Goal: Task Accomplishment & Management: Manage account settings

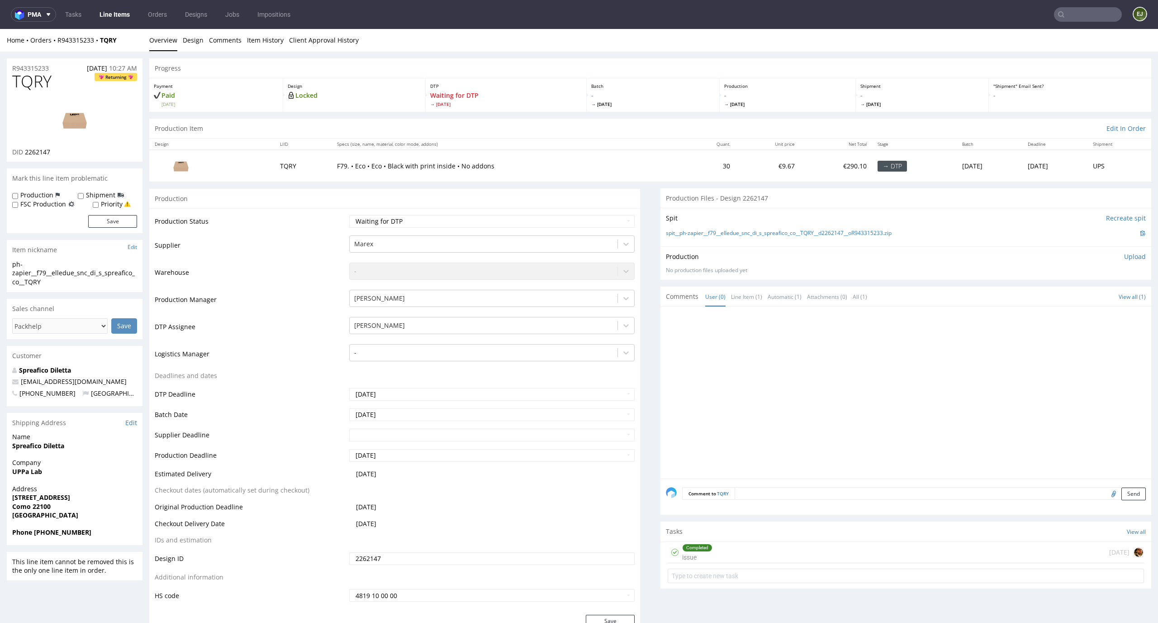
click at [370, 85] on p "Design" at bounding box center [354, 86] width 133 height 6
click at [503, 212] on div "Production Status Waiting for Artwork Waiting for Diecut Waiting for Mockup Wai…" at bounding box center [394, 411] width 491 height 406
click at [503, 219] on select "Waiting for Artwork Waiting for Diecut Waiting for Mockup Waiting for DTP Waiti…" at bounding box center [492, 221] width 286 height 13
select select "dtp_in_process"
click at [349, 215] on select "Waiting for Artwork Waiting for Diecut Waiting for Mockup Waiting for DTP Waiti…" at bounding box center [492, 221] width 286 height 13
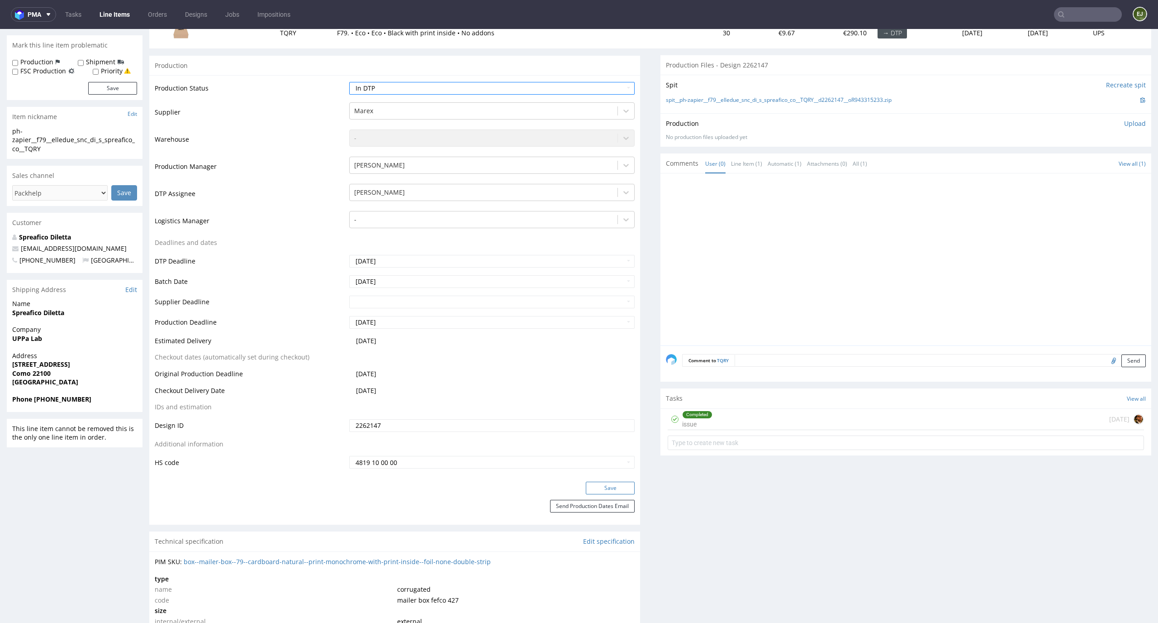
click at [622, 485] on button "Save" at bounding box center [610, 487] width 49 height 13
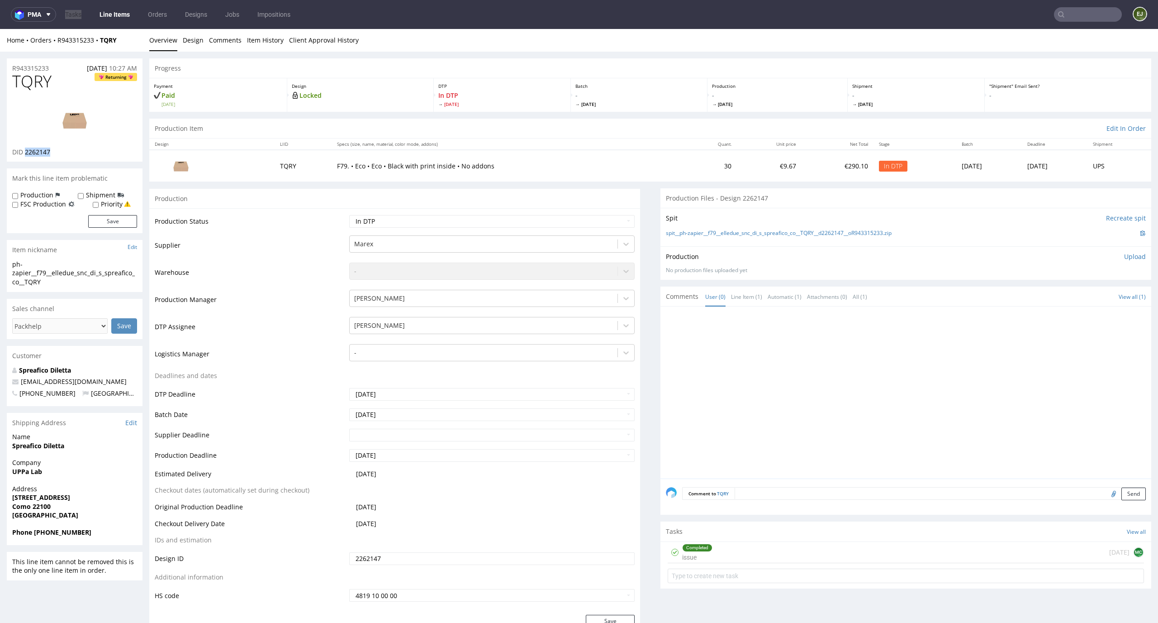
drag, startPoint x: 66, startPoint y: 153, endPoint x: 26, endPoint y: 153, distance: 39.8
click at [26, 153] on div "DID 2262147" at bounding box center [74, 152] width 125 height 9
copy span "2262147"
click at [633, 132] on div "Production Item Edit In Order" at bounding box center [650, 129] width 1002 height 20
drag, startPoint x: 56, startPoint y: 152, endPoint x: 26, endPoint y: 152, distance: 29.9
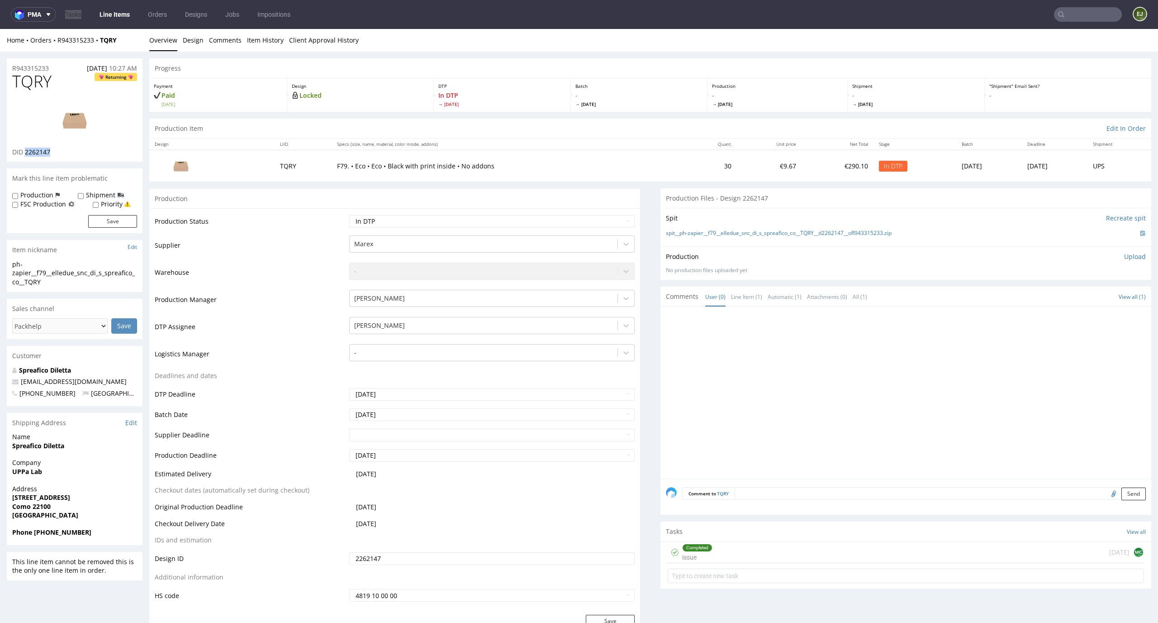
click at [26, 152] on div "DID 2262147" at bounding box center [74, 152] width 125 height 9
copy span "2262147"
click at [80, 119] on img at bounding box center [74, 120] width 72 height 41
drag, startPoint x: 56, startPoint y: 84, endPoint x: 5, endPoint y: 84, distance: 50.7
click at [7, 84] on div "TQRY Returning DID 2262147" at bounding box center [75, 116] width 136 height 89
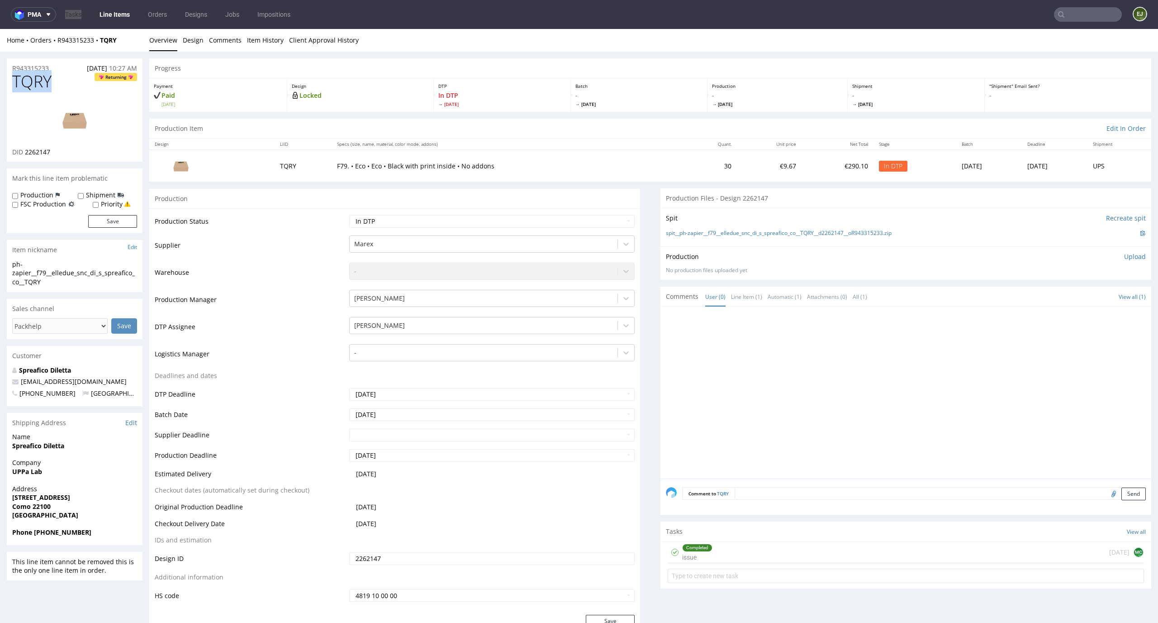
copy span "TQRY"
click at [751, 231] on link "spit__ph-zapier__f79__elledue_snc_di_s_spreafico_co__TQRY__d2262147__oR94331523…" at bounding box center [779, 233] width 226 height 8
click at [1127, 254] on p "Upload" at bounding box center [1135, 256] width 22 height 9
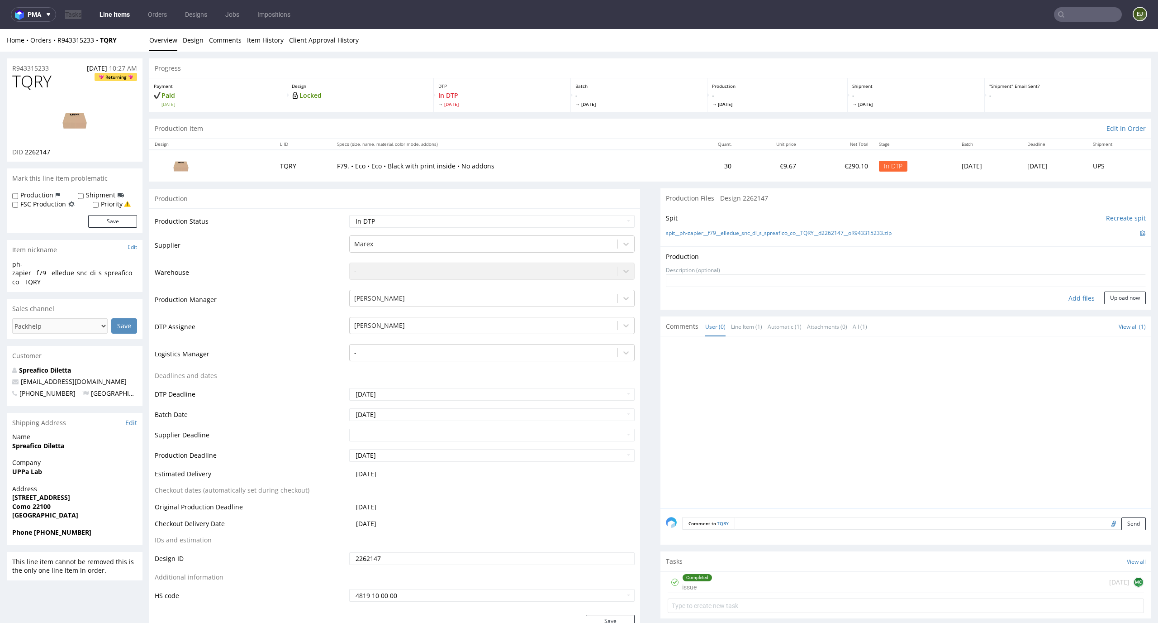
click at [1073, 300] on div "Add files" at bounding box center [1081, 298] width 45 height 14
type input "C:\fakepath\EGDK__f79__elledue_snc_di_s_spreafico_co__TQRY__d2262147__oR9433152…"
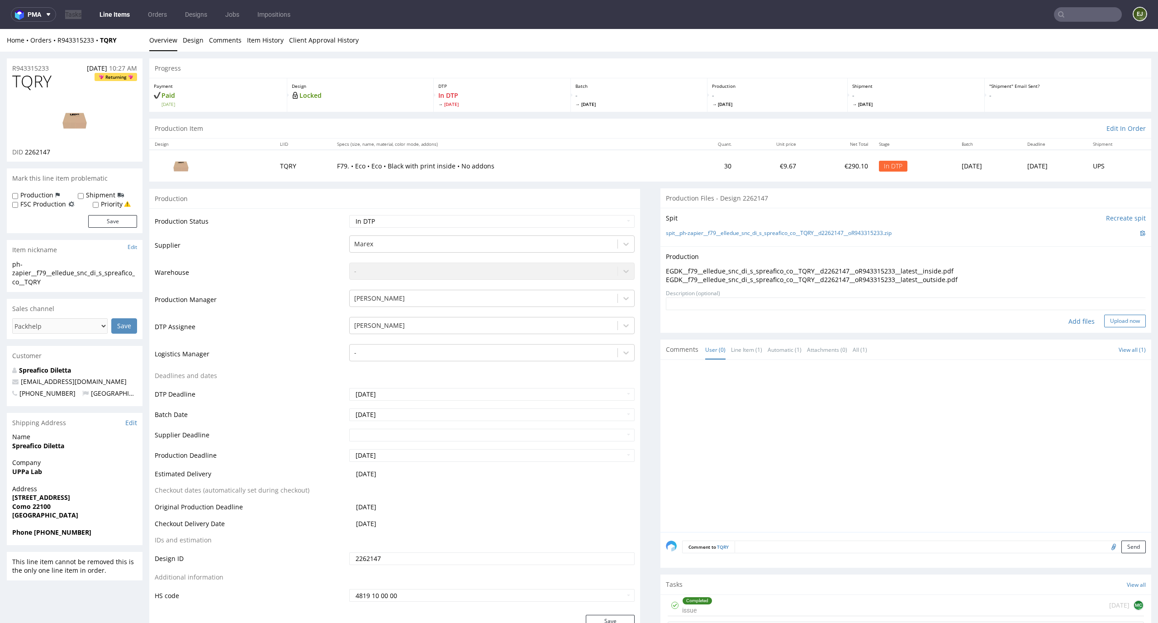
click at [1105, 319] on button "Upload now" at bounding box center [1126, 320] width 42 height 13
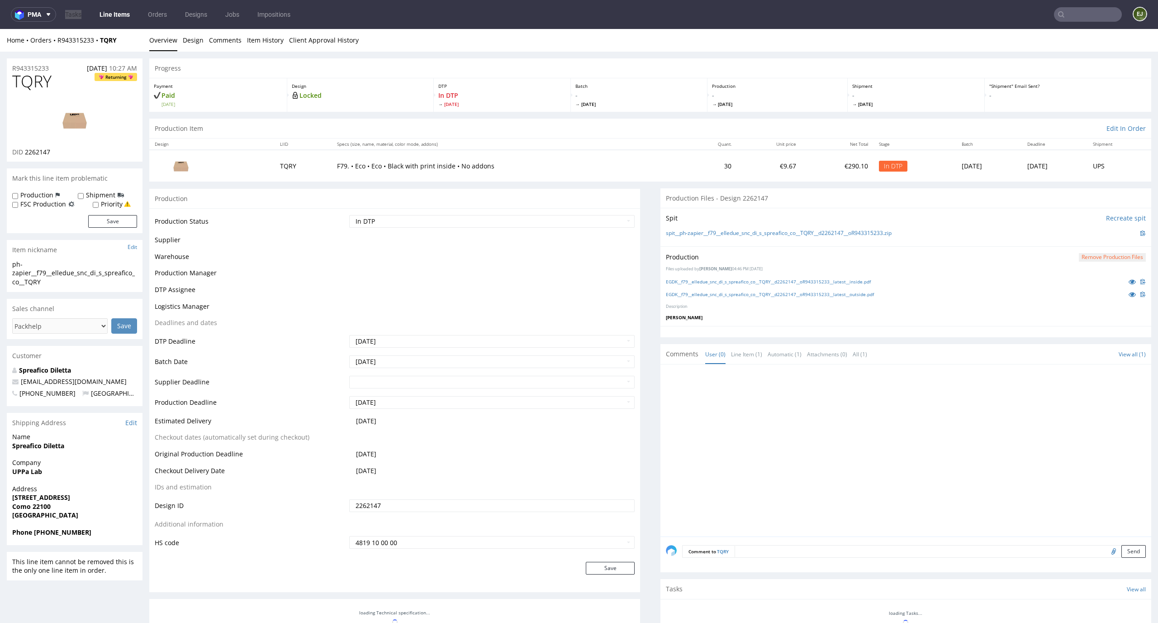
click at [600, 228] on td "Waiting for Artwork Waiting for Diecut Waiting for Mockup Waiting for DTP Waiti…" at bounding box center [491, 224] width 288 height 20
click at [601, 224] on select "Waiting for Artwork Waiting for Diecut Waiting for Mockup Waiting for DTP Waiti…" at bounding box center [492, 221] width 286 height 13
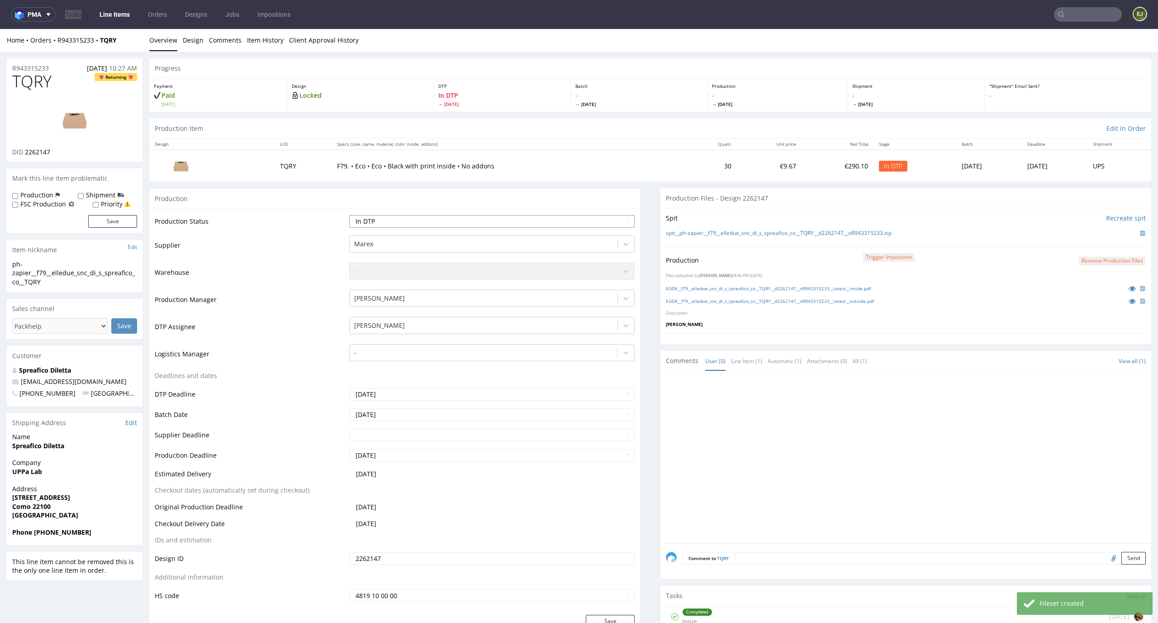
select select "dtp_production_ready"
click at [349, 215] on select "Waiting for Artwork Waiting for Diecut Waiting for Mockup Waiting for DTP Waiti…" at bounding box center [492, 221] width 286 height 13
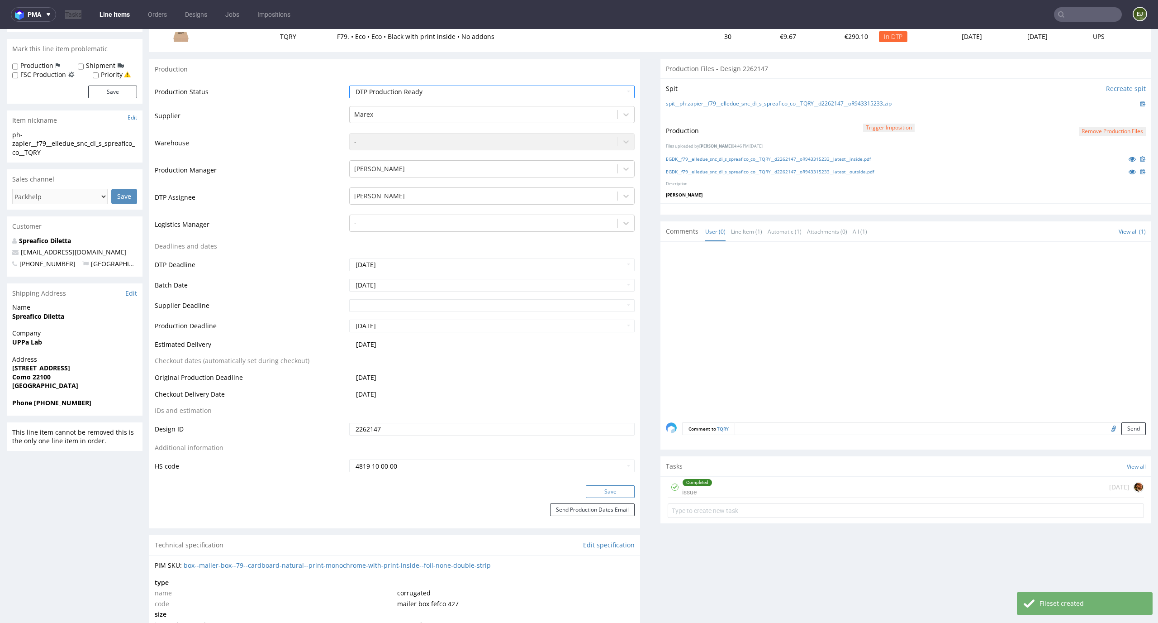
scroll to position [139, 0]
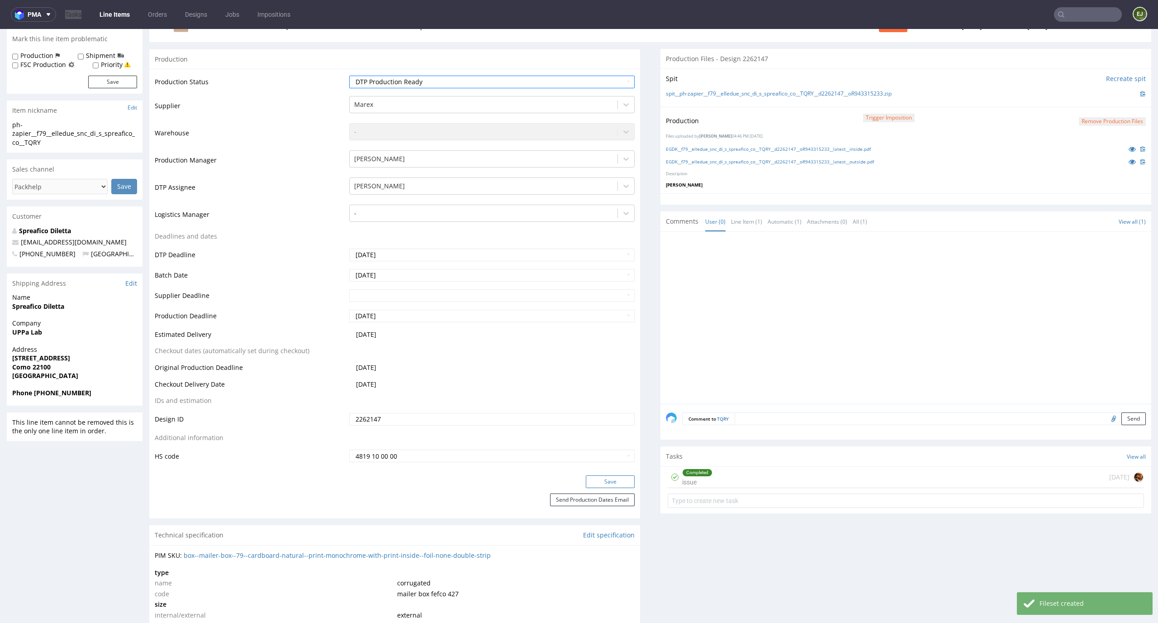
click at [604, 482] on button "Save" at bounding box center [610, 481] width 49 height 13
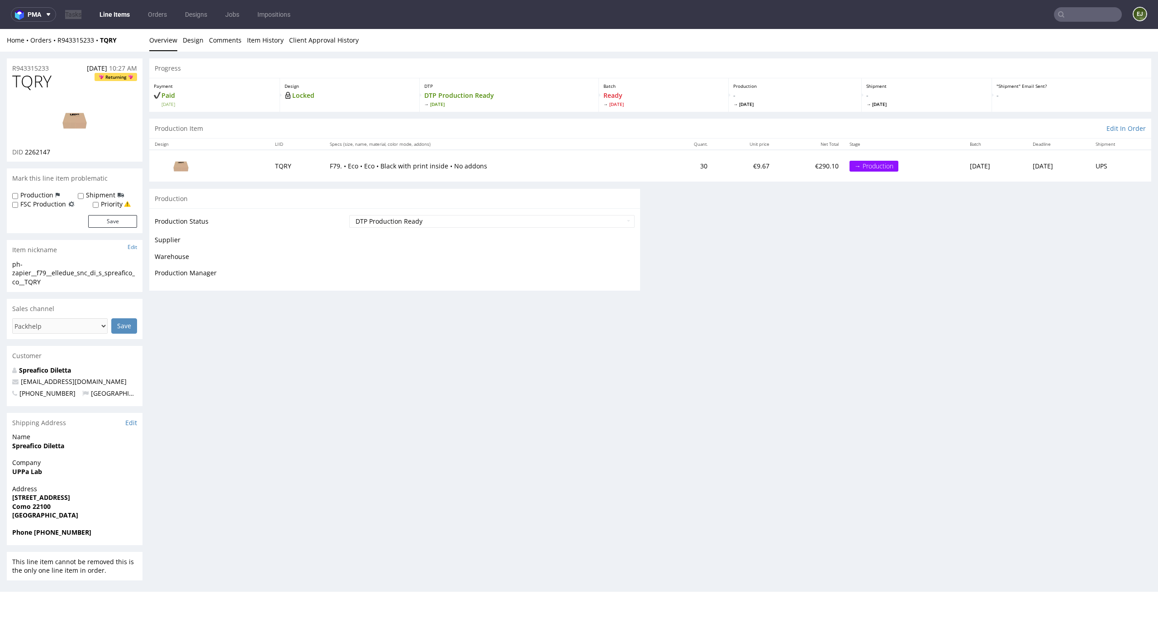
scroll to position [0, 0]
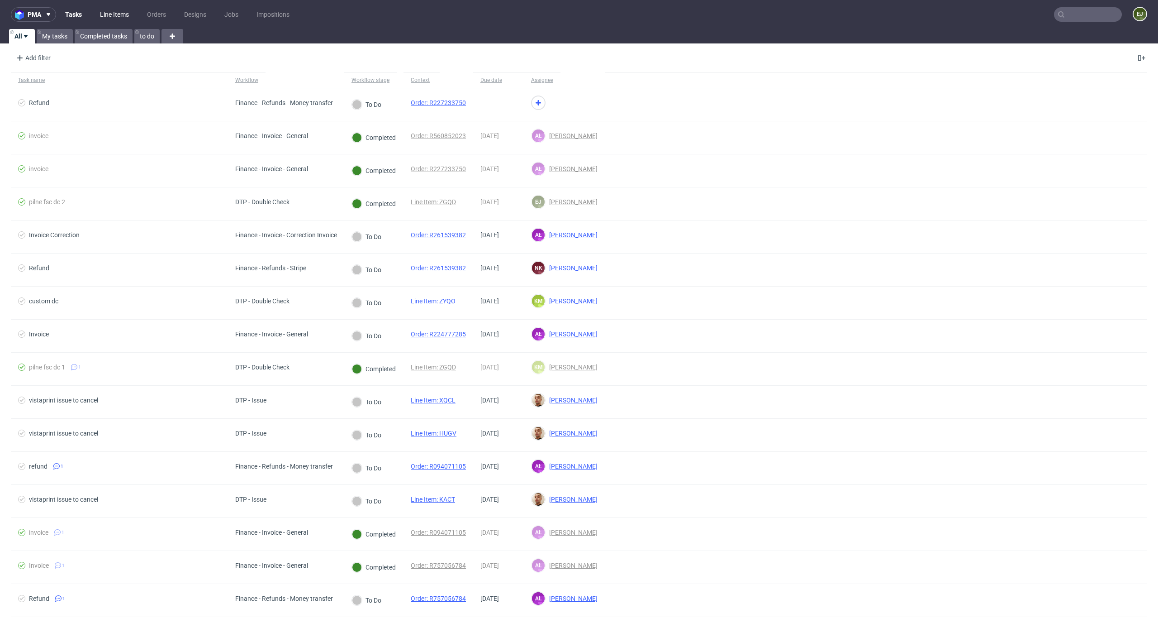
click at [116, 16] on link "Line Items" at bounding box center [115, 14] width 40 height 14
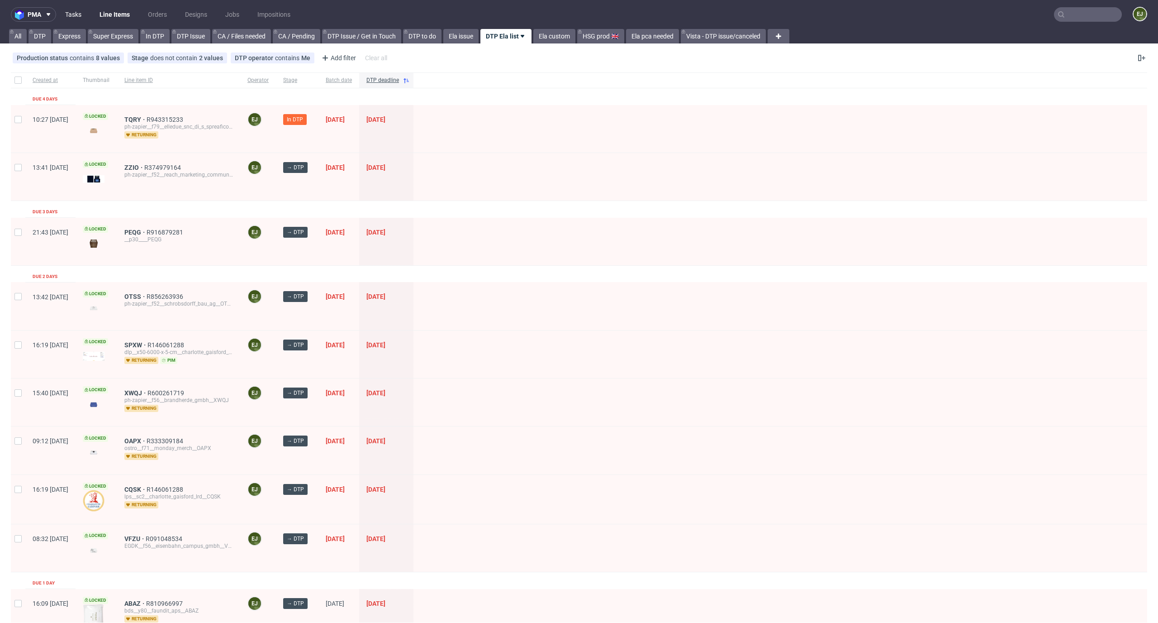
click at [83, 17] on link "Tasks" at bounding box center [73, 14] width 27 height 14
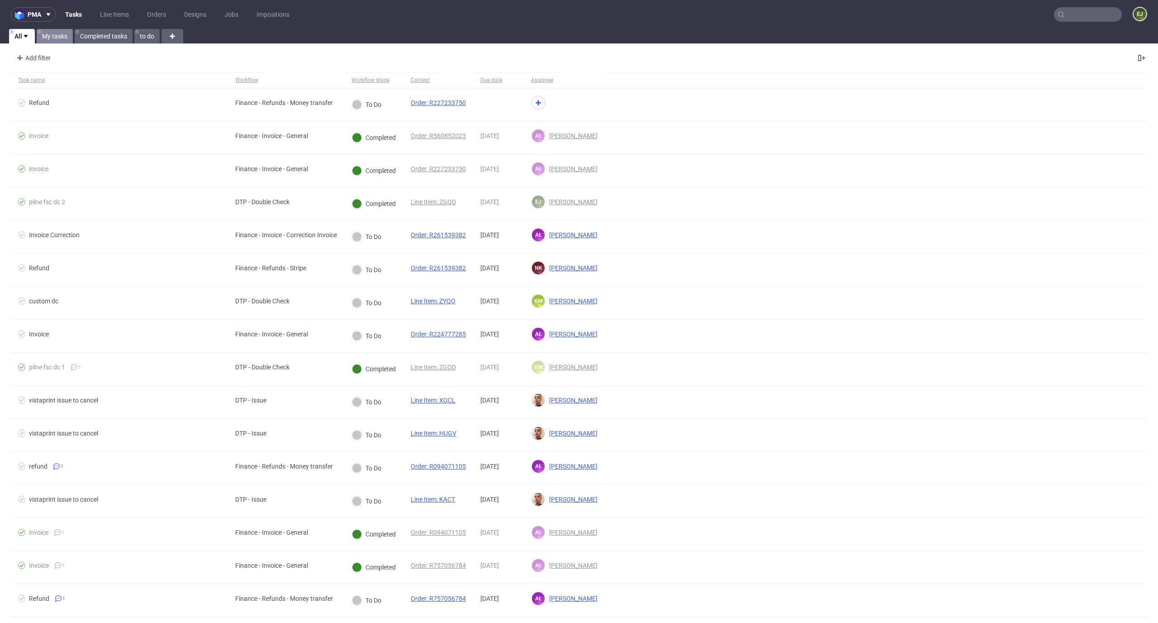
click at [63, 35] on link "My tasks" at bounding box center [55, 36] width 36 height 14
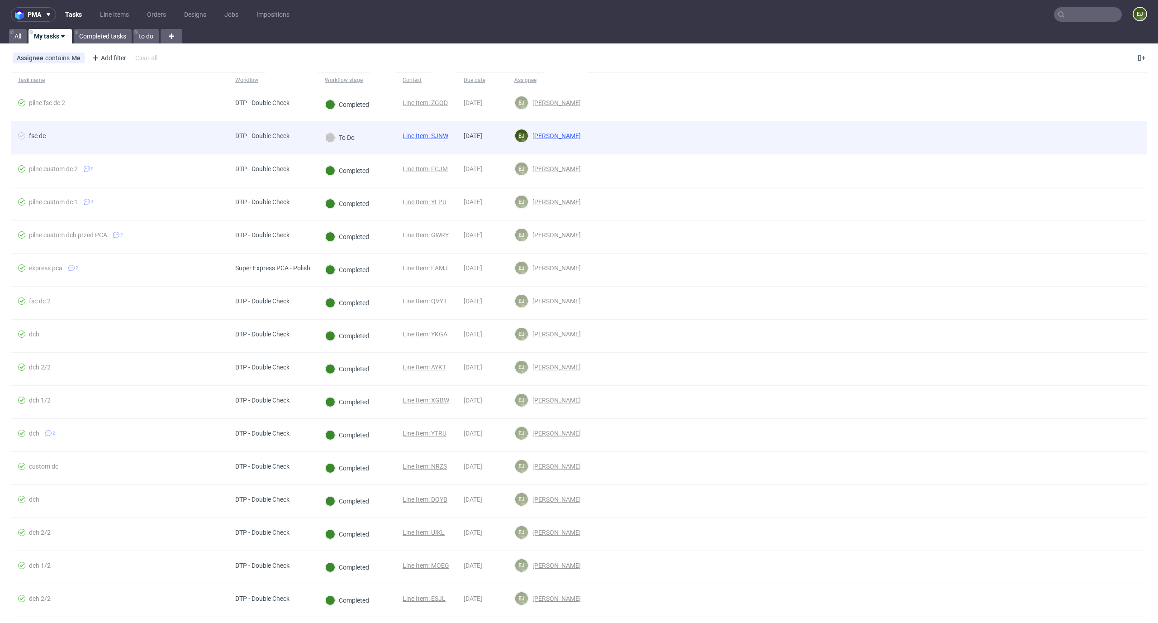
click at [439, 135] on link "Line Item: SJNW" at bounding box center [426, 135] width 46 height 7
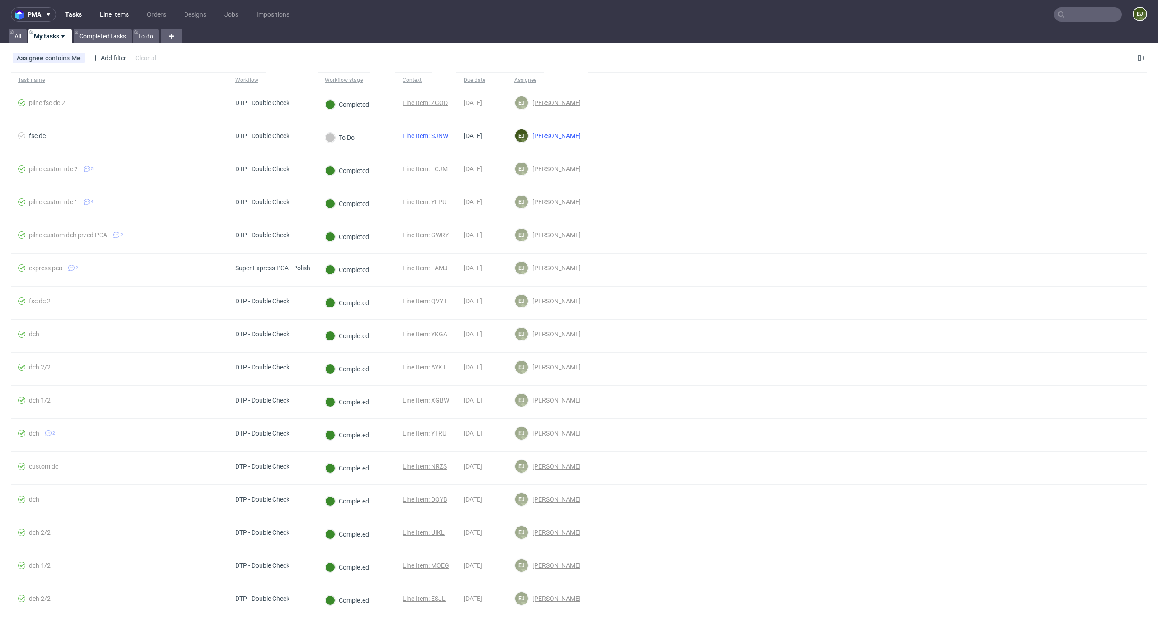
click at [116, 14] on link "Line Items" at bounding box center [115, 14] width 40 height 14
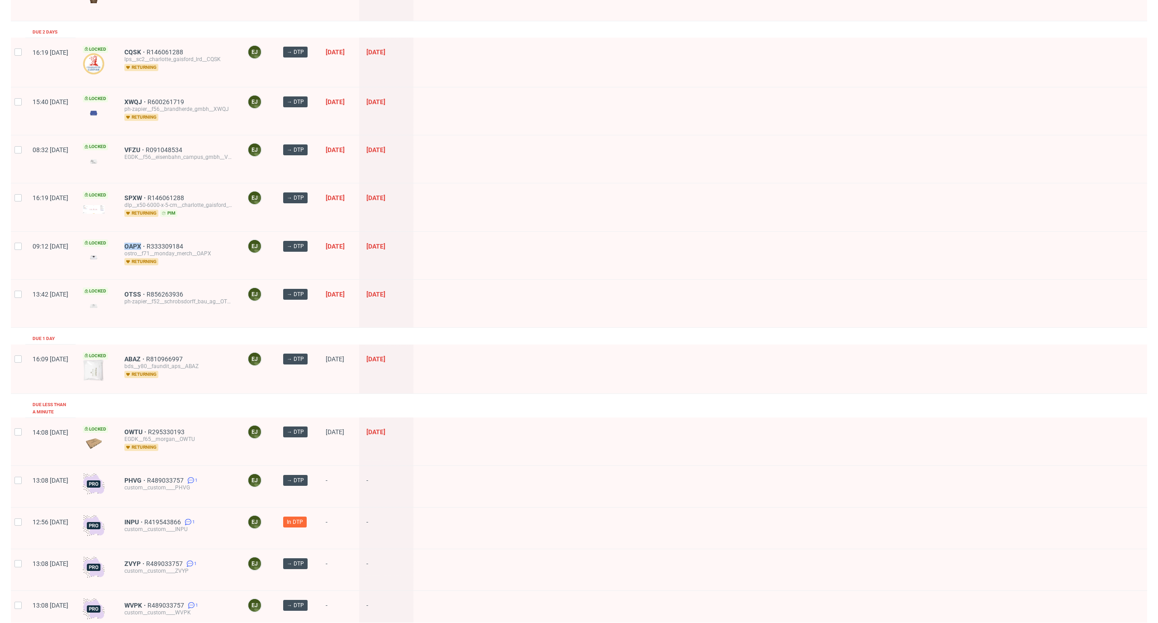
scroll to position [276, 0]
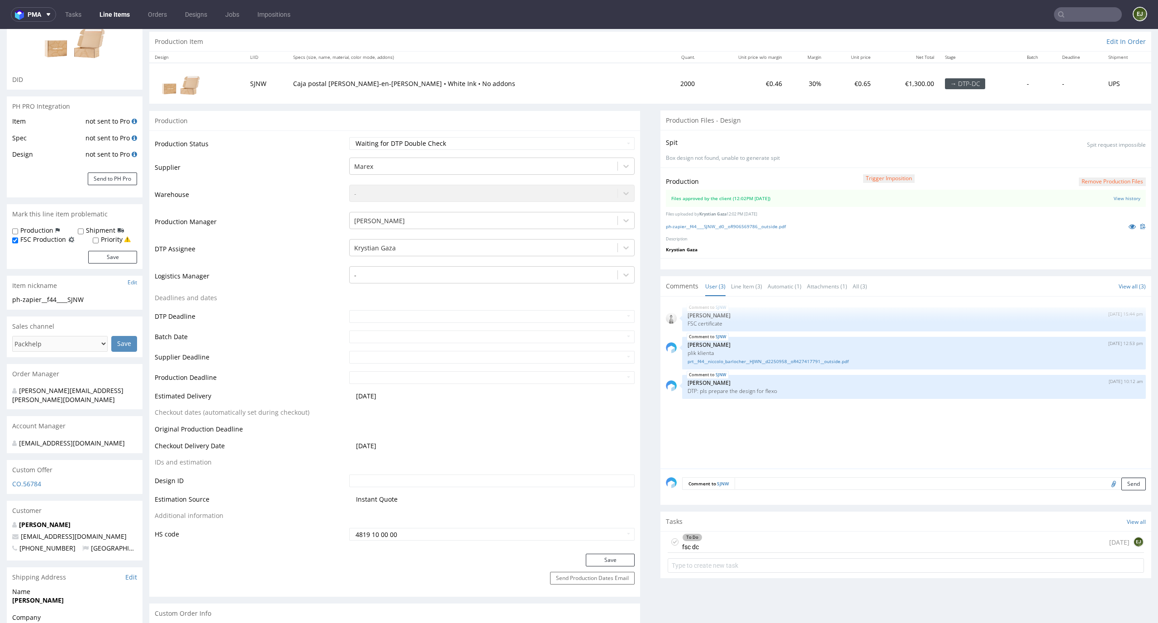
scroll to position [148, 0]
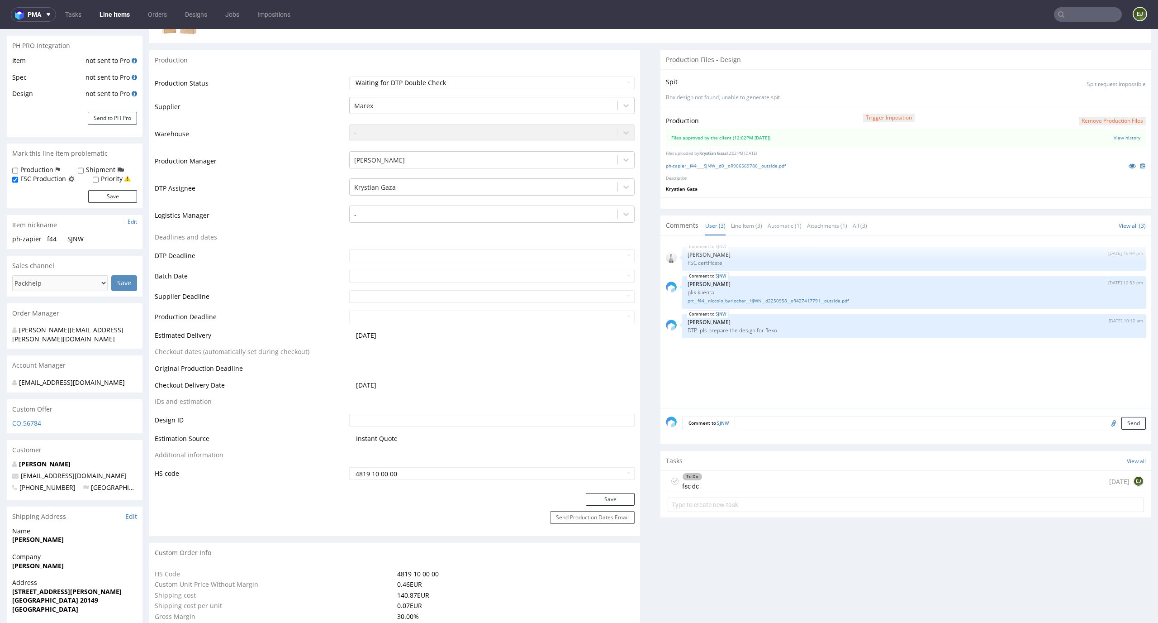
click at [697, 488] on div "To Do fsc dc today EJ" at bounding box center [906, 481] width 476 height 21
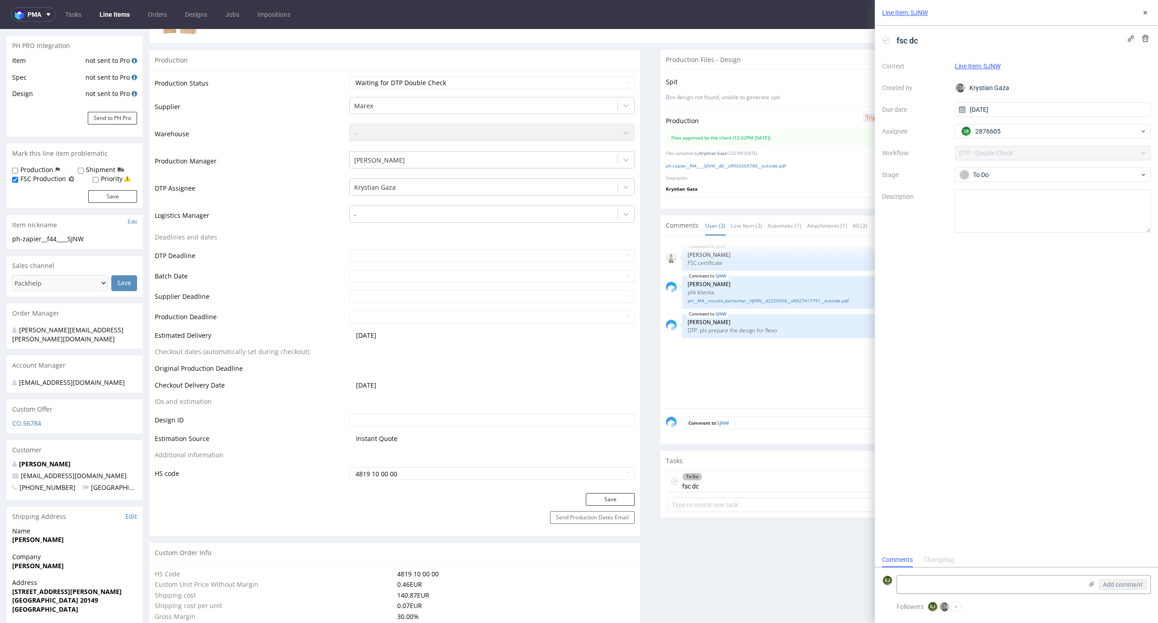
scroll to position [7, 0]
click at [688, 167] on link "ph-zapier__f44____SJNW__d0__oR906569786__outside.pdf" at bounding box center [726, 165] width 120 height 6
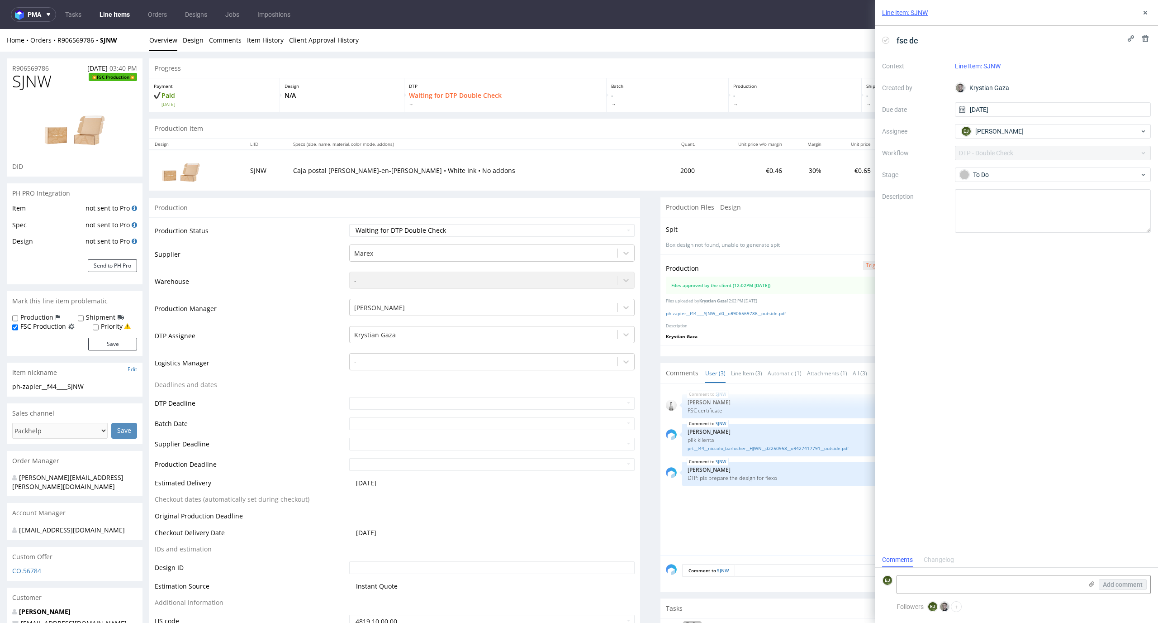
click at [885, 43] on icon at bounding box center [885, 40] width 7 height 7
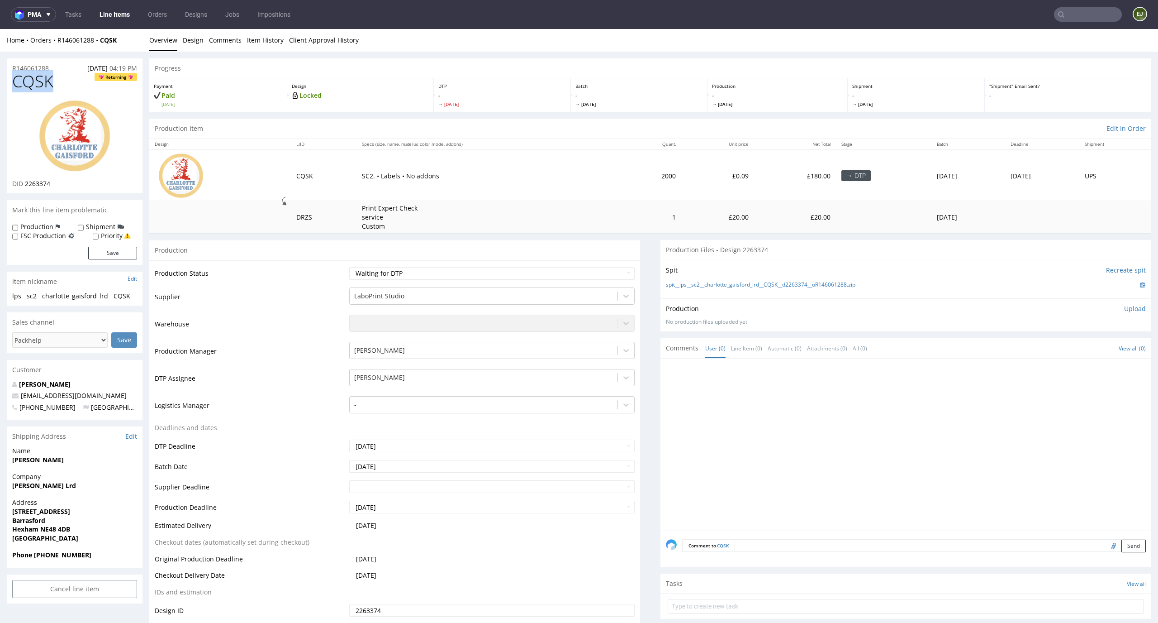
drag, startPoint x: 54, startPoint y: 85, endPoint x: 0, endPoint y: 81, distance: 54.0
click at [485, 151] on td "SC2. • Labels • No addons" at bounding box center [489, 175] width 265 height 51
drag, startPoint x: 65, startPoint y: 79, endPoint x: 0, endPoint y: 79, distance: 65.2
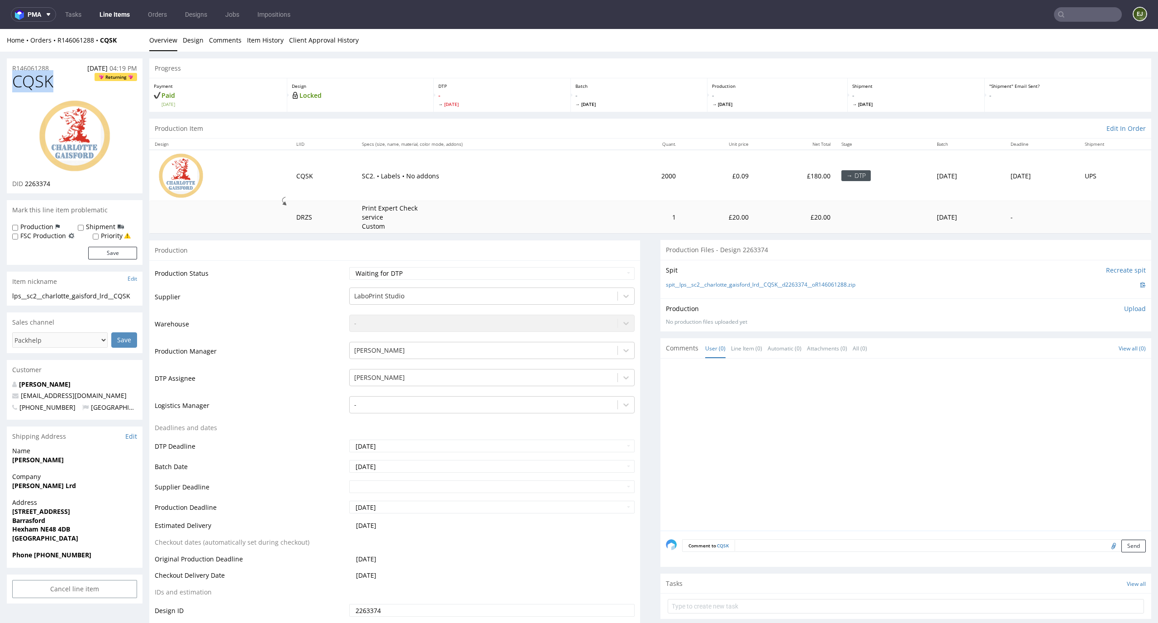
copy span "CQSK"
click at [550, 262] on div "Production Status Waiting for Artwork Waiting for Diecut Waiting for Mockup Wai…" at bounding box center [394, 463] width 491 height 406
click at [550, 269] on select "Waiting for Artwork Waiting for Diecut Waiting for Mockup Waiting for DTP Waiti…" at bounding box center [492, 273] width 286 height 13
select select "dtp_in_process"
click at [349, 267] on select "Waiting for Artwork Waiting for Diecut Waiting for Mockup Waiting for DTP Waiti…" at bounding box center [492, 273] width 286 height 13
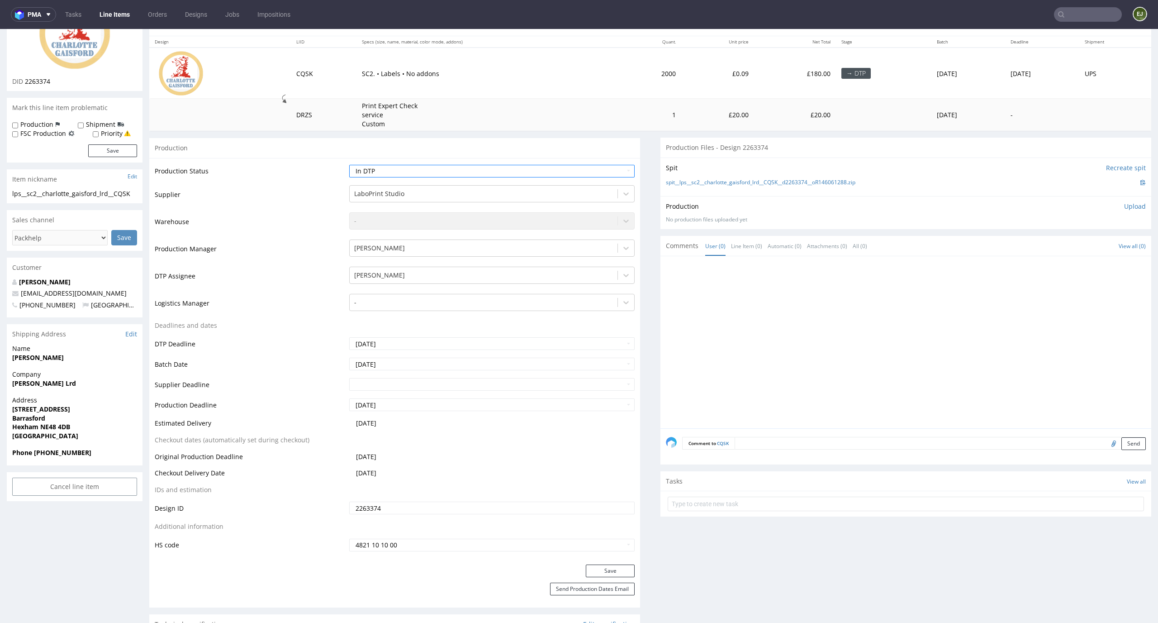
scroll to position [186, 0]
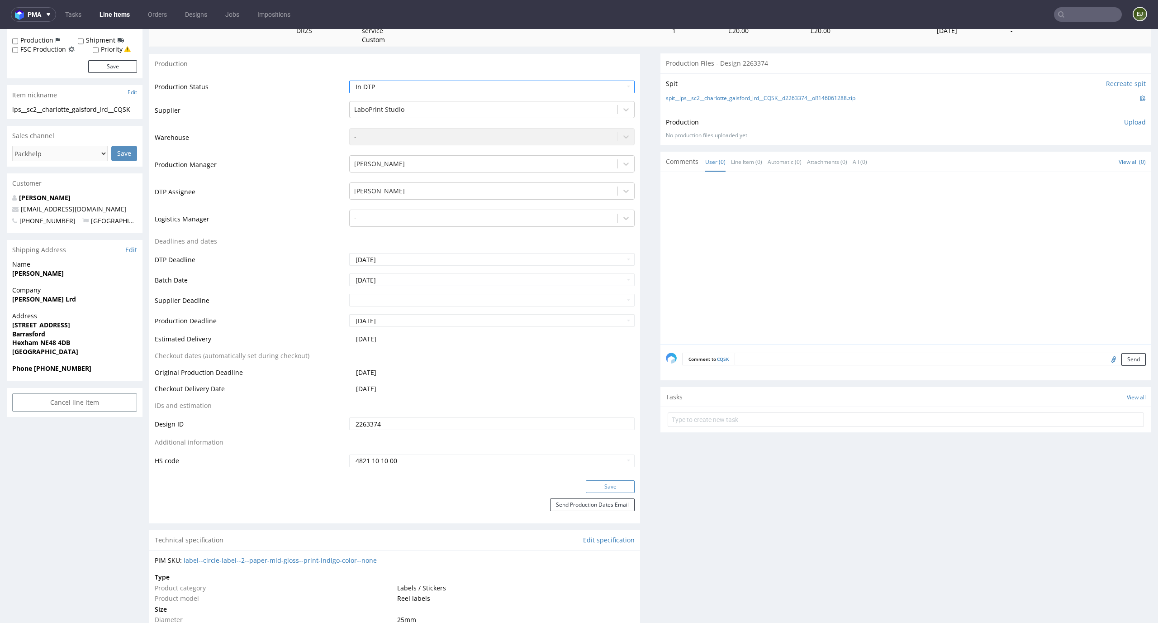
click at [615, 482] on button "Save" at bounding box center [610, 486] width 49 height 13
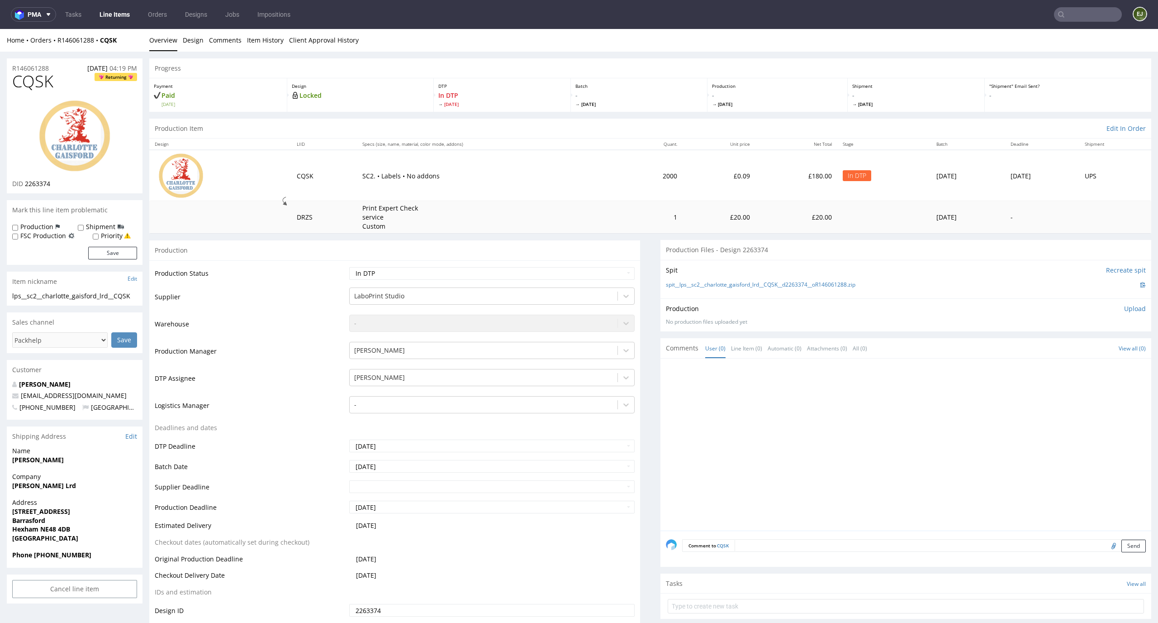
click at [93, 113] on img at bounding box center [74, 136] width 72 height 72
click at [1129, 310] on p "Upload" at bounding box center [1135, 308] width 22 height 9
click at [1081, 350] on div "Add files" at bounding box center [1081, 350] width 45 height 14
type input "C:\fakepath\lps__sc2__charlotte_gaisford_lrd__CQSK__d2263374__oR146061288__v1__…"
click at [1114, 368] on button "Upload now" at bounding box center [1126, 363] width 42 height 13
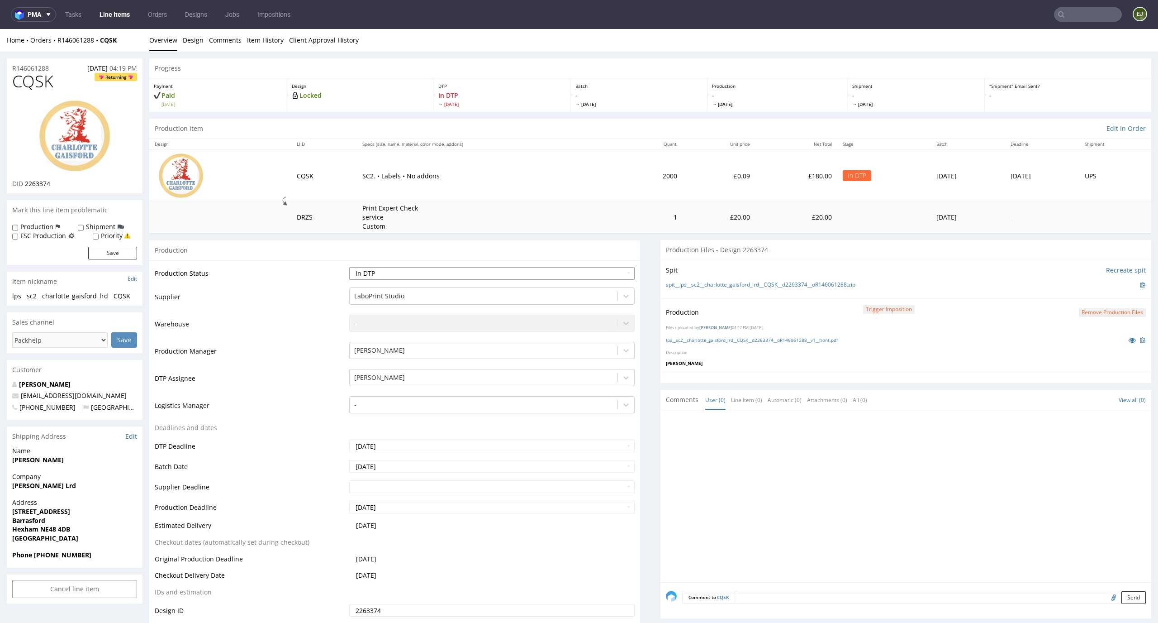
click at [599, 271] on select "Waiting for Artwork Waiting for Diecut Waiting for Mockup Waiting for DTP Waiti…" at bounding box center [492, 273] width 286 height 13
select select "dtp_production_ready"
click at [349, 267] on select "Waiting for Artwork Waiting for Diecut Waiting for Mockup Waiting for DTP Waiti…" at bounding box center [492, 273] width 286 height 13
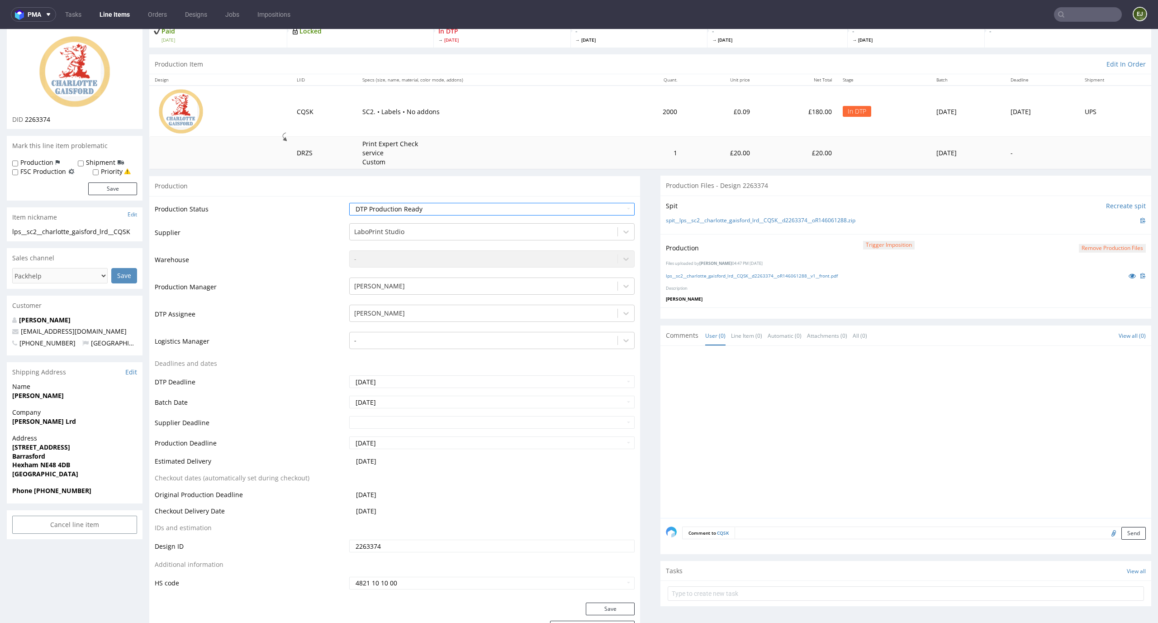
scroll to position [74, 0]
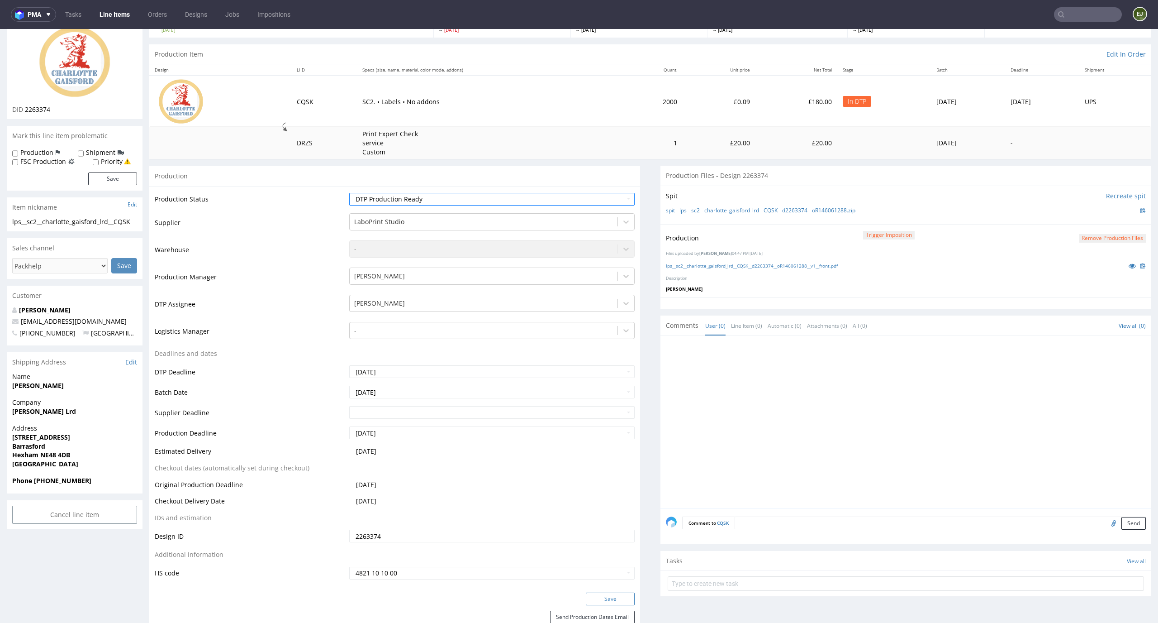
click at [619, 596] on button "Save" at bounding box center [610, 598] width 49 height 13
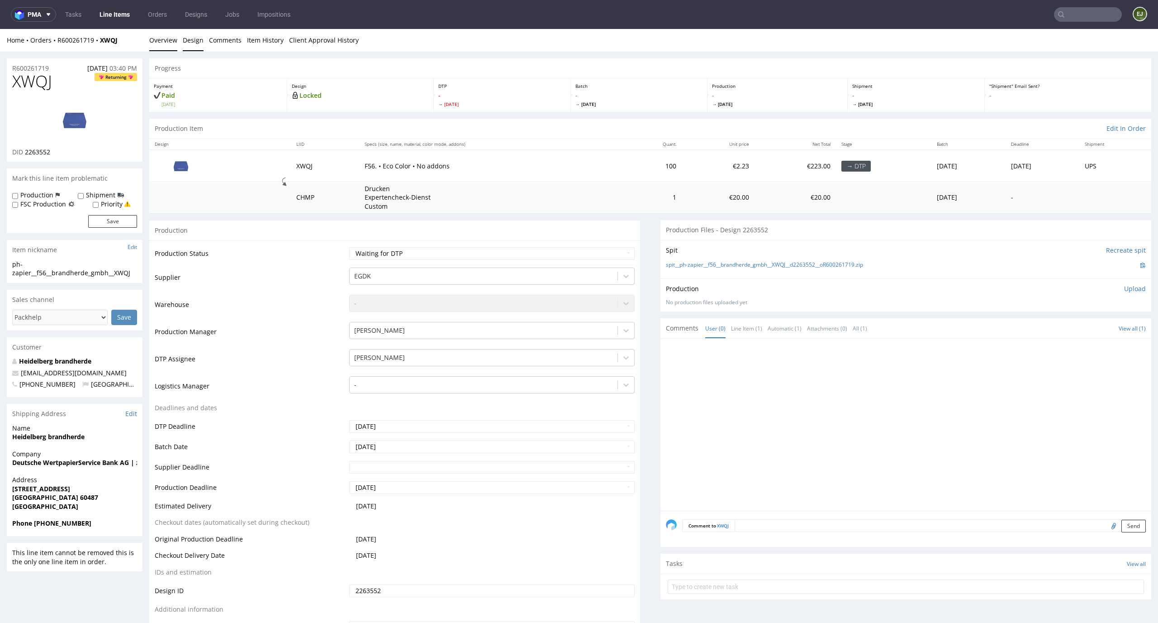
click at [198, 42] on link "Design" at bounding box center [193, 40] width 21 height 22
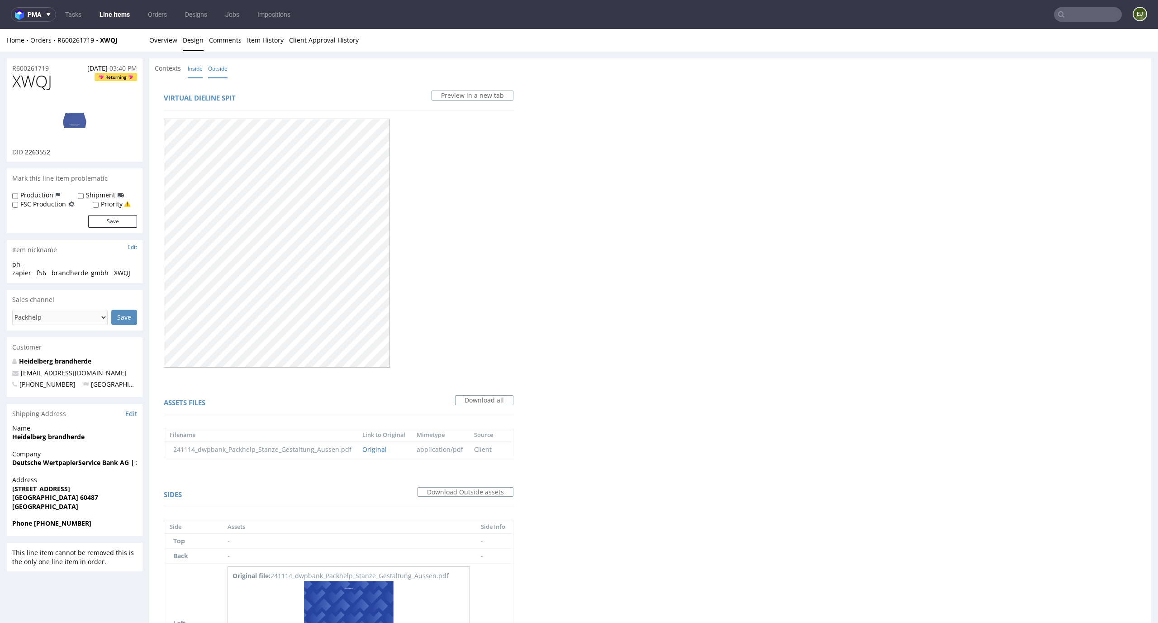
click at [201, 75] on link "Inside" at bounding box center [195, 68] width 15 height 19
click at [154, 36] on link "Overview" at bounding box center [163, 40] width 28 height 22
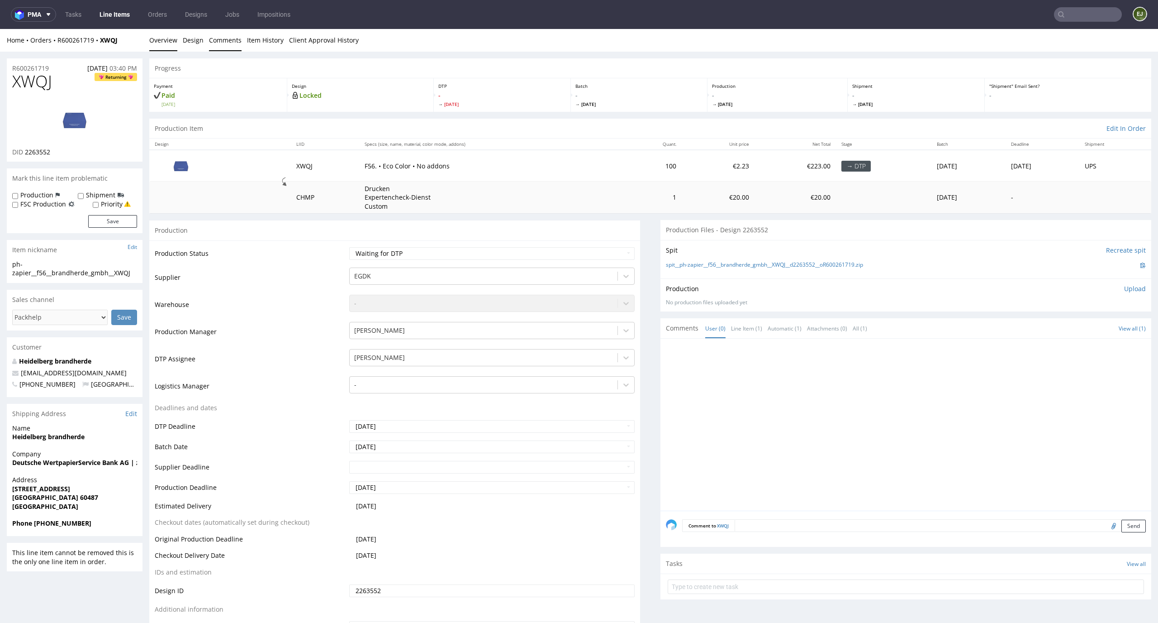
click at [213, 38] on link "Comments" at bounding box center [225, 40] width 33 height 22
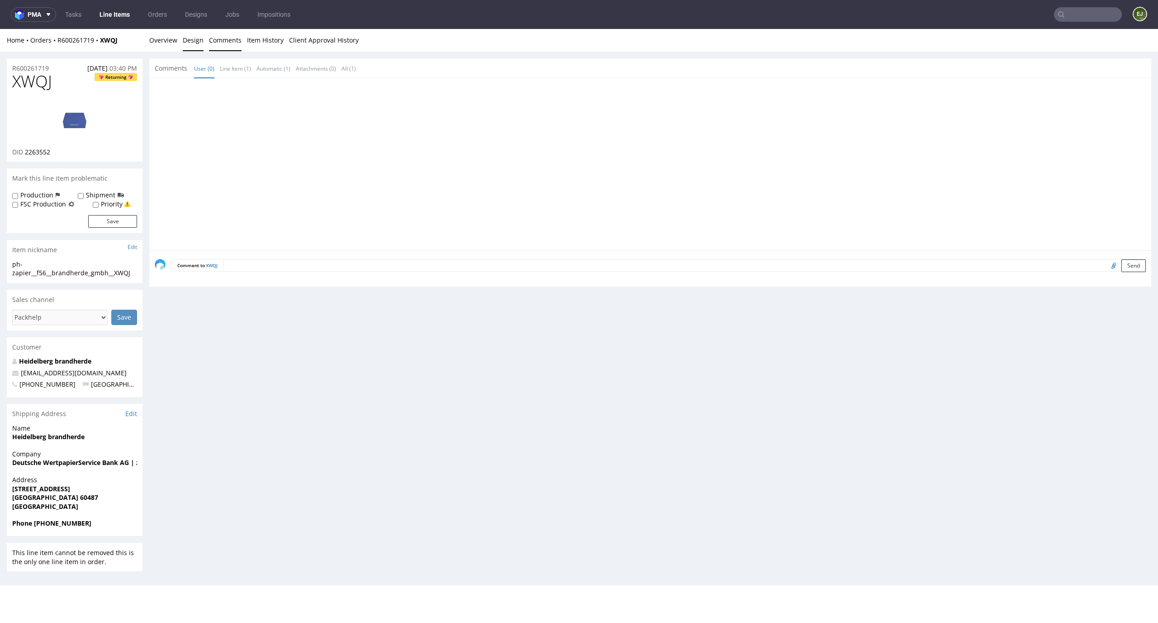
click at [195, 38] on link "Design" at bounding box center [193, 40] width 21 height 22
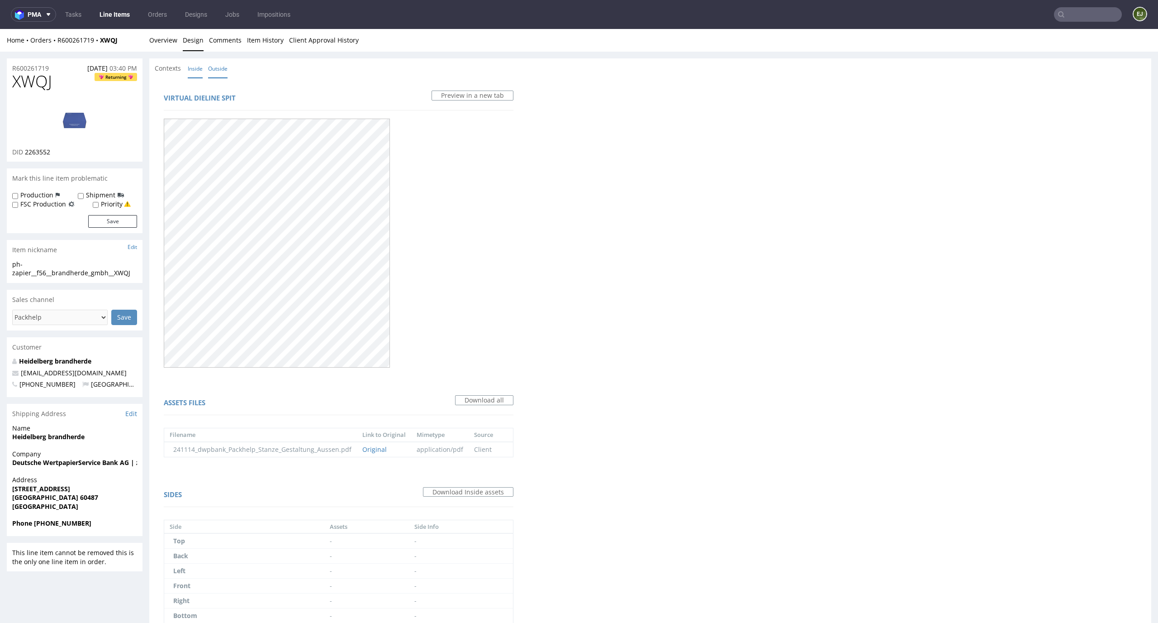
click at [214, 69] on link "Outside" at bounding box center [217, 68] width 19 height 19
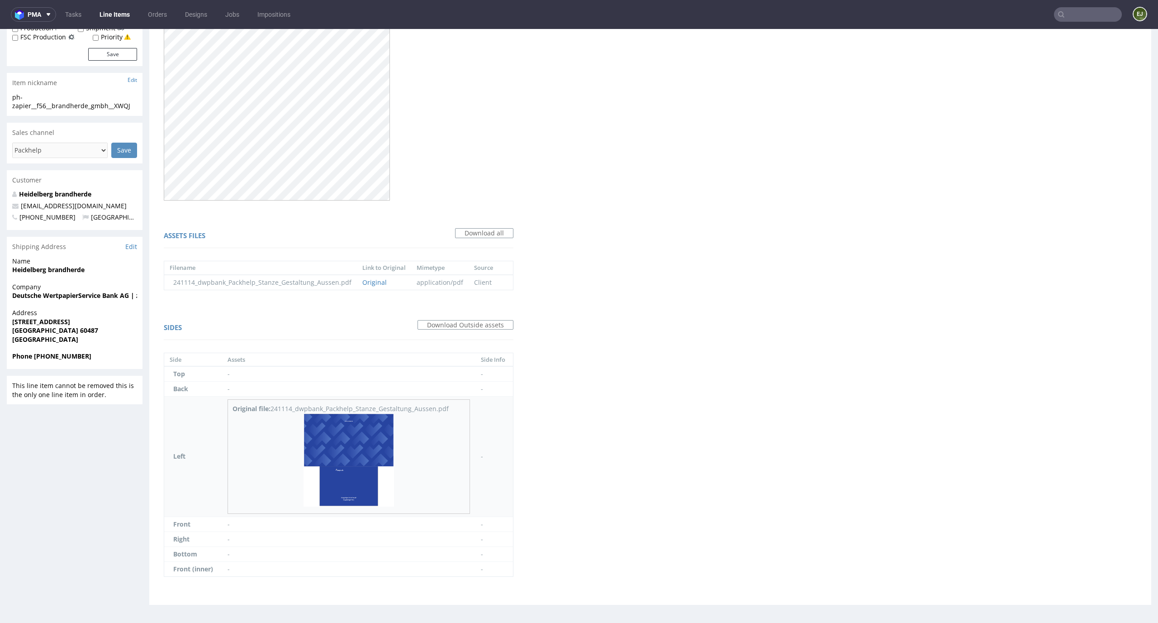
click at [351, 456] on img at bounding box center [349, 459] width 90 height 93
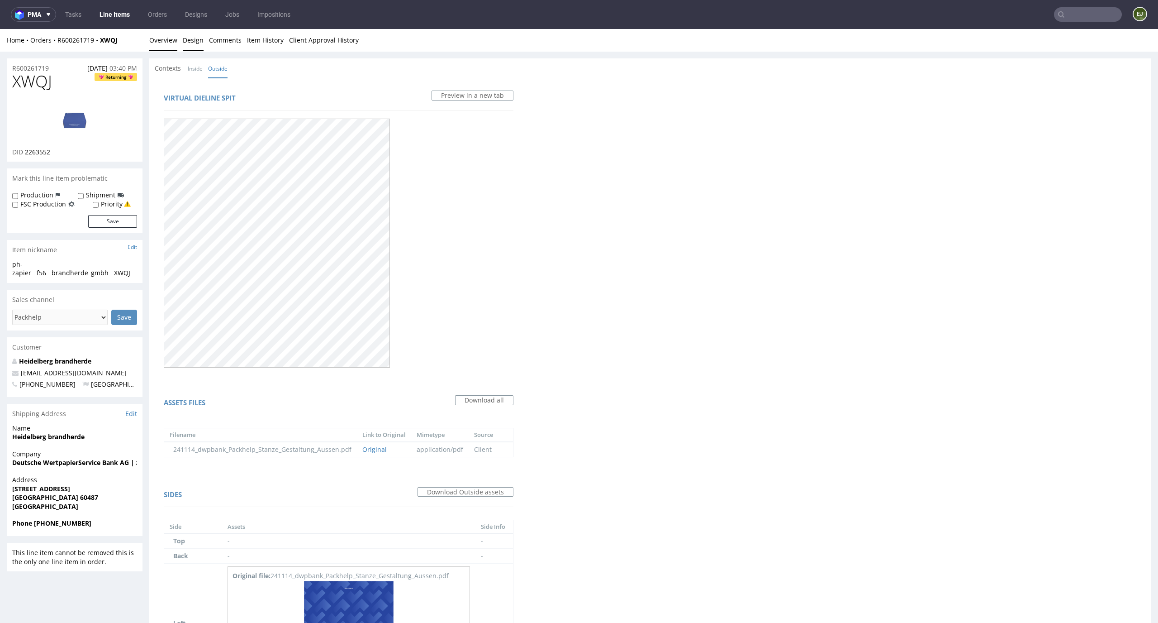
click at [161, 46] on link "Overview" at bounding box center [163, 40] width 28 height 22
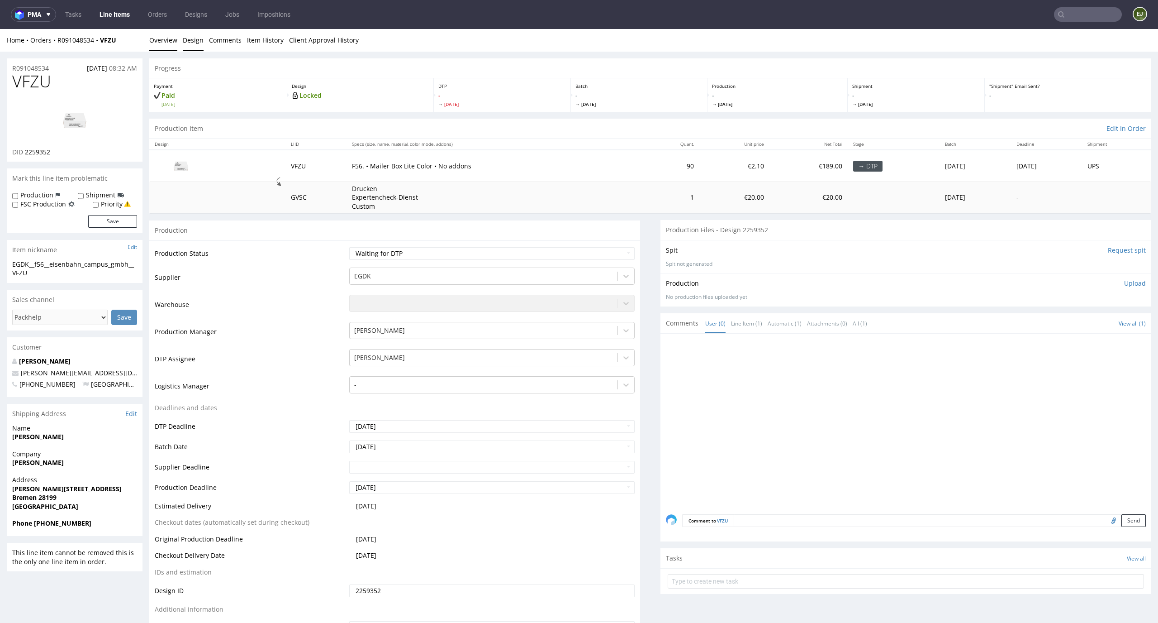
click at [195, 42] on link "Design" at bounding box center [193, 40] width 21 height 22
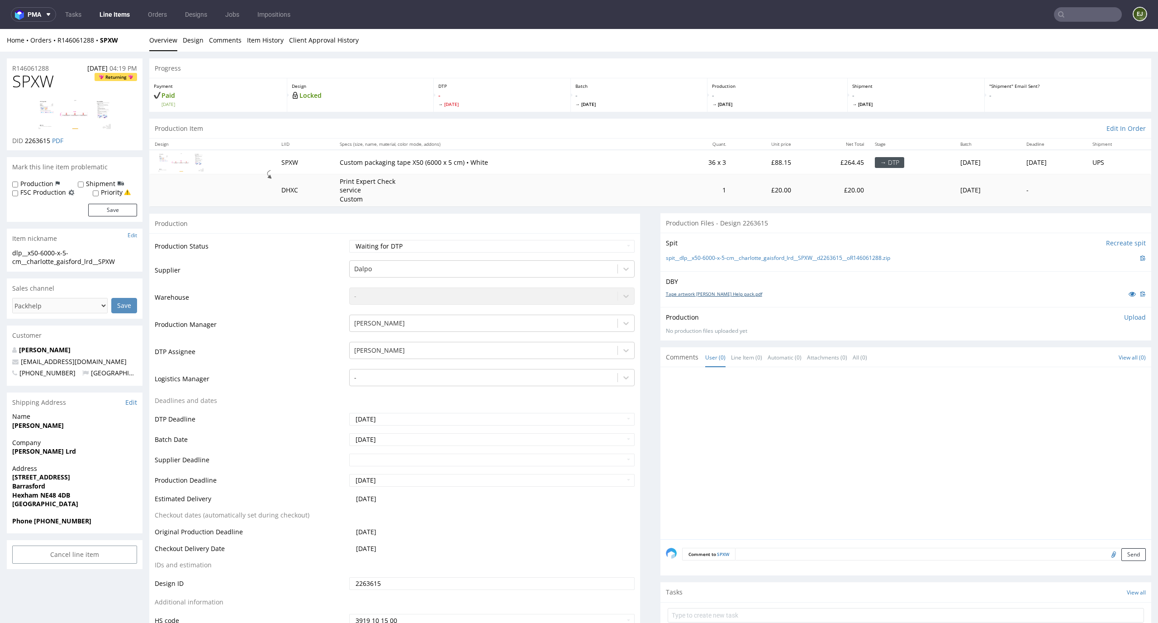
click at [726, 291] on link "Tape artwork Charlotte Gaisford Help pack.pdf" at bounding box center [714, 294] width 96 height 6
click at [714, 265] on div "Spit Recreate spit spit__dlp__x50-6000-x-5-cm__charlotte_gaisford_lrd__SPXW__d2…" at bounding box center [906, 252] width 491 height 38
click at [714, 259] on link "spit__dlp__x50-6000-x-5-cm__charlotte_gaisford_lrd__SPXW__d2263615__oR146061288…" at bounding box center [778, 258] width 224 height 8
click at [543, 247] on select "Waiting for Artwork Waiting for Diecut Waiting for Mockup Waiting for DTP Waiti…" at bounding box center [492, 246] width 286 height 13
select select "dtp_in_process"
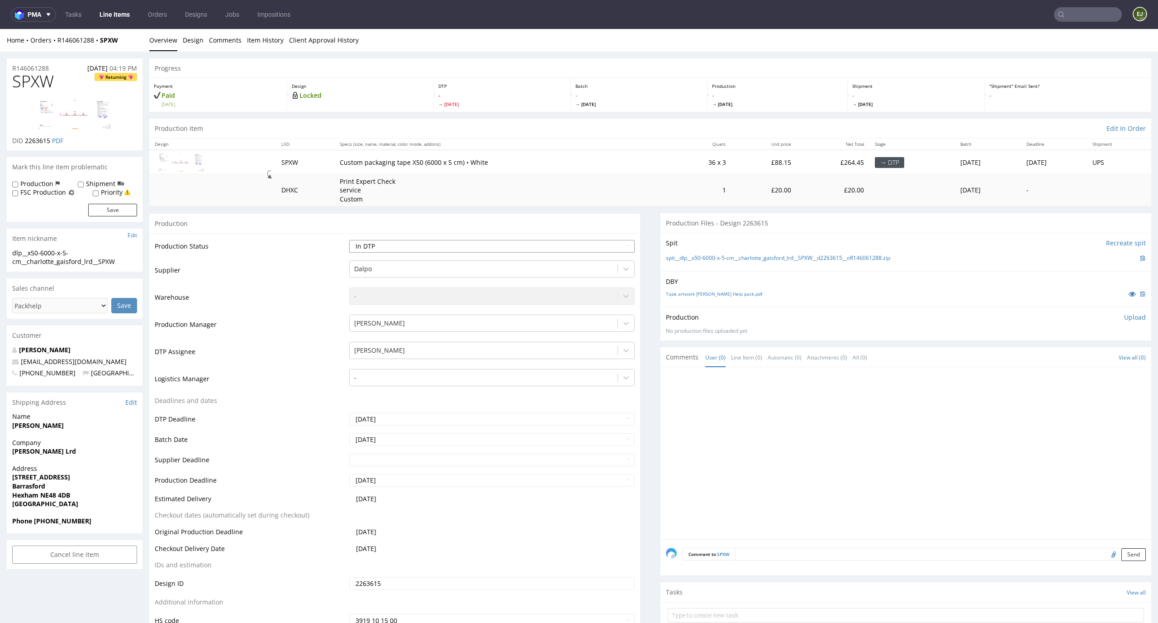
click at [349, 240] on select "Waiting for Artwork Waiting for Diecut Waiting for Mockup Waiting for DTP Waiti…" at bounding box center [492, 246] width 286 height 13
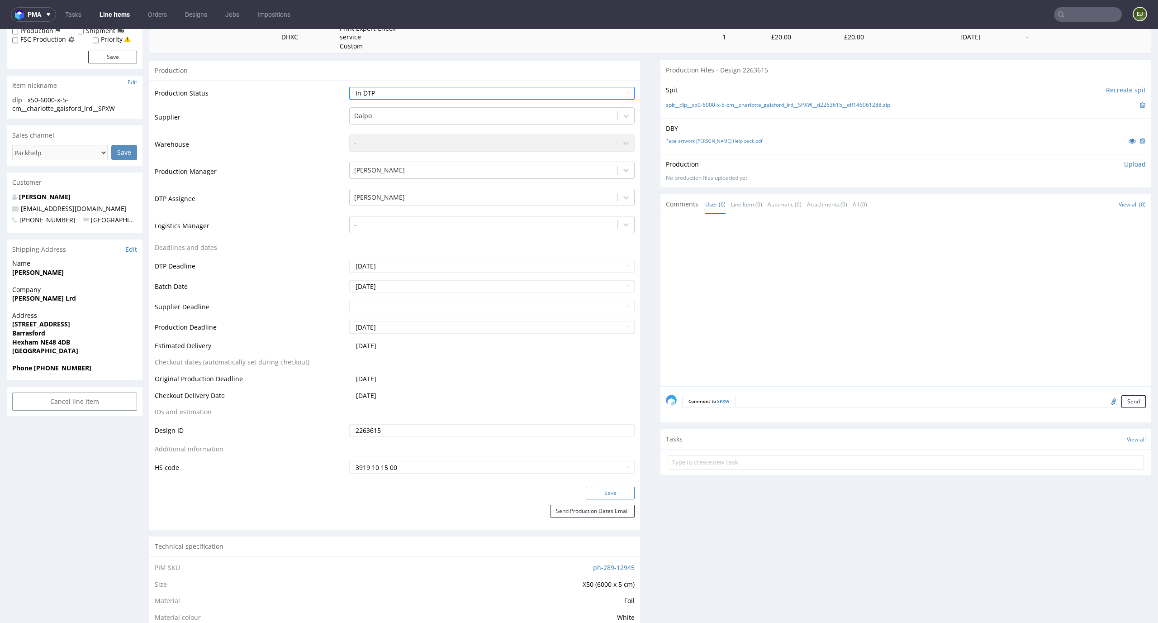
click at [618, 491] on button "Save" at bounding box center [610, 492] width 49 height 13
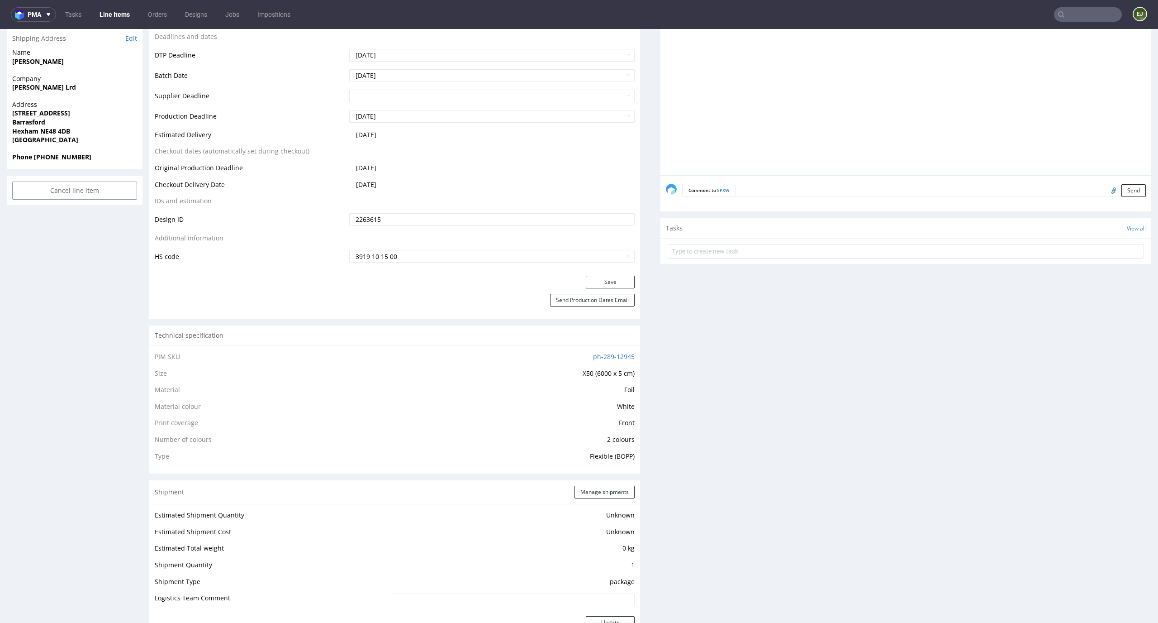
scroll to position [0, 0]
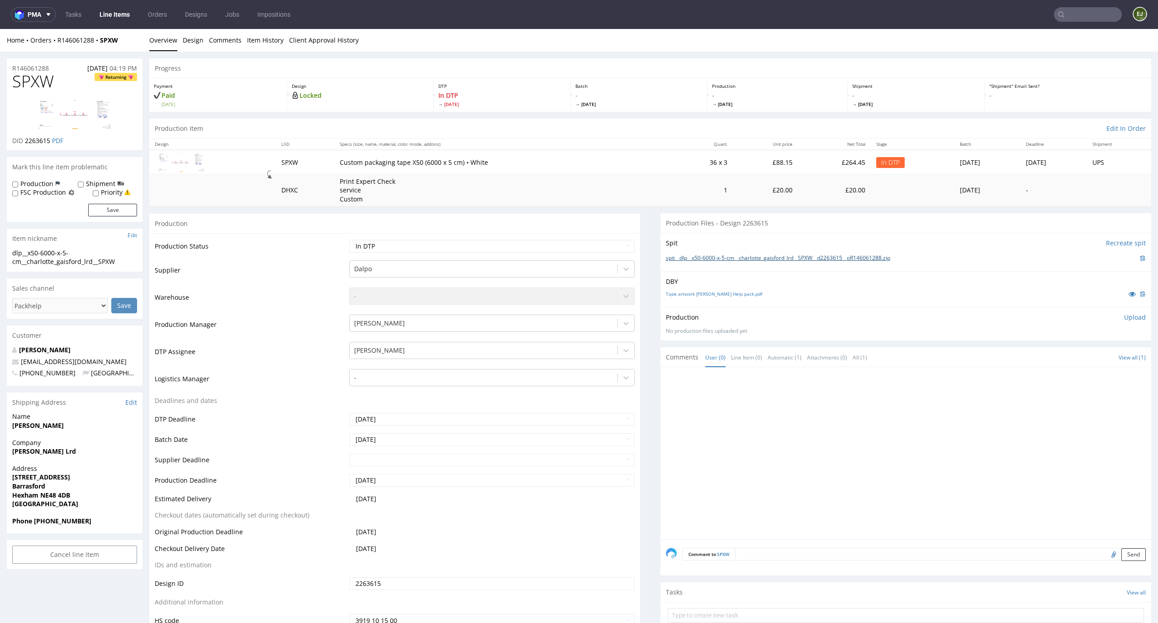
click at [675, 261] on link "spit__dlp__x50-6000-x-5-cm__charlotte_gaisford_lrd__SPXW__d2263615__oR146061288…" at bounding box center [778, 258] width 224 height 8
click at [564, 154] on td "Custom packaging tape X50 (6000 x 5 cm) • White" at bounding box center [503, 162] width 338 height 24
drag, startPoint x: 50, startPoint y: 141, endPoint x: 26, endPoint y: 139, distance: 24.5
click at [26, 139] on p "DID 2263615 PDF" at bounding box center [37, 140] width 51 height 9
copy span "2263615"
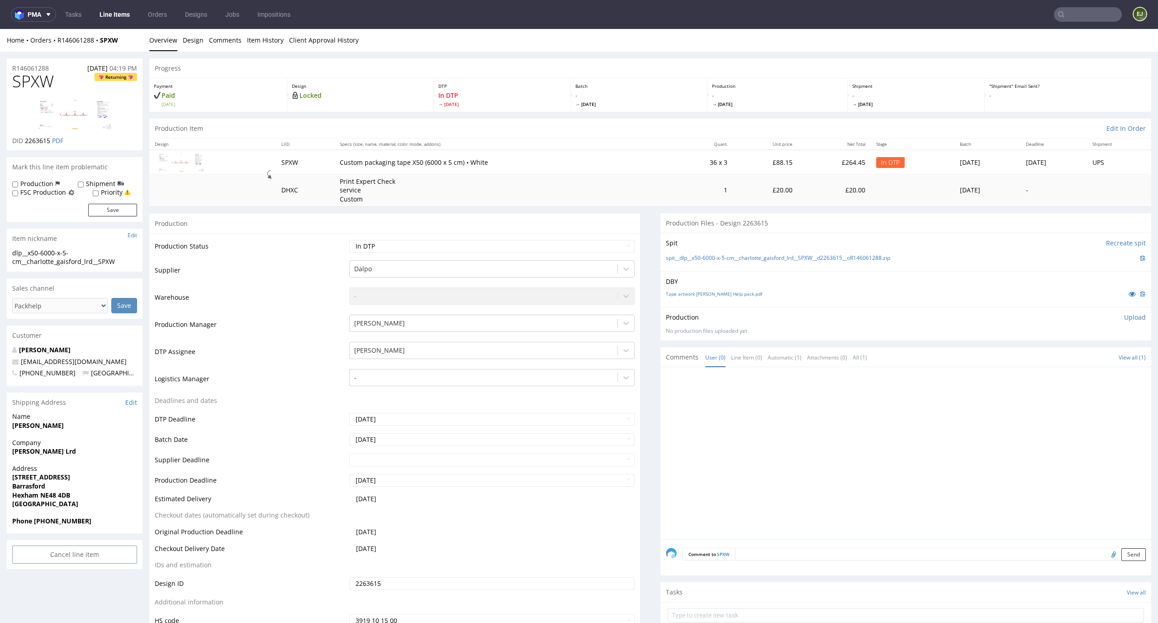
click at [1125, 317] on p "Upload" at bounding box center [1135, 317] width 22 height 9
click at [1075, 355] on div "Add files" at bounding box center [1081, 359] width 45 height 14
type input "C:\fakepath\dlp__x50-6000-x-5-cm__charlotte_gaisford_lrd__SPXW__d2263615__oR146…"
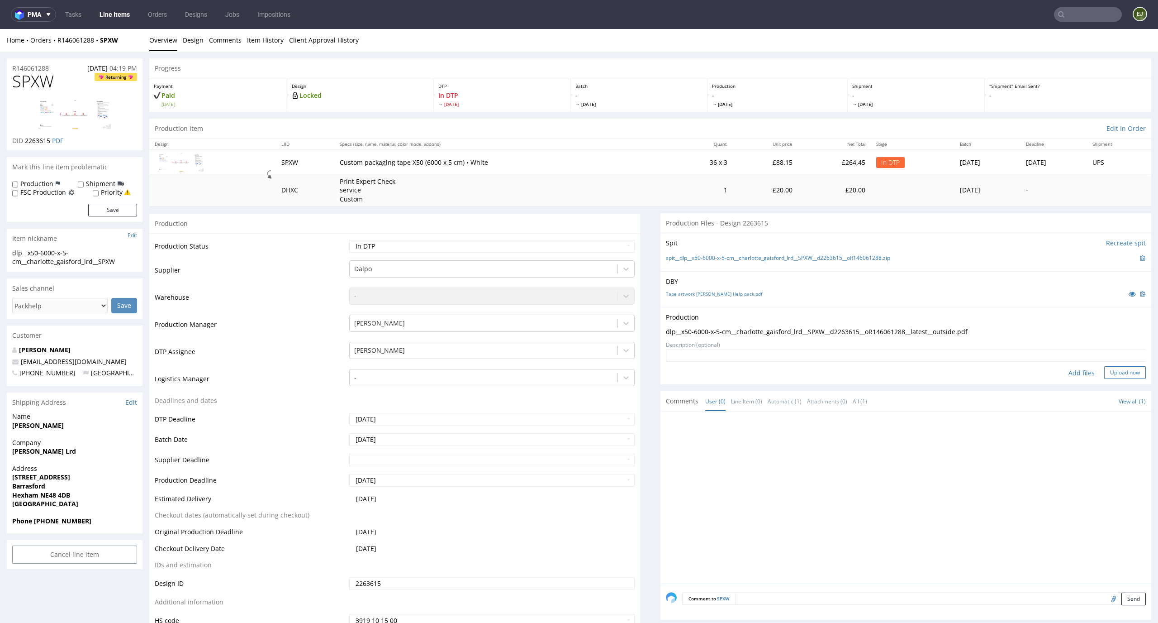
click at [1105, 374] on button "Upload now" at bounding box center [1126, 372] width 42 height 13
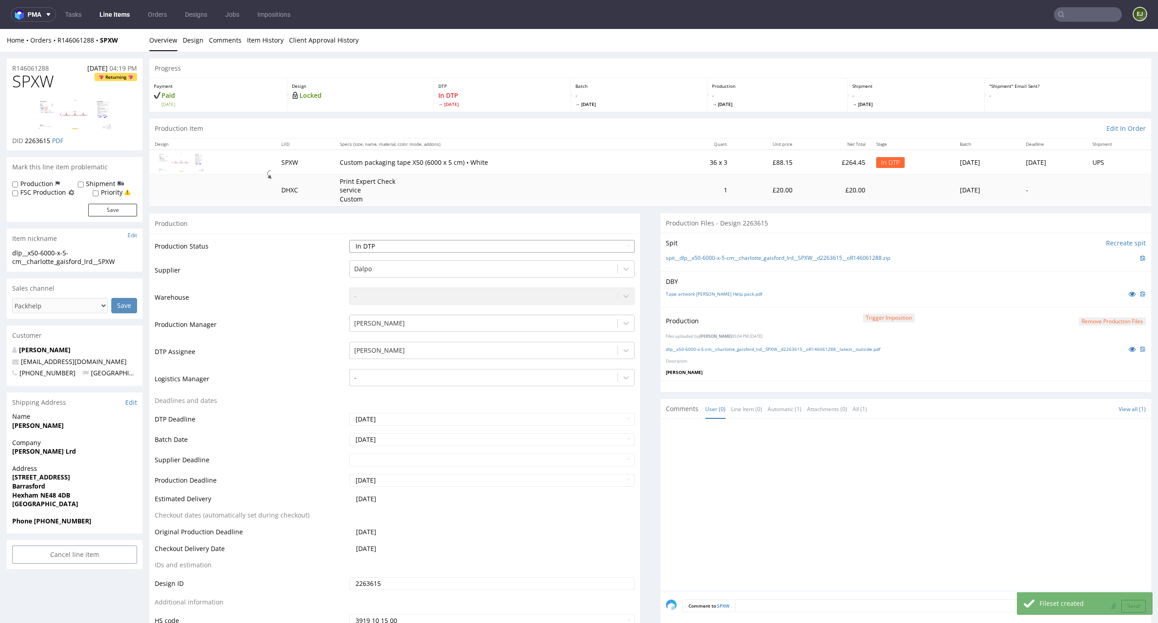
click at [576, 248] on select "Waiting for Artwork Waiting for Diecut Waiting for Mockup Waiting for DTP Waiti…" at bounding box center [492, 246] width 286 height 13
select select "dtp_production_ready"
click at [349, 240] on select "Waiting for Artwork Waiting for Diecut Waiting for Mockup Waiting for DTP Waiti…" at bounding box center [492, 246] width 286 height 13
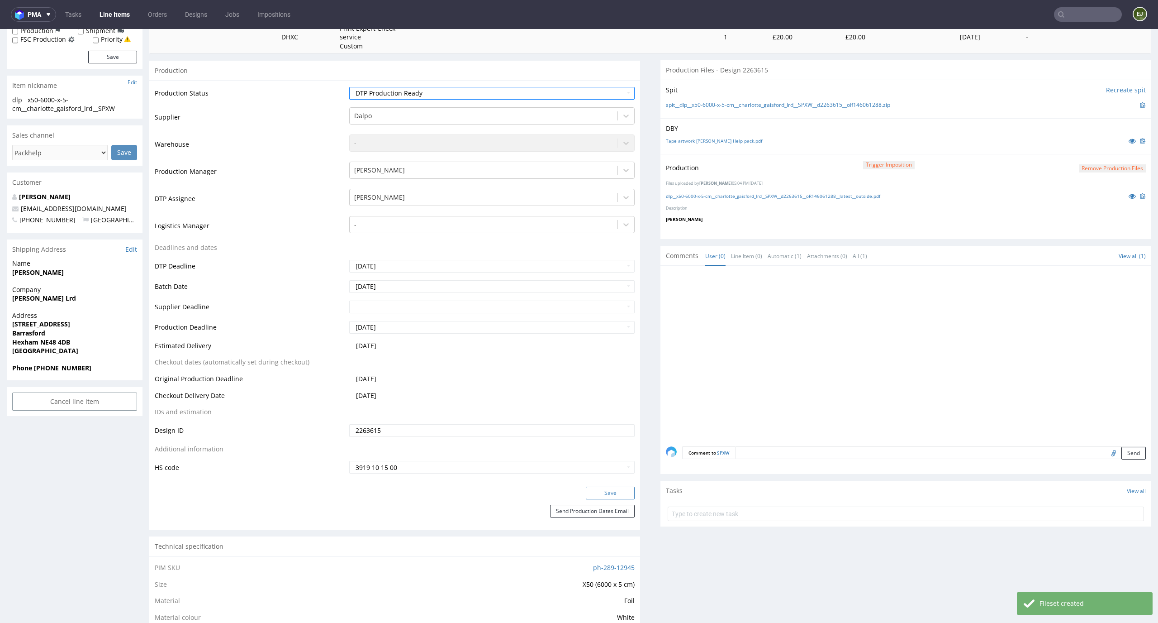
click at [598, 489] on button "Save" at bounding box center [610, 492] width 49 height 13
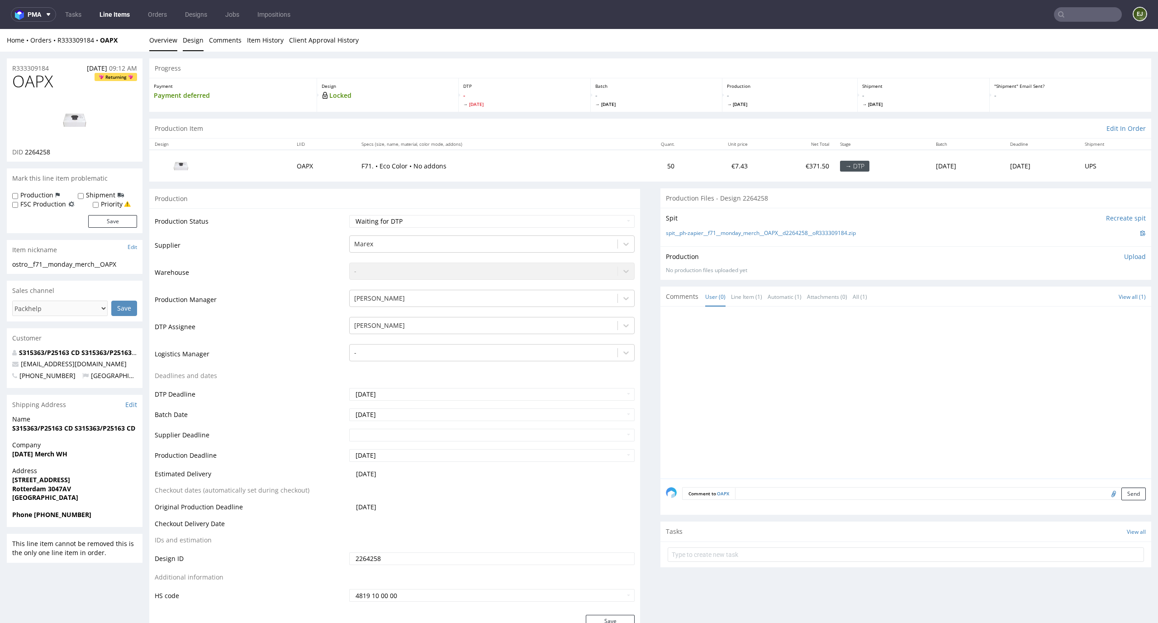
click at [189, 33] on link "Design" at bounding box center [193, 40] width 21 height 22
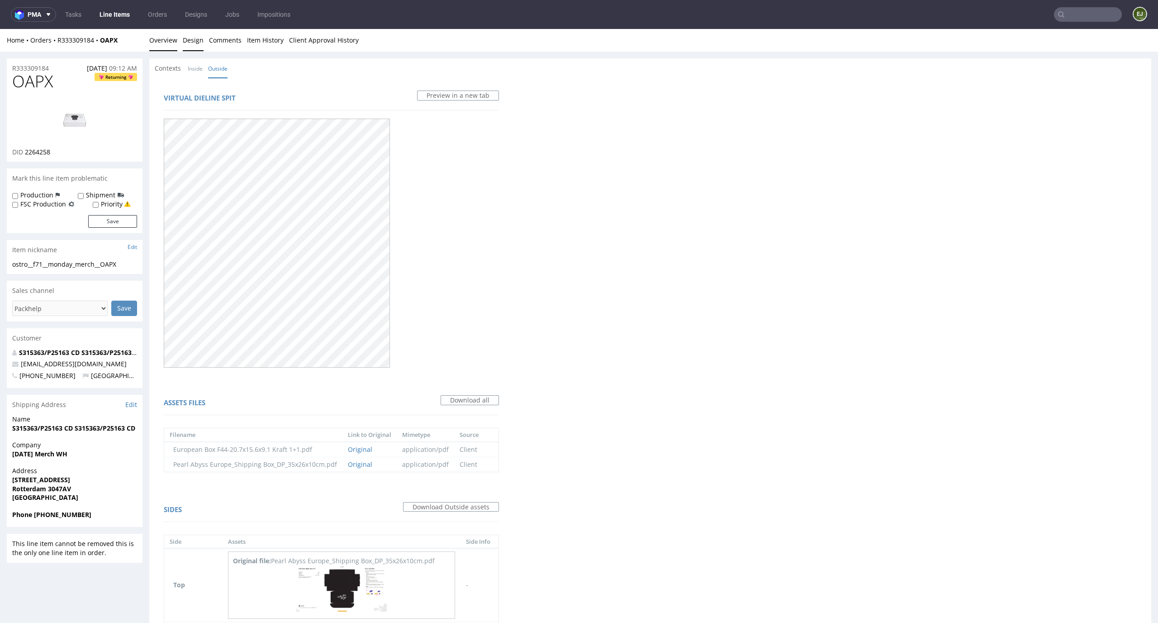
click at [167, 38] on link "Overview" at bounding box center [163, 40] width 28 height 22
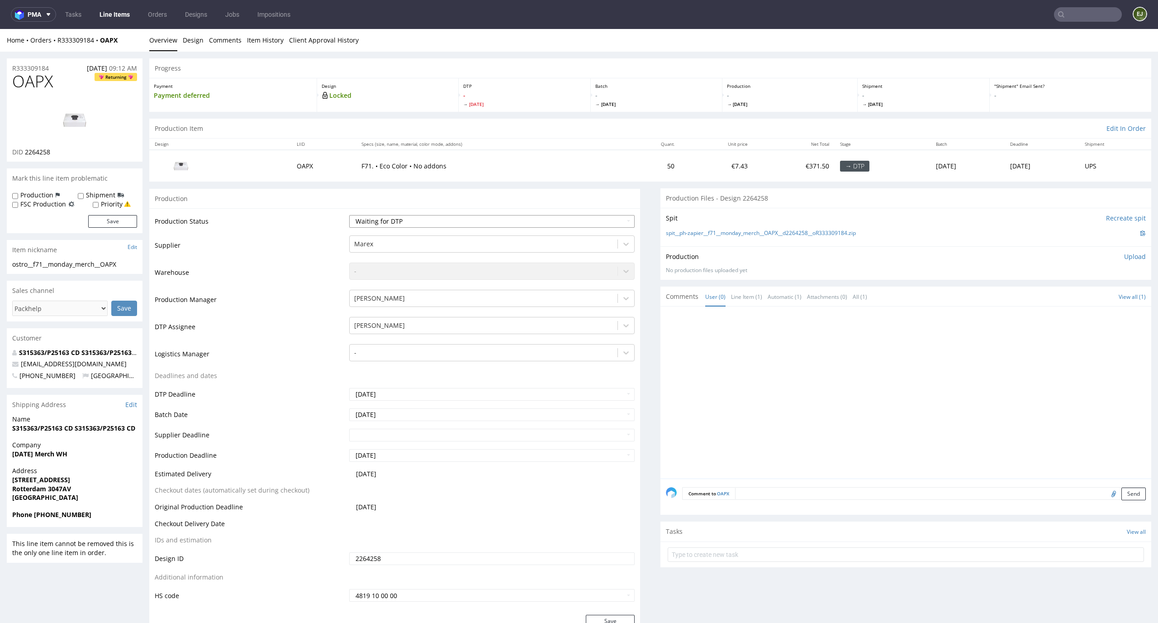
click at [505, 215] on select "Waiting for Artwork Waiting for Diecut Waiting for Mockup Waiting for DTP Waiti…" at bounding box center [492, 221] width 286 height 13
select select "dtp_in_process"
click at [349, 215] on select "Waiting for Artwork Waiting for Diecut Waiting for Mockup Waiting for DTP Waiti…" at bounding box center [492, 221] width 286 height 13
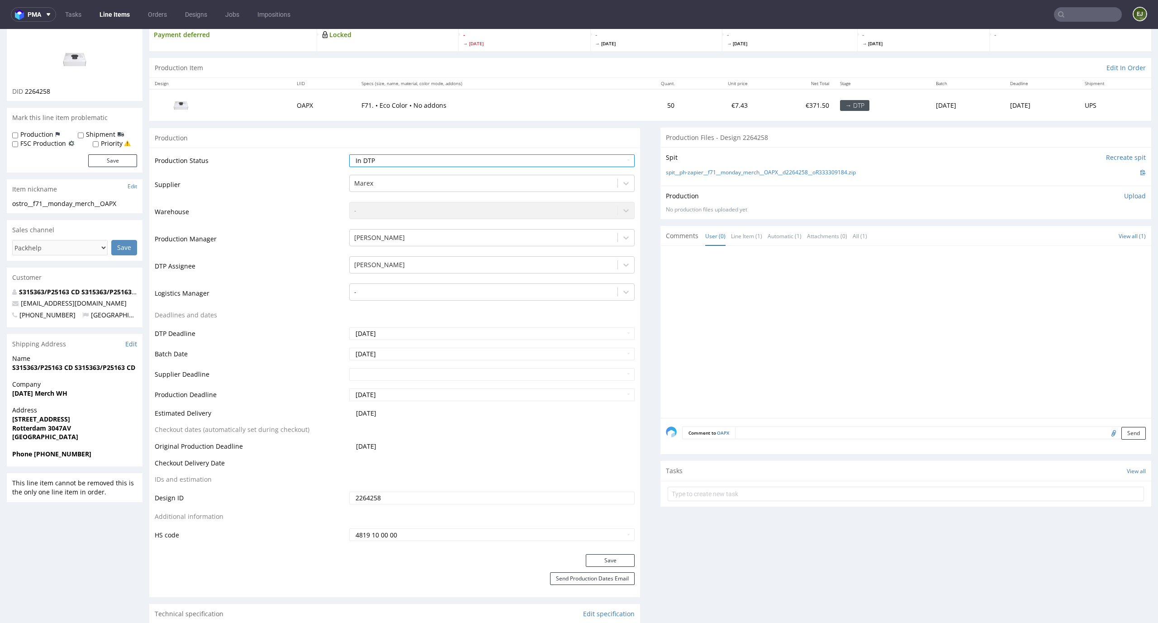
scroll to position [81, 0]
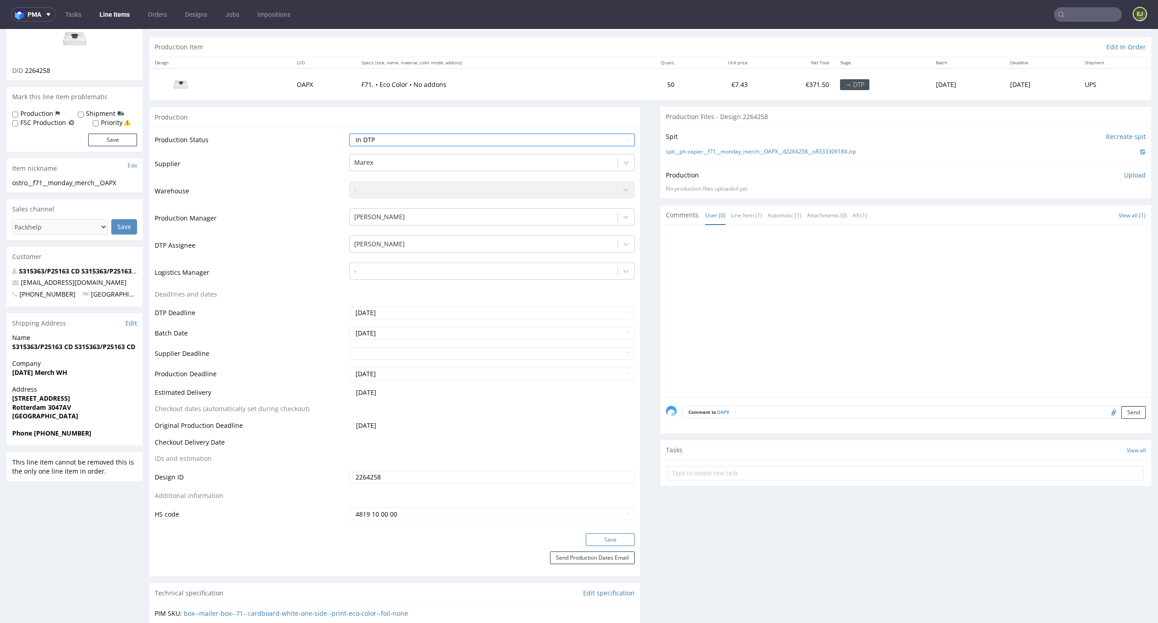
click at [619, 535] on button "Save" at bounding box center [610, 539] width 49 height 13
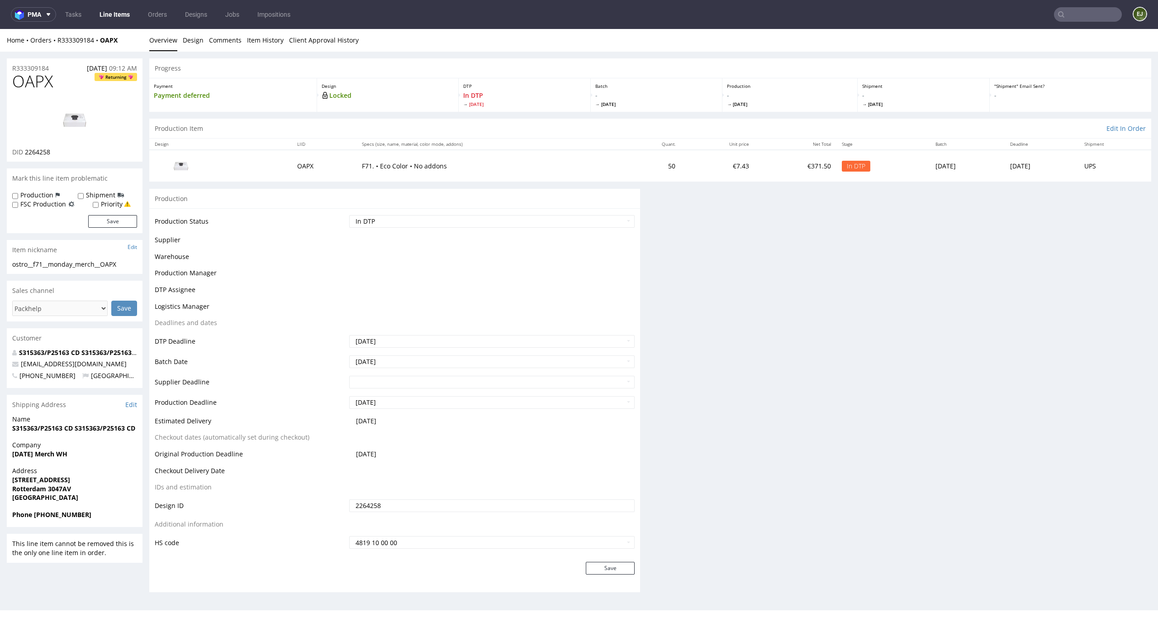
scroll to position [0, 0]
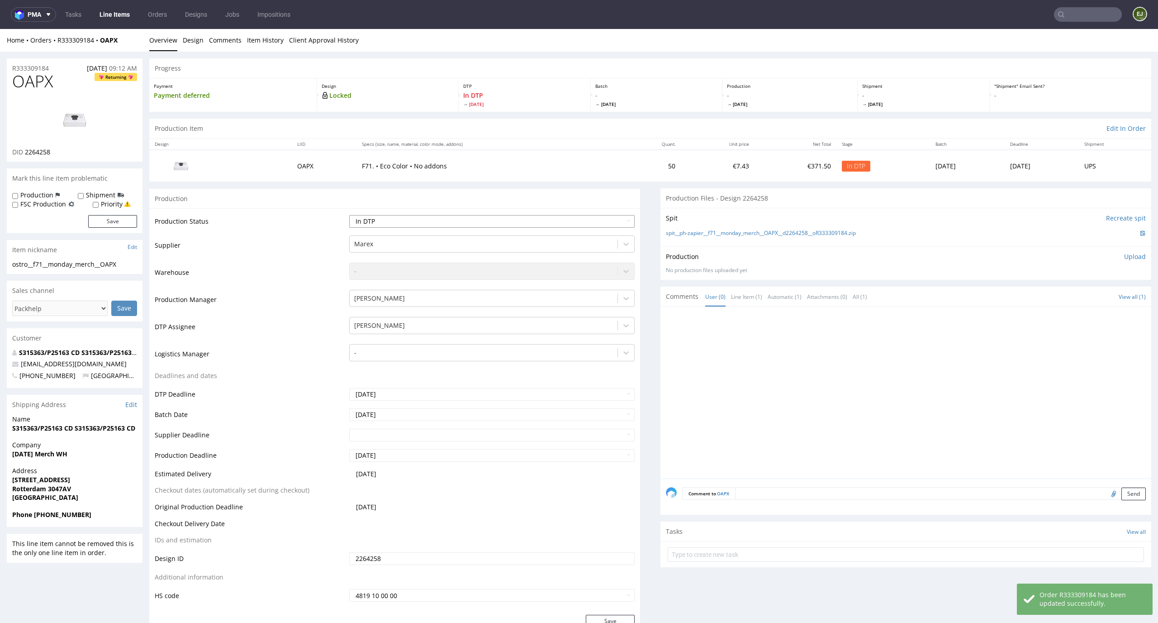
click at [581, 224] on select "Waiting for Artwork Waiting for Diecut Waiting for Mockup Waiting for DTP Waiti…" at bounding box center [492, 221] width 286 height 13
select select "dtp_issue"
click at [349, 215] on select "Waiting for Artwork Waiting for Diecut Waiting for Mockup Waiting for DTP Waiti…" at bounding box center [492, 221] width 286 height 13
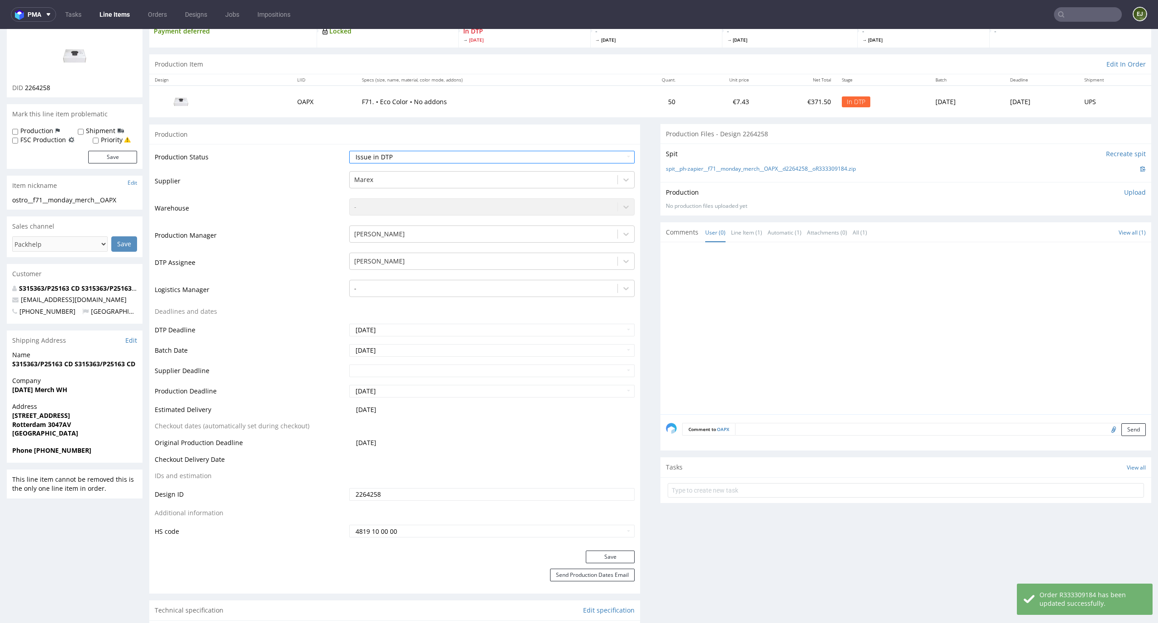
scroll to position [87, 0]
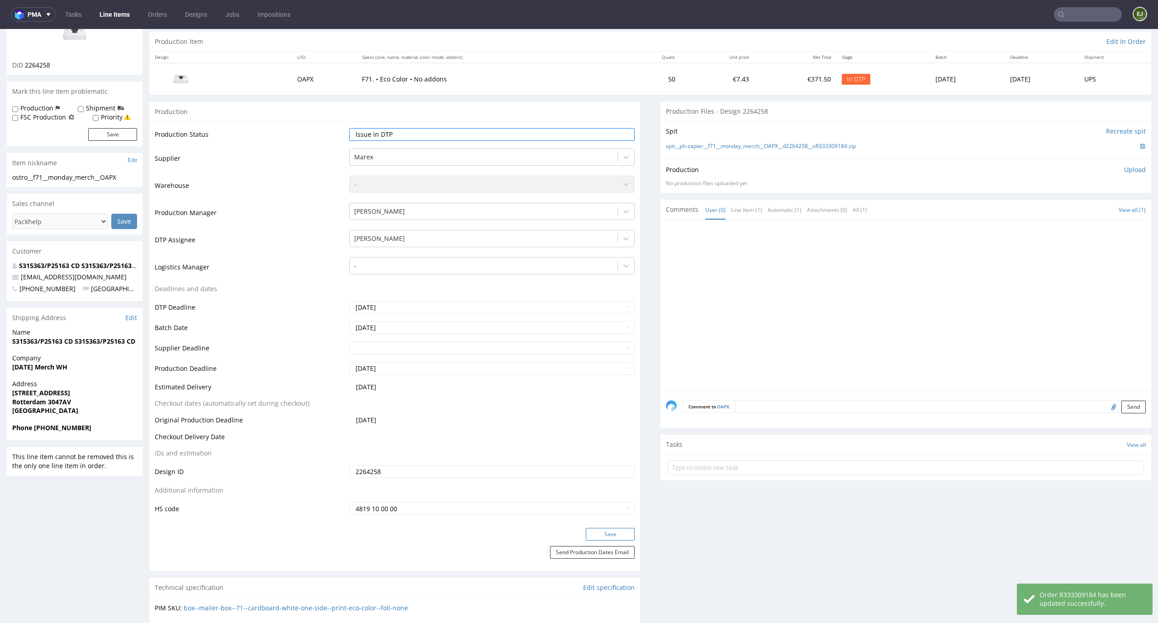
click at [616, 532] on button "Save" at bounding box center [610, 534] width 49 height 13
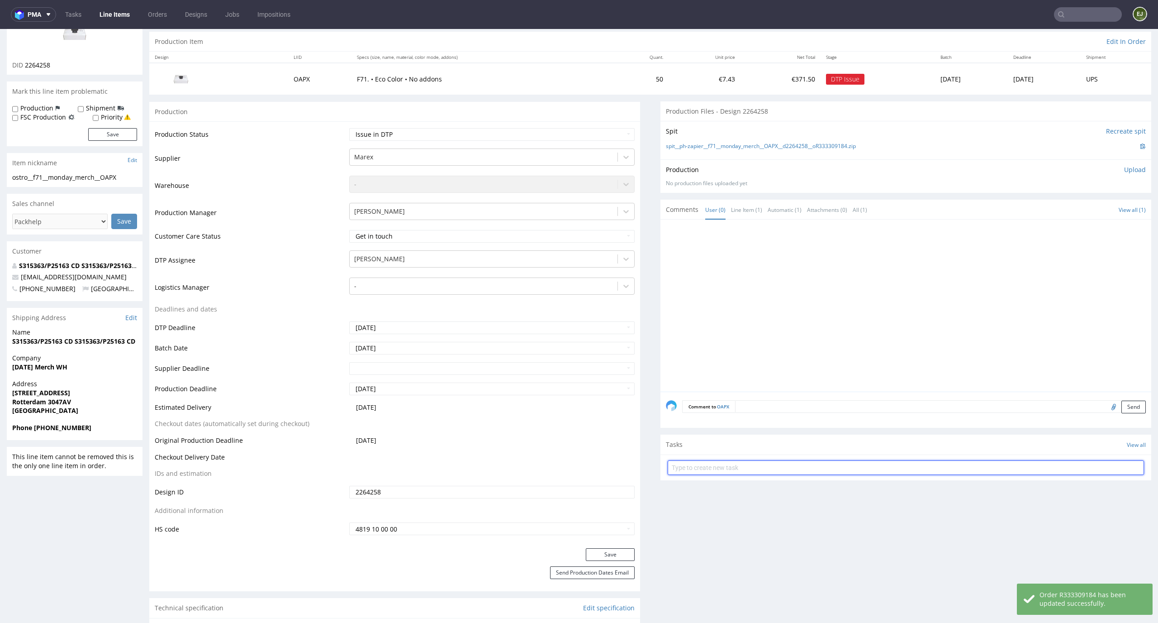
click at [742, 462] on input "text" at bounding box center [906, 467] width 476 height 14
type input "issue"
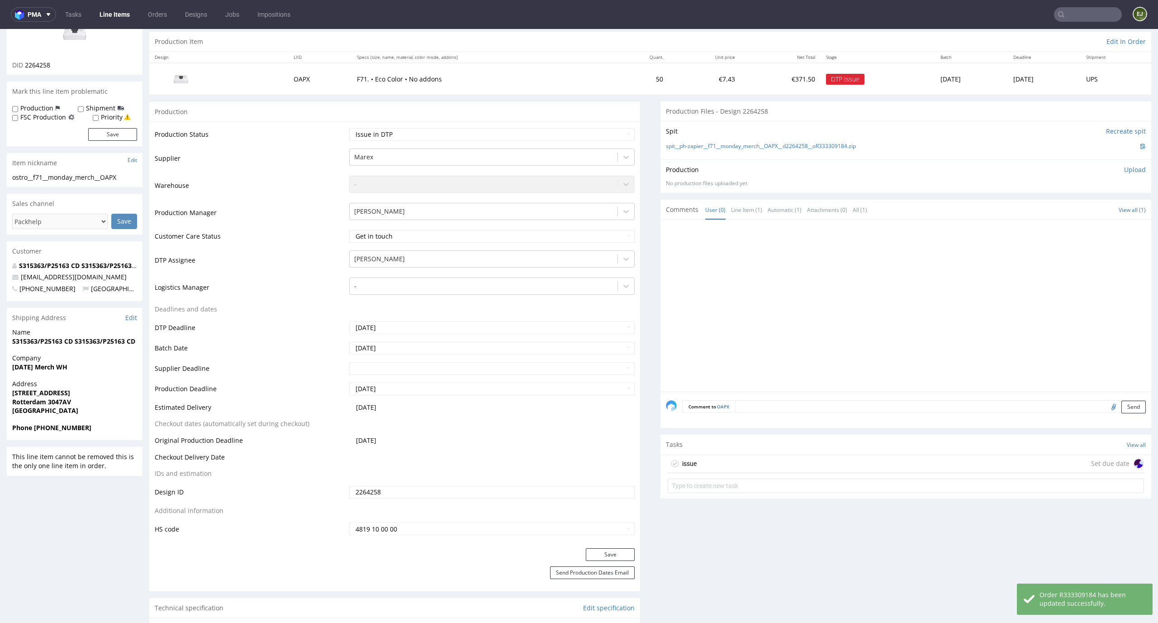
click at [740, 464] on div "issue Set due date" at bounding box center [906, 464] width 476 height 18
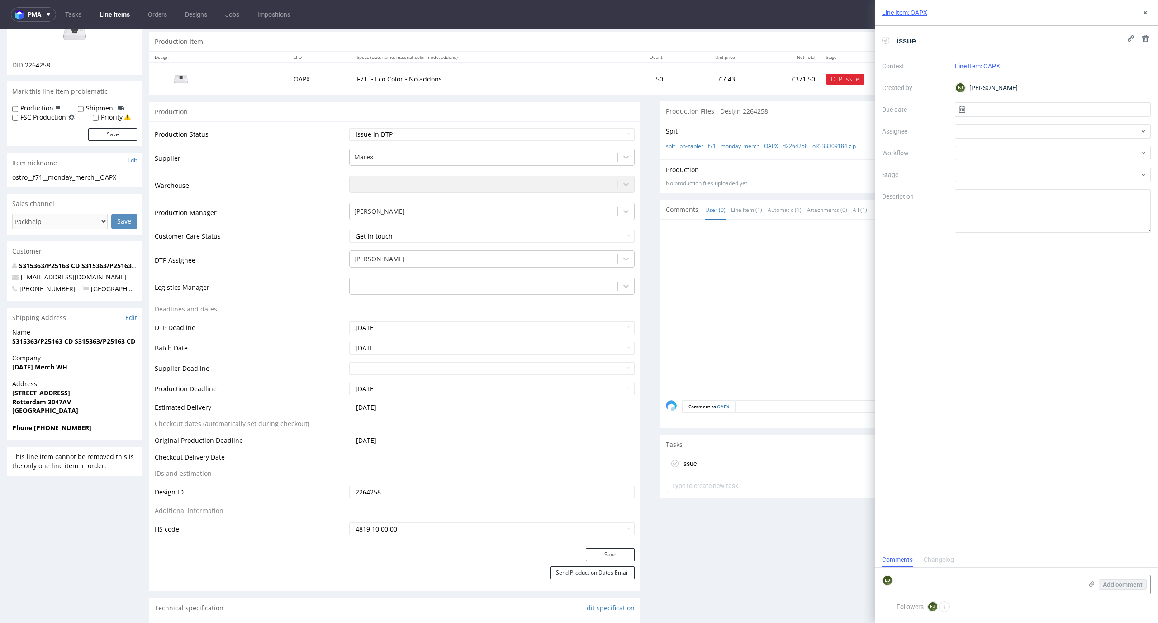
scroll to position [7, 0]
click at [1018, 111] on input "text" at bounding box center [1053, 109] width 196 height 14
click at [1078, 221] on span "26" at bounding box center [1081, 217] width 7 height 9
type input "26/09/2025"
click at [1050, 155] on div at bounding box center [1053, 153] width 196 height 14
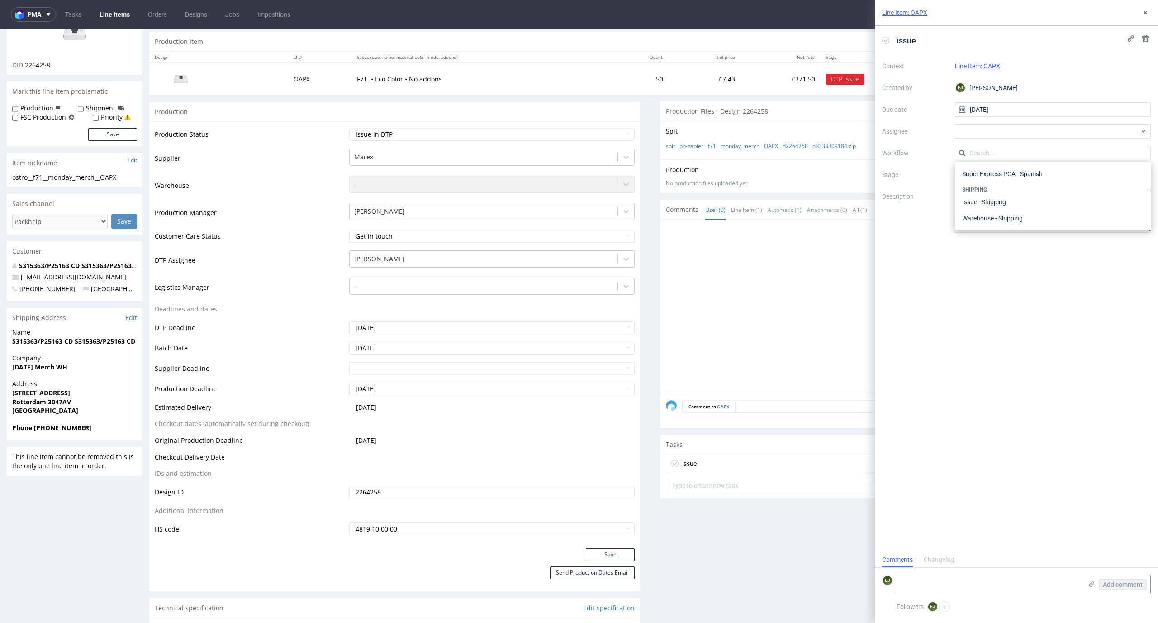
scroll to position [0, 0]
click at [1060, 196] on div "DTP - Issue" at bounding box center [1053, 202] width 189 height 16
click at [982, 583] on textarea at bounding box center [990, 584] width 186 height 18
paste textarea "Unfortunately, due to the printing technique, the product and the eco-box mater…"
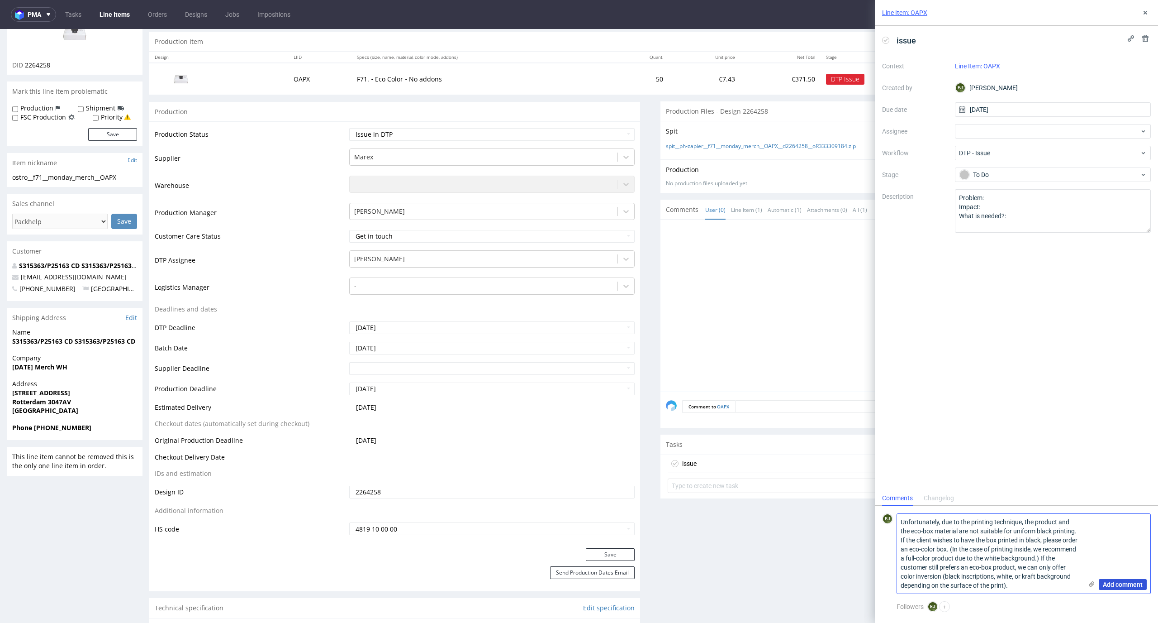
type textarea "Unfortunately, due to the printing technique, the product and the eco-box mater…"
click at [1114, 584] on span "Add comment" at bounding box center [1123, 584] width 40 height 6
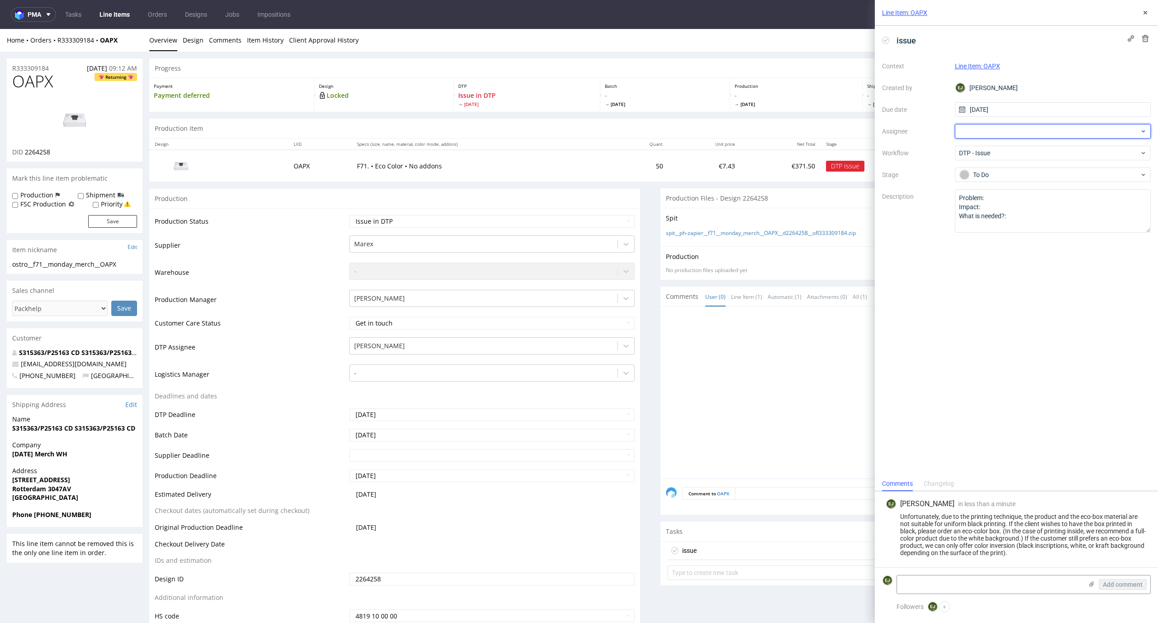
click at [1016, 132] on div at bounding box center [1053, 131] width 196 height 14
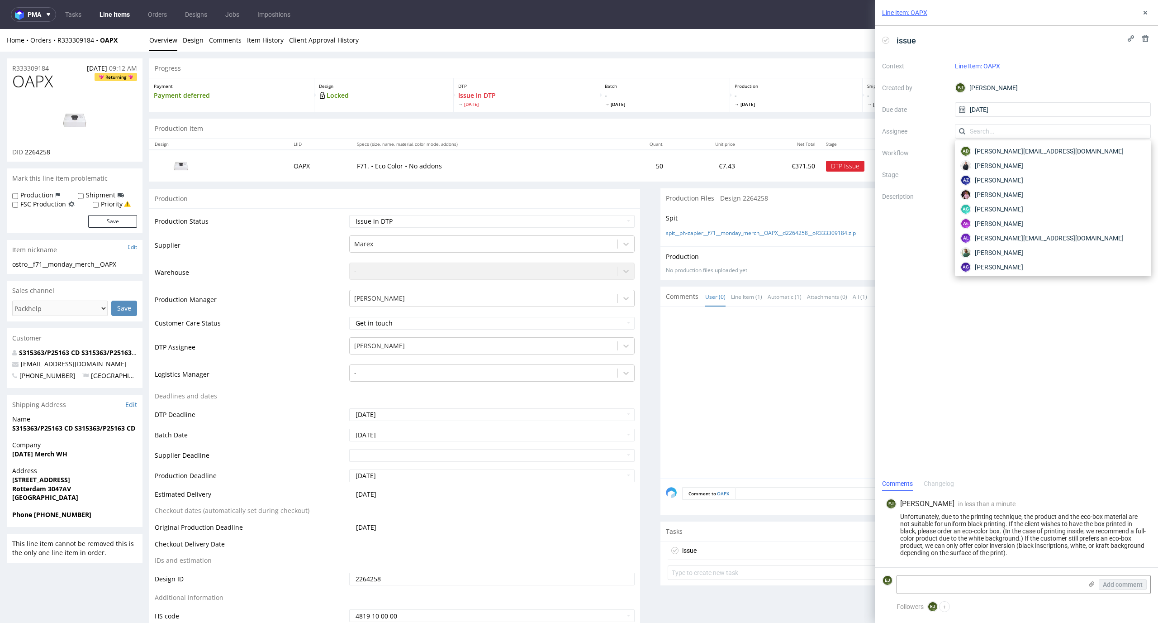
click at [744, 106] on span "Fri 3 Oct" at bounding box center [796, 104] width 123 height 6
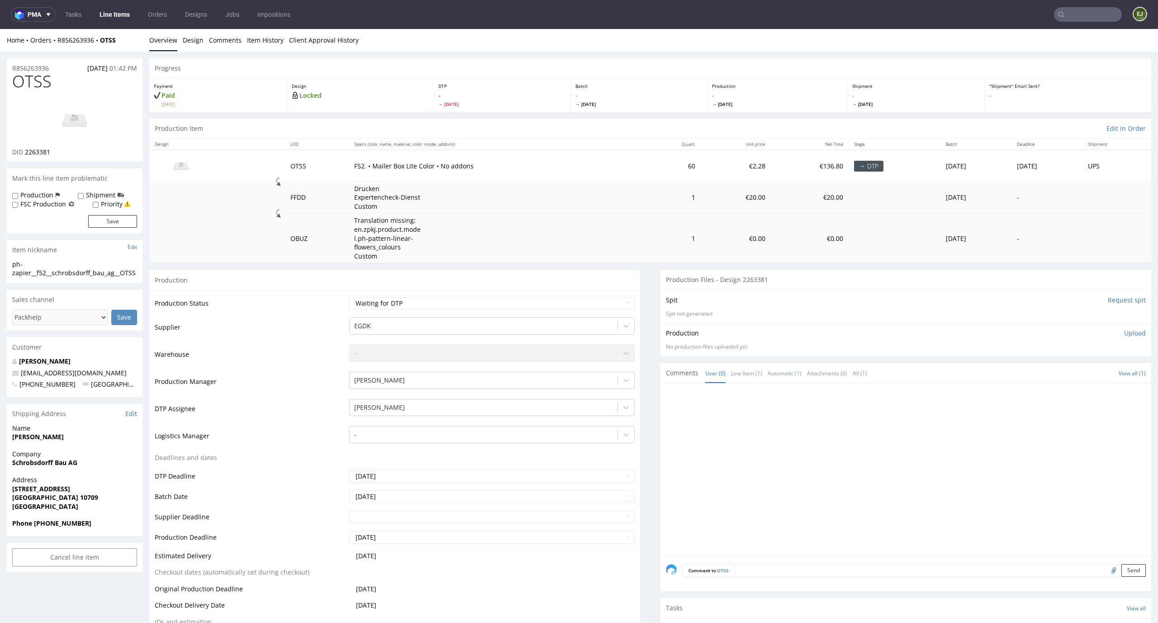
click at [393, 80] on div "Design Locked" at bounding box center [360, 94] width 147 height 33
click at [200, 34] on link "Design" at bounding box center [193, 40] width 21 height 22
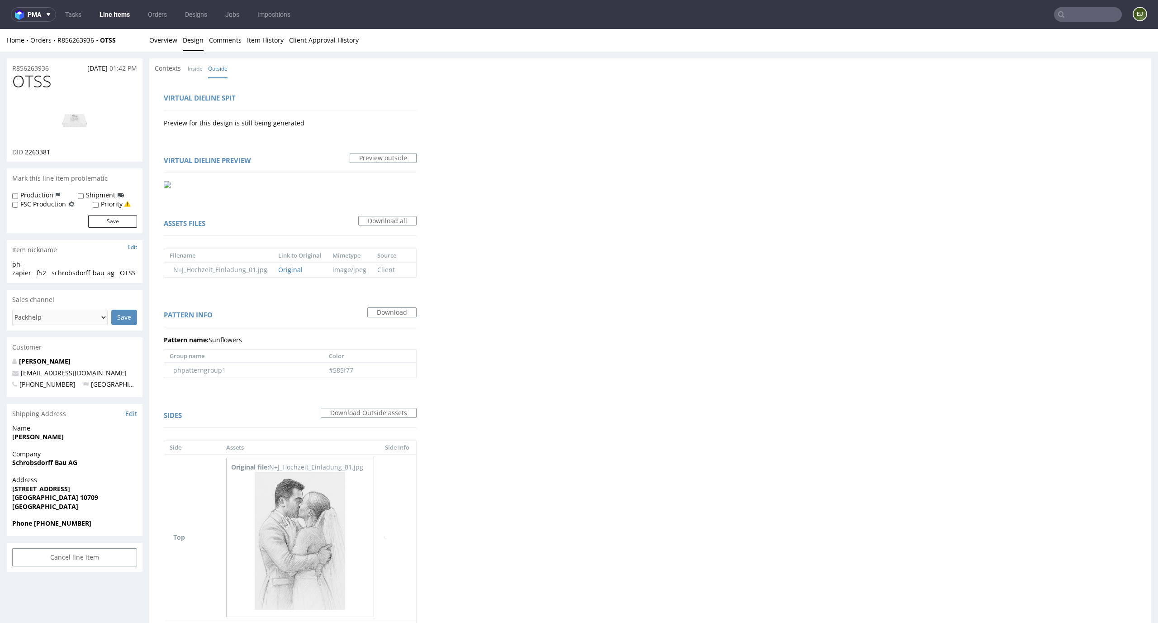
click at [203, 71] on li "Inside" at bounding box center [198, 68] width 20 height 9
click at [198, 69] on link "Inside" at bounding box center [195, 68] width 15 height 19
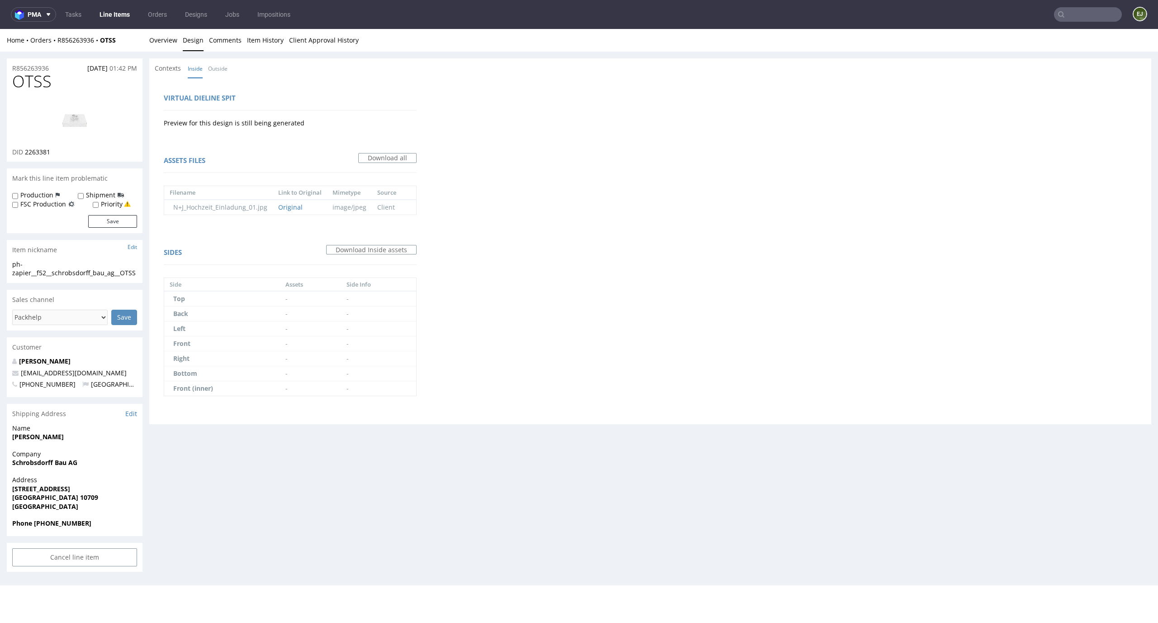
click at [148, 32] on div "Home Orders R856263936 OTSS Overview Design Comments Item History Client Approv…" at bounding box center [579, 40] width 1158 height 23
click at [156, 38] on link "Overview" at bounding box center [163, 40] width 28 height 22
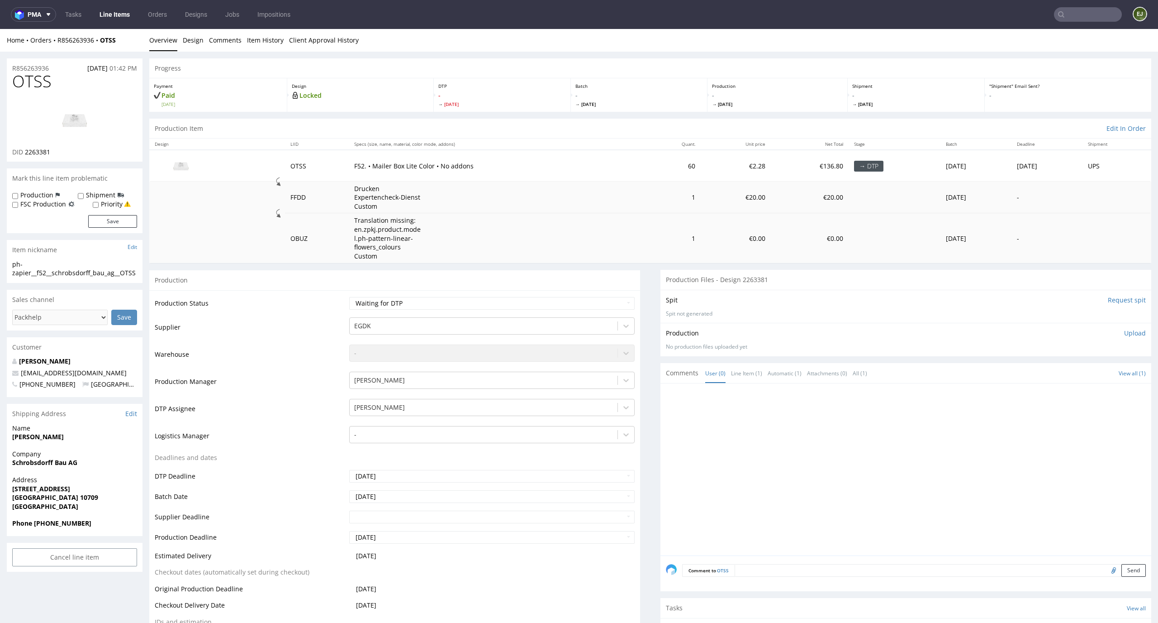
click at [1122, 298] on input "Request spit" at bounding box center [1127, 299] width 38 height 9
click at [524, 86] on p "DTP" at bounding box center [502, 86] width 128 height 6
drag, startPoint x: 63, startPoint y: 158, endPoint x: 24, endPoint y: 149, distance: 39.9
click at [24, 149] on div "OTSS DID 2263381" at bounding box center [75, 116] width 136 height 89
copy span "2263381"
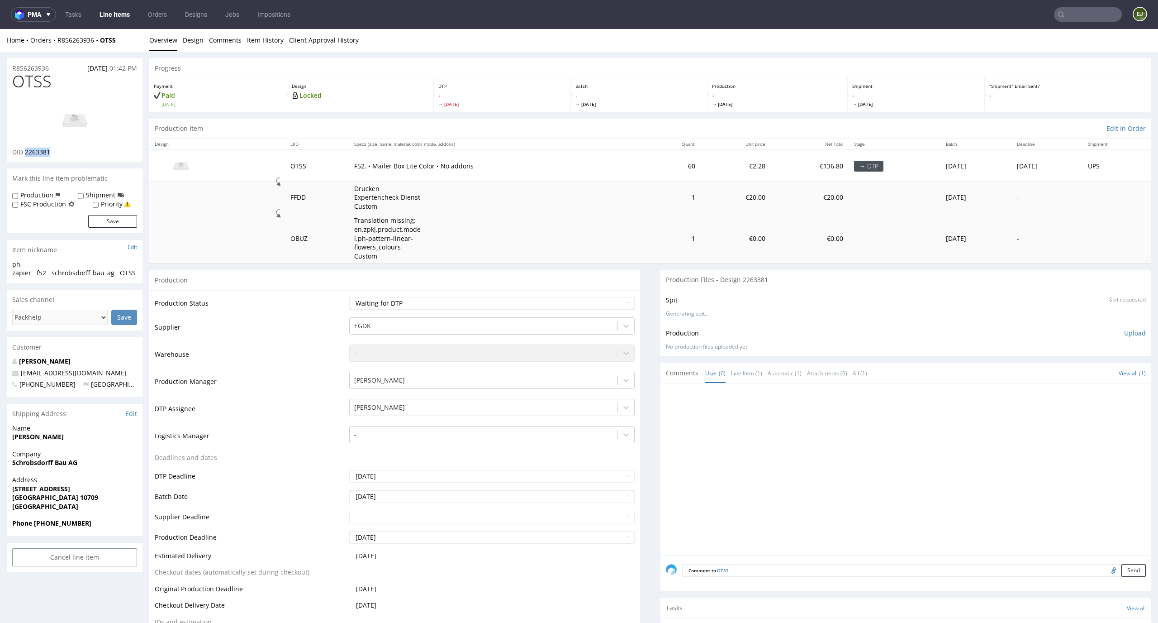
click at [80, 124] on img at bounding box center [74, 120] width 72 height 41
click at [196, 41] on link "Design" at bounding box center [193, 40] width 21 height 22
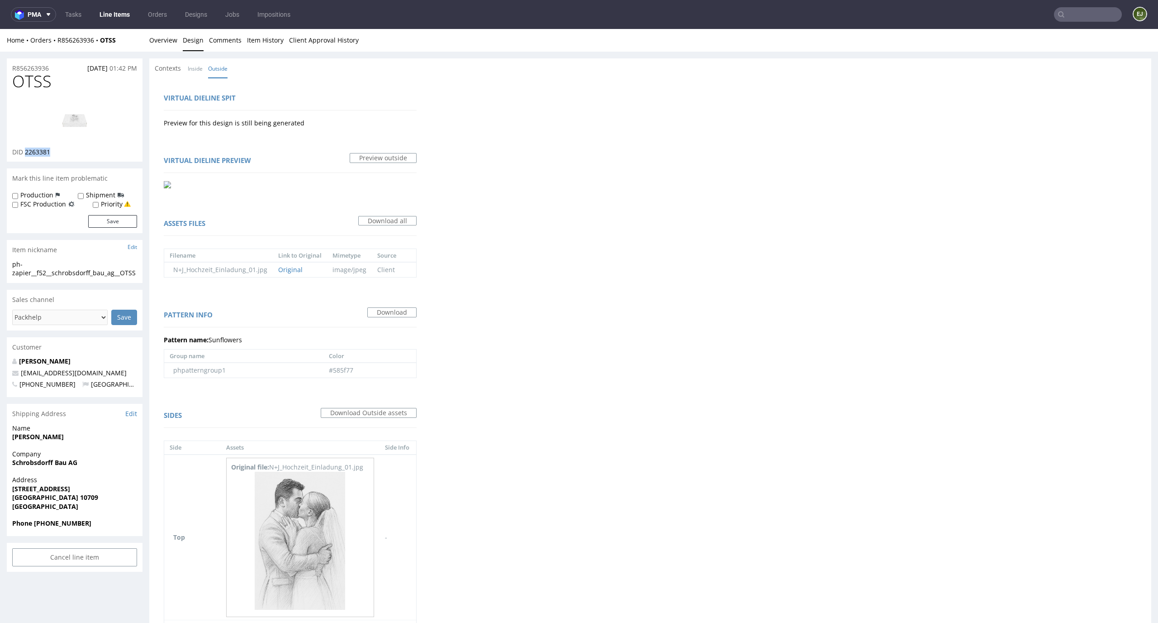
scroll to position [133, 0]
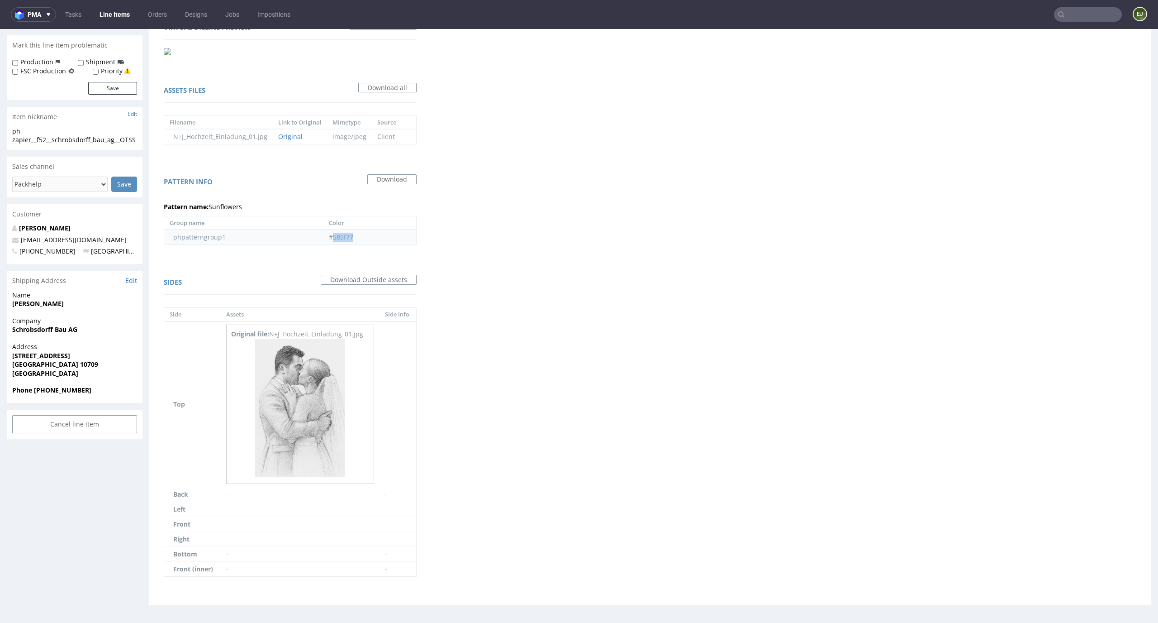
drag, startPoint x: 357, startPoint y: 239, endPoint x: 327, endPoint y: 238, distance: 30.3
click at [327, 238] on td "#585f77" at bounding box center [370, 236] width 93 height 15
copy td "585f77"
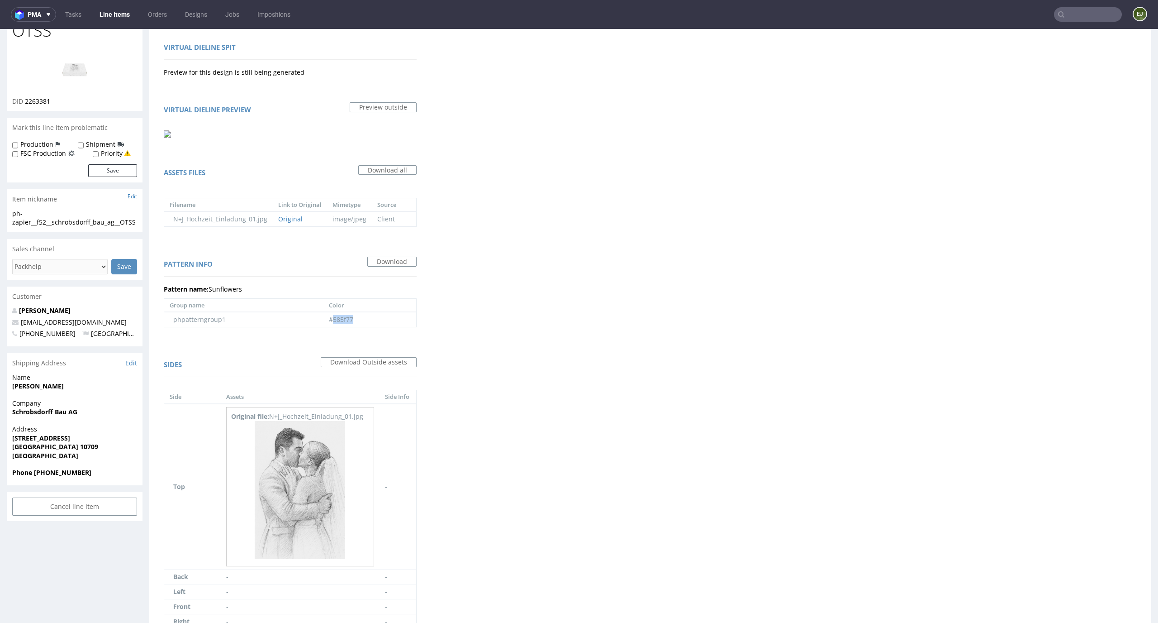
scroll to position [0, 0]
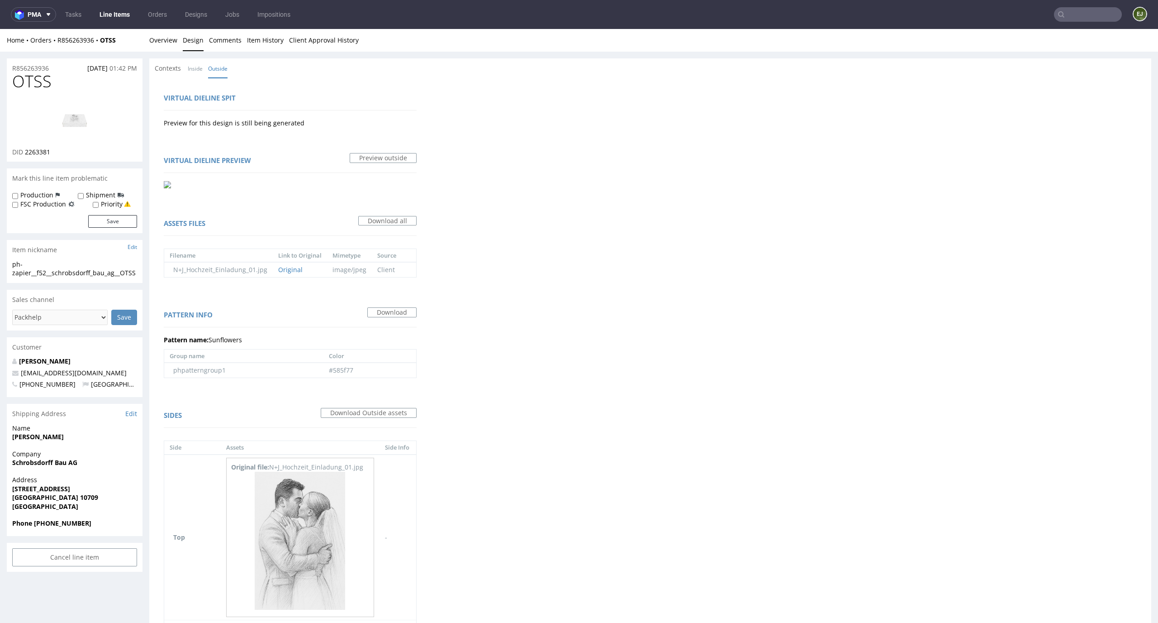
click at [166, 53] on div "R856263936 19.09.2025 01:42 PM OTSS DID 2263381 Mark this line item problematic…" at bounding box center [579, 402] width 1158 height 700
click at [163, 46] on link "Overview" at bounding box center [163, 40] width 28 height 22
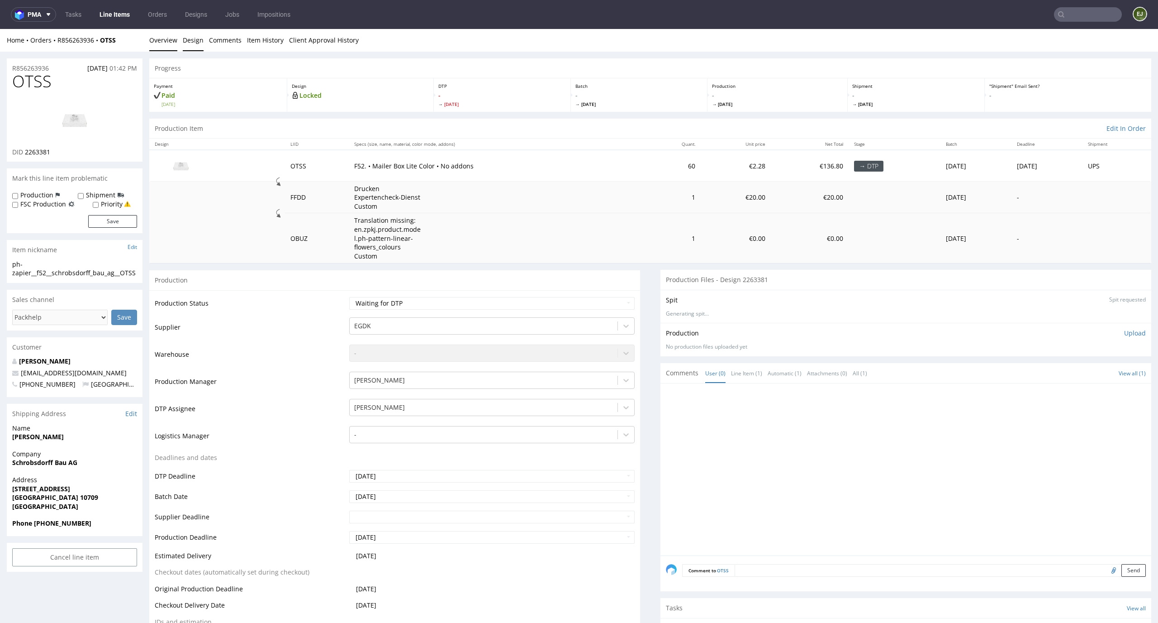
click at [195, 44] on link "Design" at bounding box center [193, 40] width 21 height 22
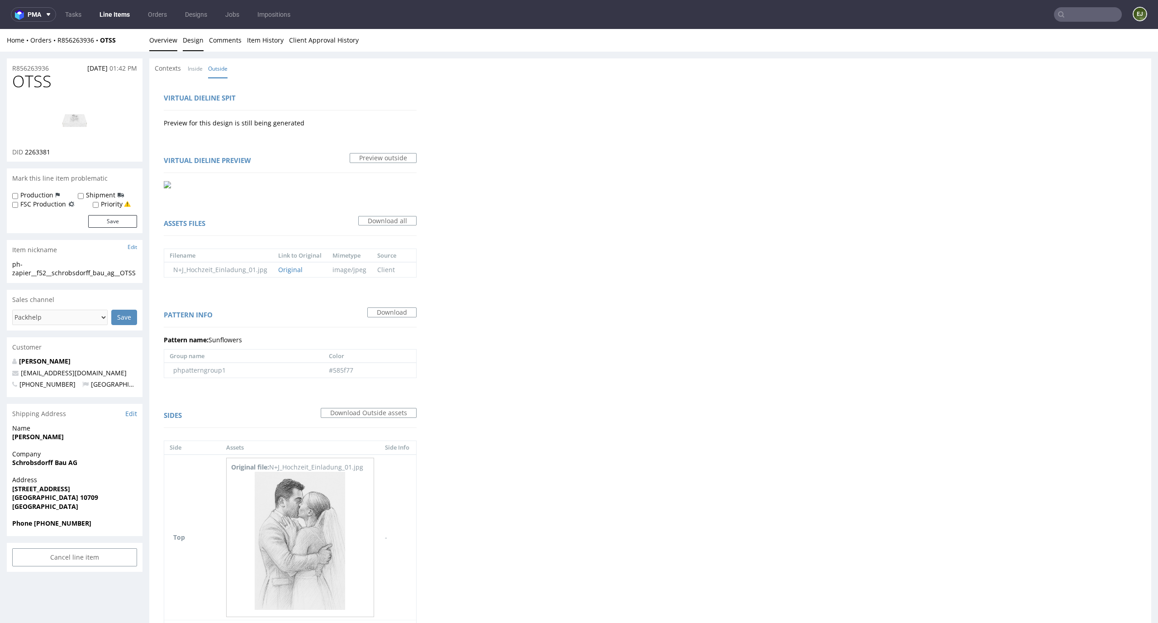
click at [173, 45] on link "Overview" at bounding box center [163, 40] width 28 height 22
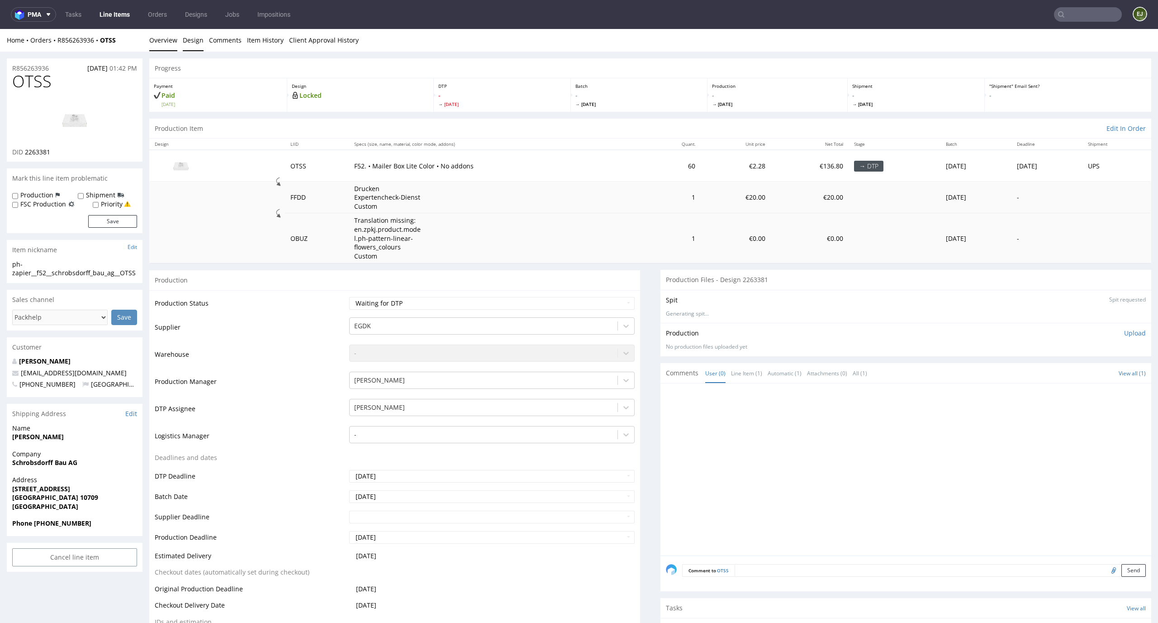
click at [186, 37] on link "Design" at bounding box center [193, 40] width 21 height 22
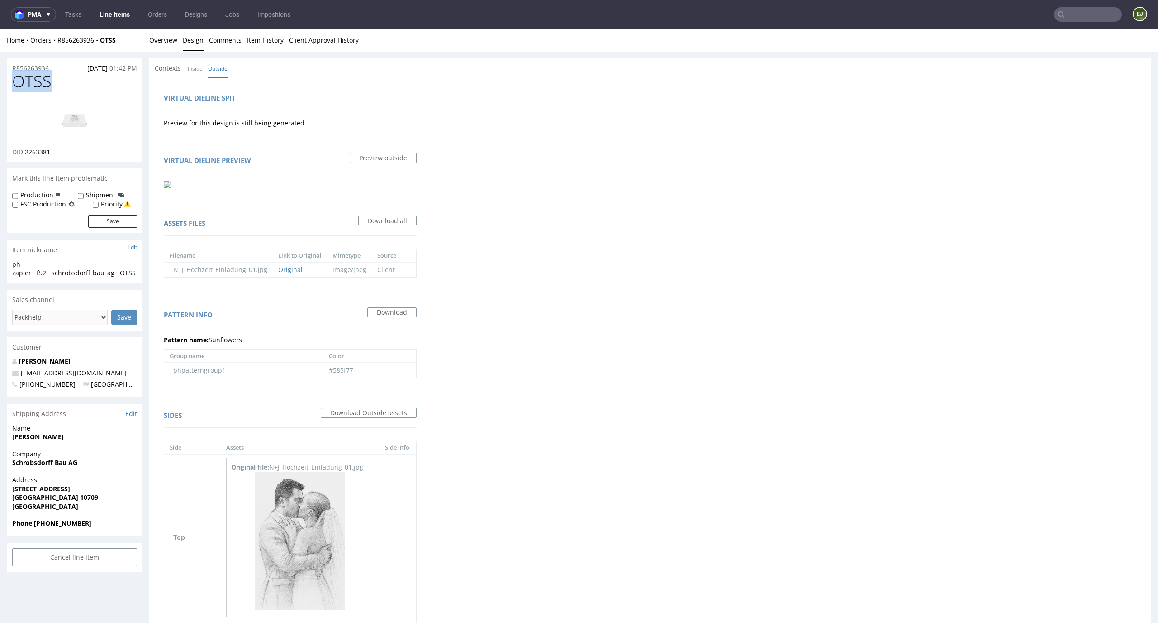
drag, startPoint x: 57, startPoint y: 86, endPoint x: 0, endPoint y: 86, distance: 57.5
click at [0, 86] on div "R856263936 19.09.2025 01:42 PM OTSS DID 2263381 Mark this line item problematic…" at bounding box center [579, 402] width 1158 height 700
copy span "OTSS"
drag, startPoint x: 18, startPoint y: 281, endPoint x: 15, endPoint y: 267, distance: 14.7
click at [15, 267] on div "ph-zapier__f52__schrobsdorff_bau_ag__OTSS" at bounding box center [74, 269] width 125 height 18
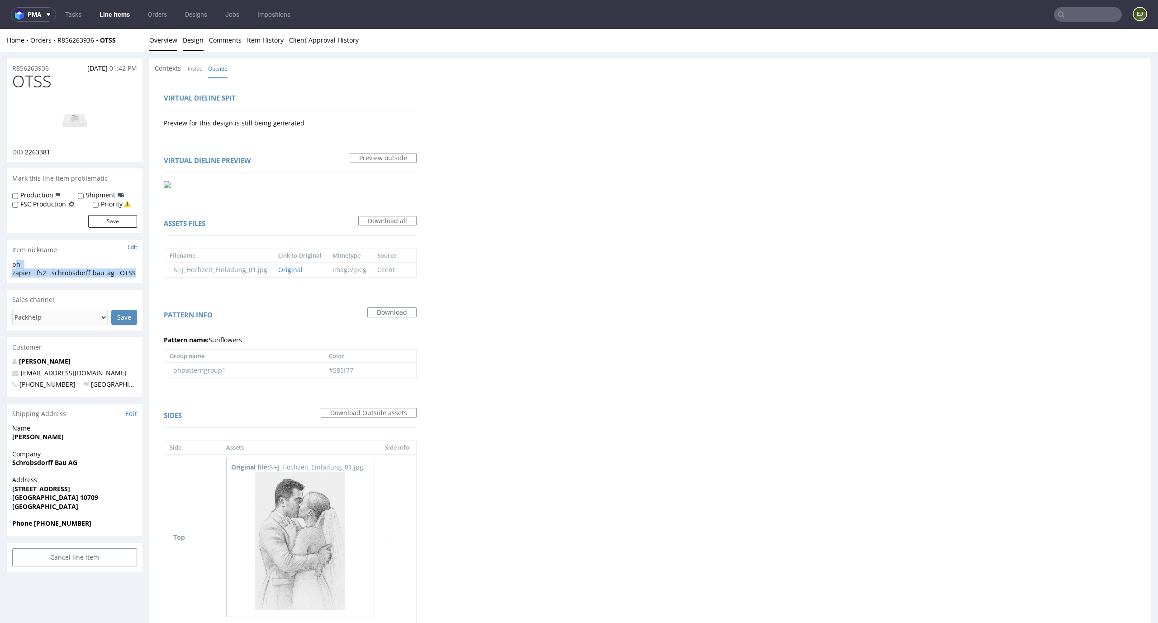
click at [152, 46] on link "Overview" at bounding box center [163, 40] width 28 height 22
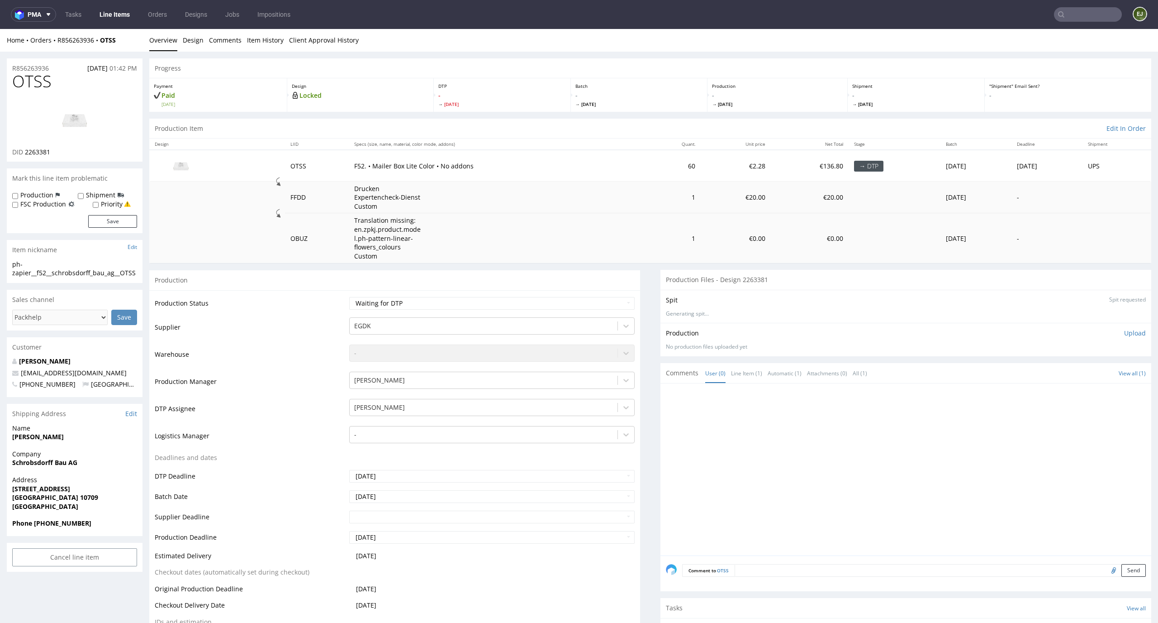
click at [34, 283] on div "ph-zapier__f52__schrobsdorff_bau_ag__OTSS ph-zapier__f52 __schrobsdorff_bau_ag_…" at bounding box center [75, 271] width 136 height 23
drag, startPoint x: 24, startPoint y: 280, endPoint x: 12, endPoint y: 262, distance: 21.0
click at [12, 262] on div "ph-zapier__f52__schrobsdorff_bau_ag__OTSS" at bounding box center [74, 269] width 125 height 18
copy div "ph-zapier__f52__schrobsdorff_bau_ag__OTSS"
drag, startPoint x: 59, startPoint y: 150, endPoint x: 26, endPoint y: 152, distance: 33.1
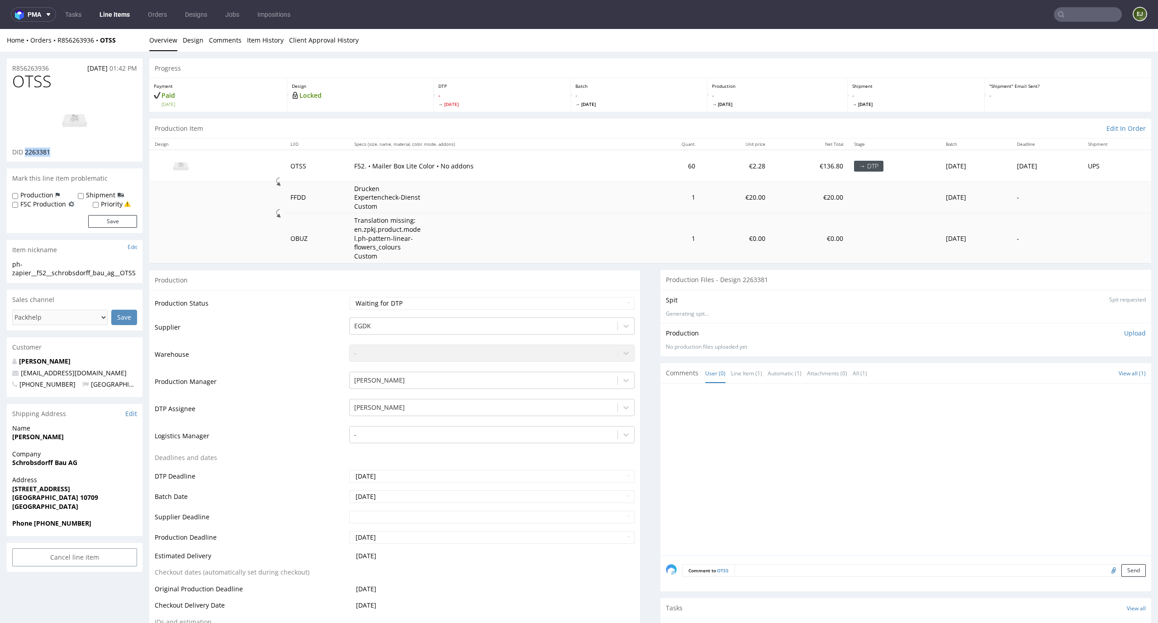
click at [26, 152] on div "DID 2263381" at bounding box center [74, 152] width 125 height 9
copy span "2263381"
click at [51, 72] on span "OTSS" at bounding box center [31, 81] width 39 height 18
drag, startPoint x: 60, startPoint y: 70, endPoint x: 0, endPoint y: 70, distance: 59.7
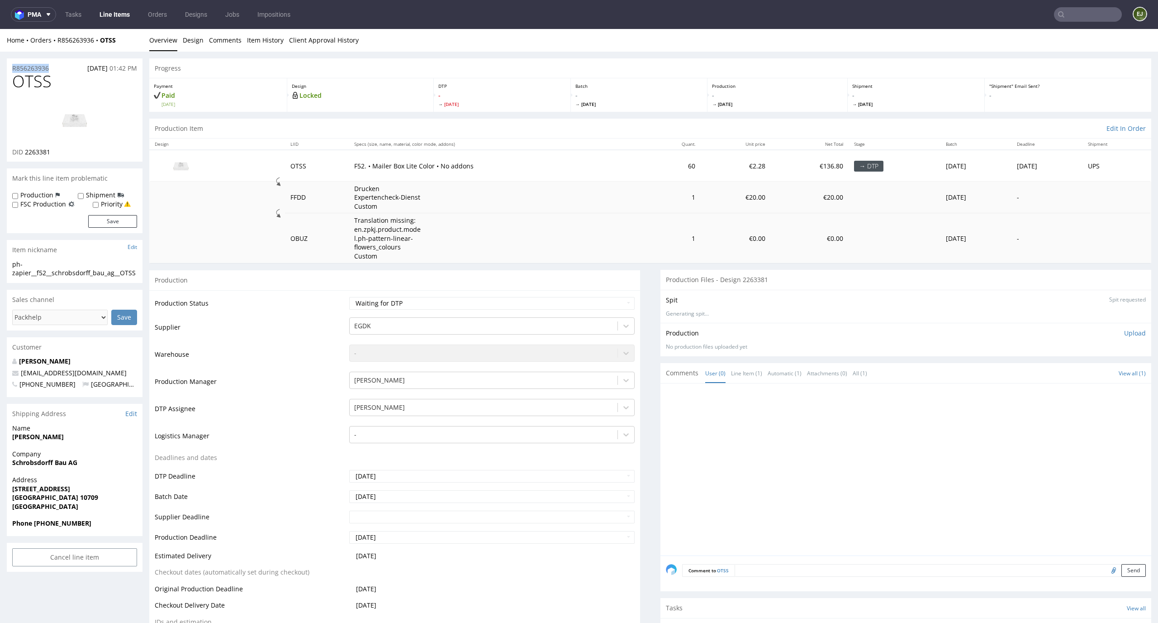
copy p "R856263936"
click at [1126, 331] on p "Upload" at bounding box center [1135, 333] width 22 height 9
click at [1072, 371] on div "Add files" at bounding box center [1081, 375] width 45 height 14
type input "C:\fakepath\ph-zapier__f52__schrobsdorff_bau_ag__OTSS__d2263381__oR856263936__o…"
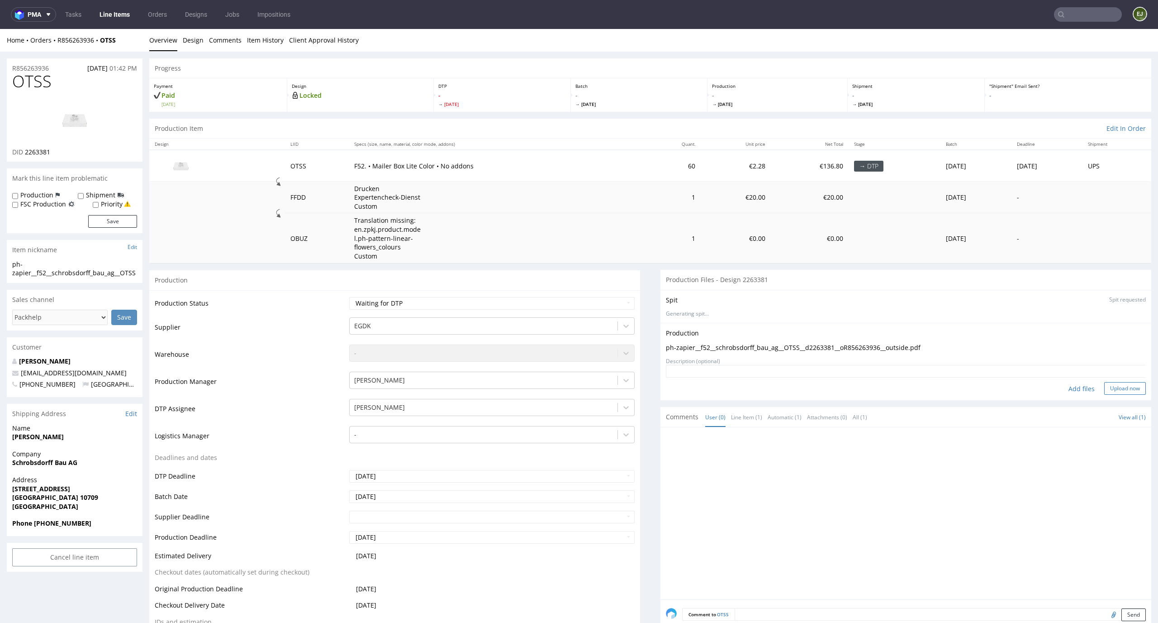
click at [1114, 383] on button "Upload now" at bounding box center [1126, 388] width 42 height 13
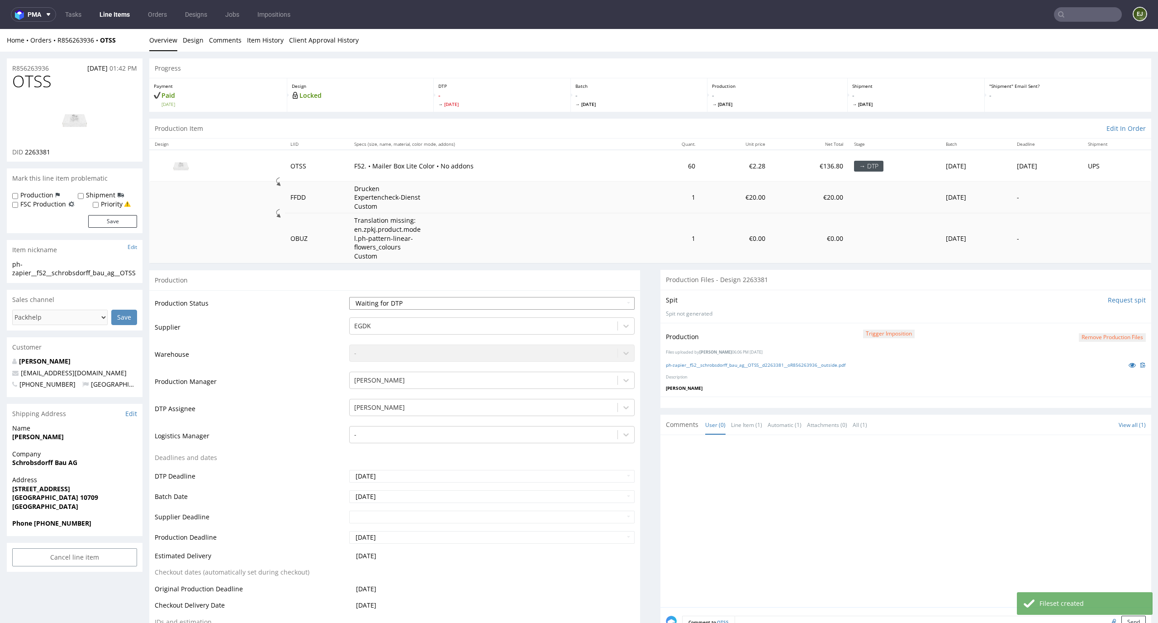
click at [608, 306] on select "Waiting for Artwork Waiting for Diecut Waiting for Mockup Waiting for DTP Waiti…" at bounding box center [492, 303] width 286 height 13
select select "dtp_production_ready"
click at [349, 297] on select "Waiting for Artwork Waiting for Diecut Waiting for Mockup Waiting for DTP Waiti…" at bounding box center [492, 303] width 286 height 13
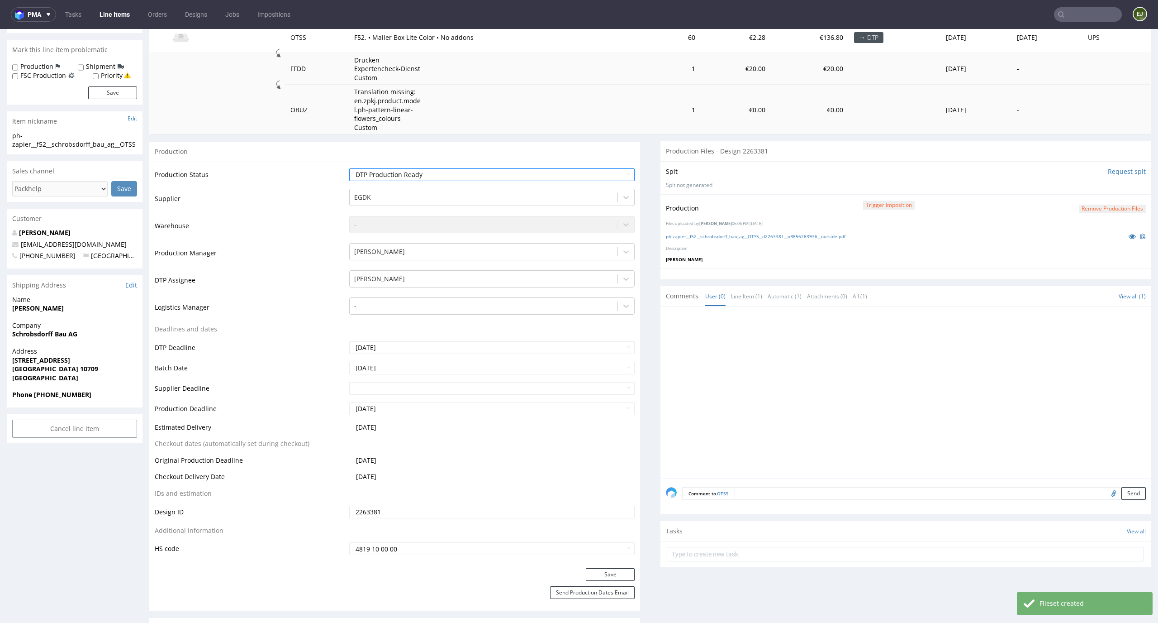
scroll to position [187, 0]
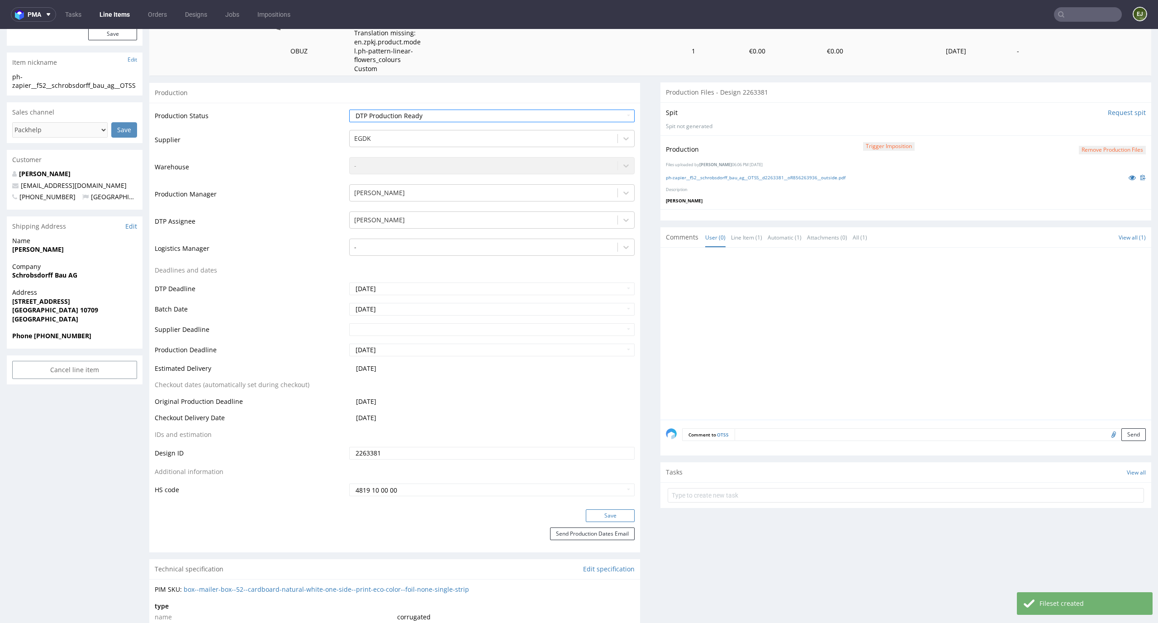
click at [597, 512] on button "Save" at bounding box center [610, 515] width 49 height 13
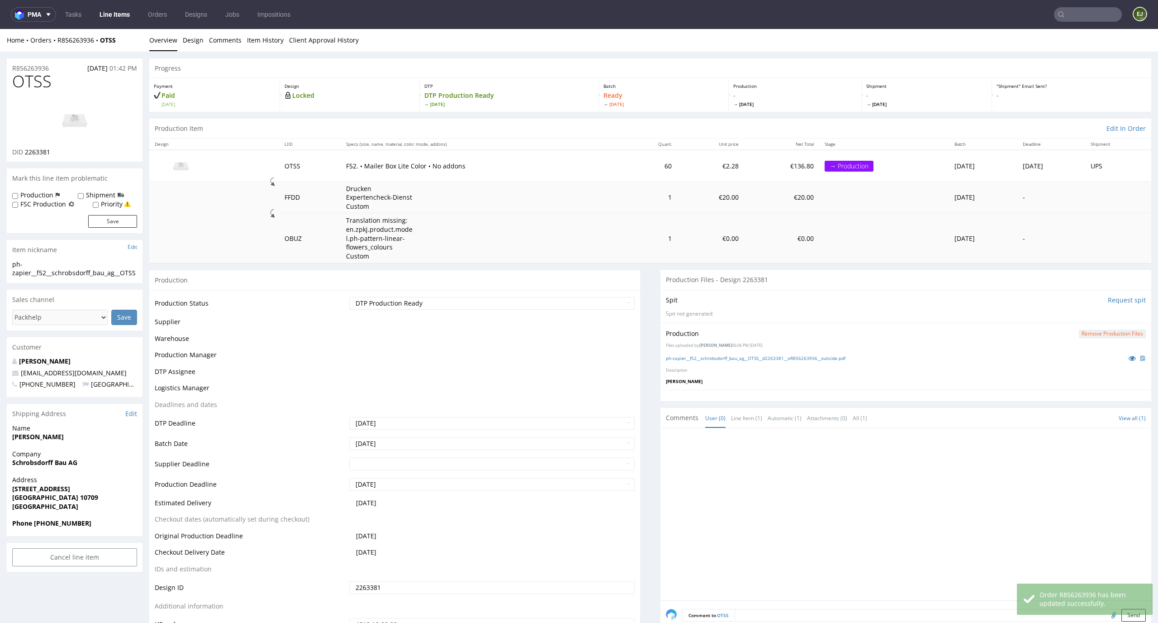
scroll to position [185, 0]
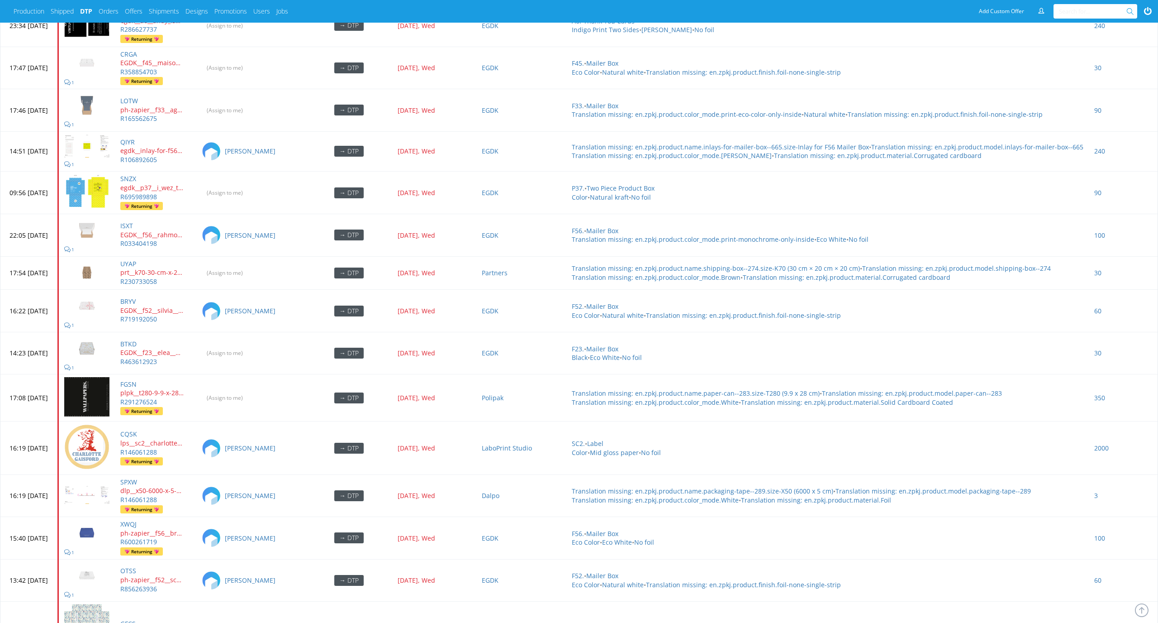
scroll to position [3636, 0]
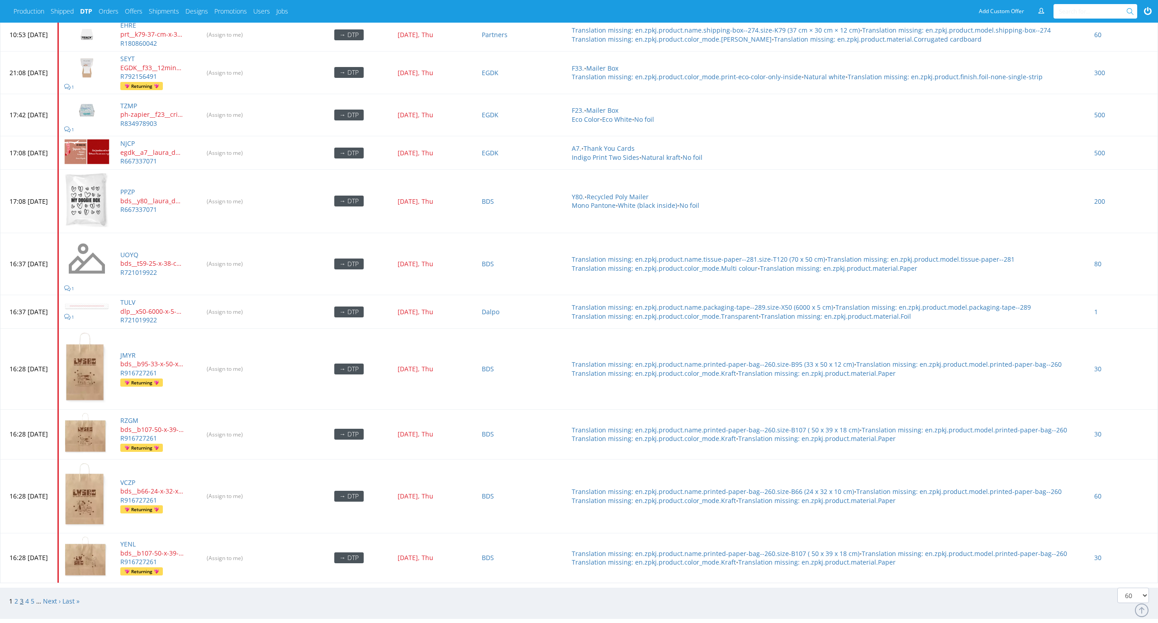
click at [21, 268] on link "3" at bounding box center [22, 600] width 4 height 9
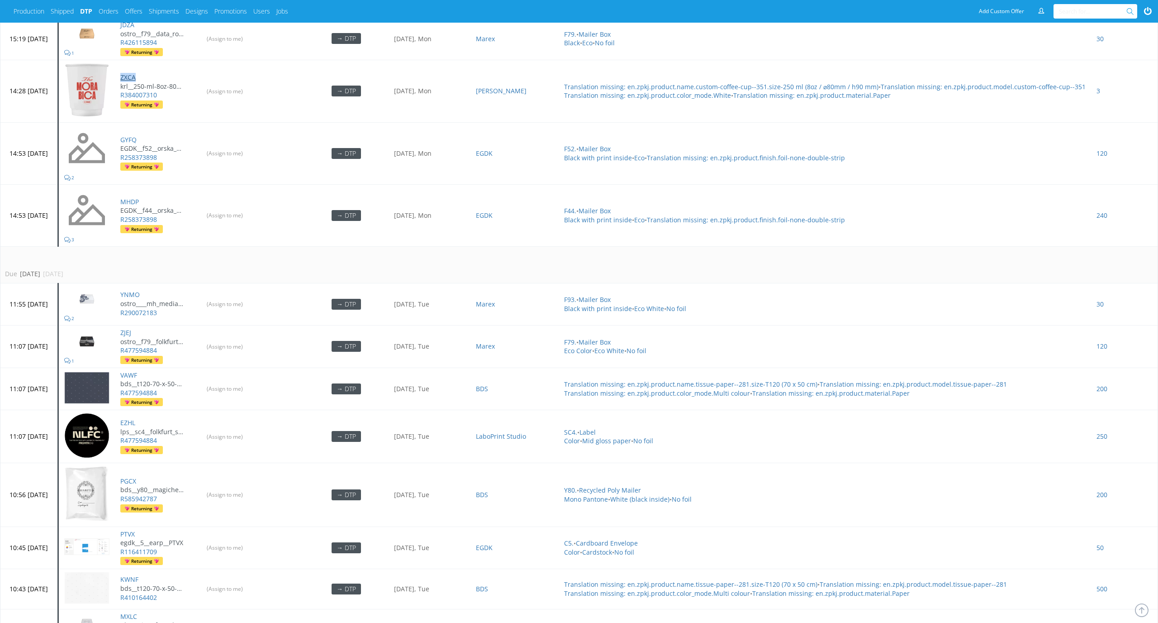
scroll to position [3096, 0]
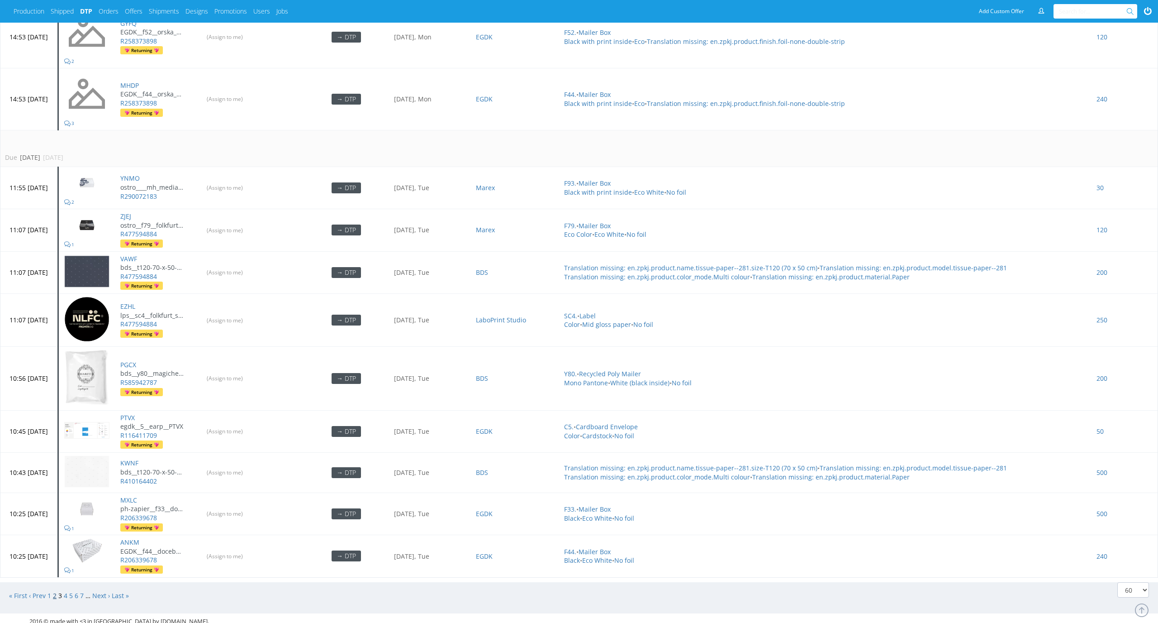
click at [54, 591] on link "2" at bounding box center [55, 595] width 4 height 9
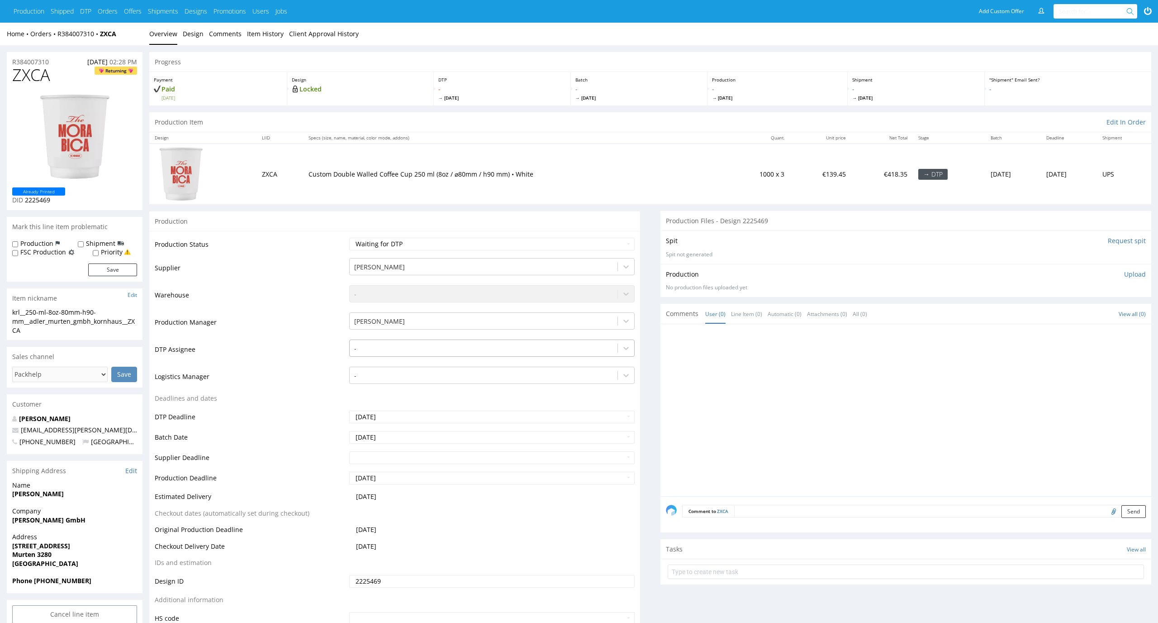
click at [501, 347] on div at bounding box center [483, 348] width 259 height 11
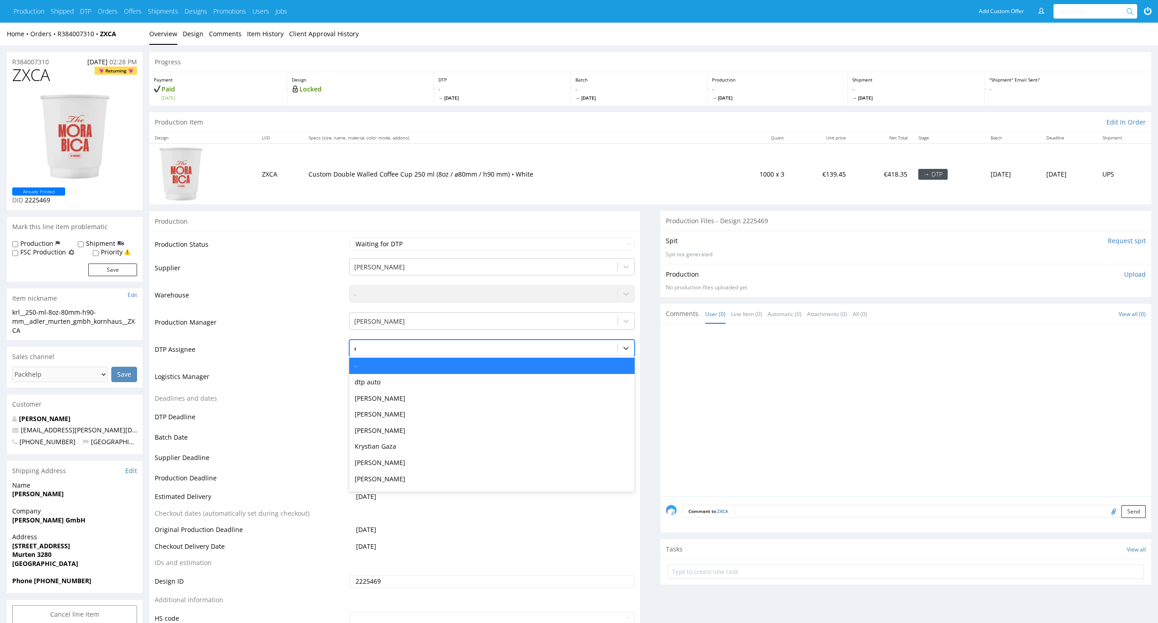
type input "el"
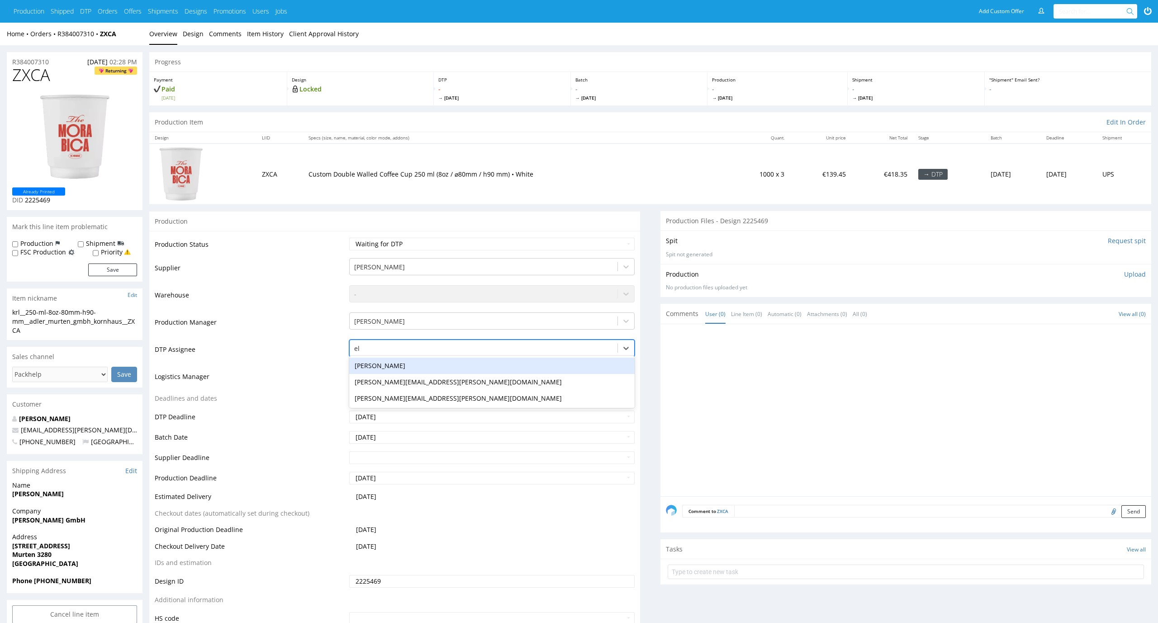
click at [495, 358] on div "[PERSON_NAME]" at bounding box center [492, 365] width 286 height 16
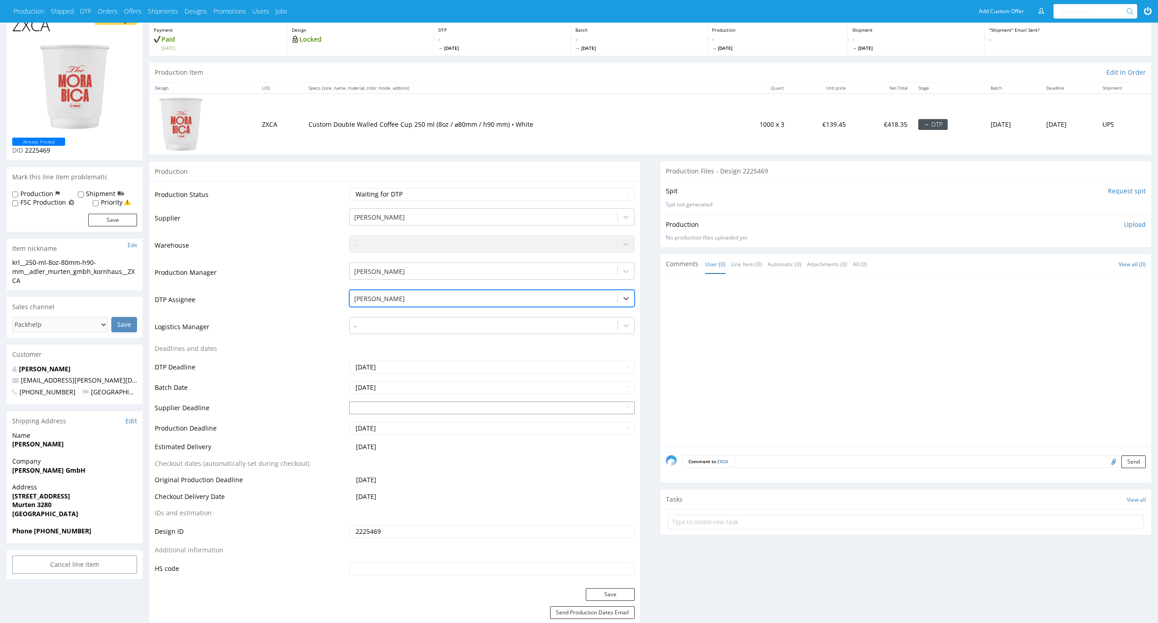
scroll to position [80, 0]
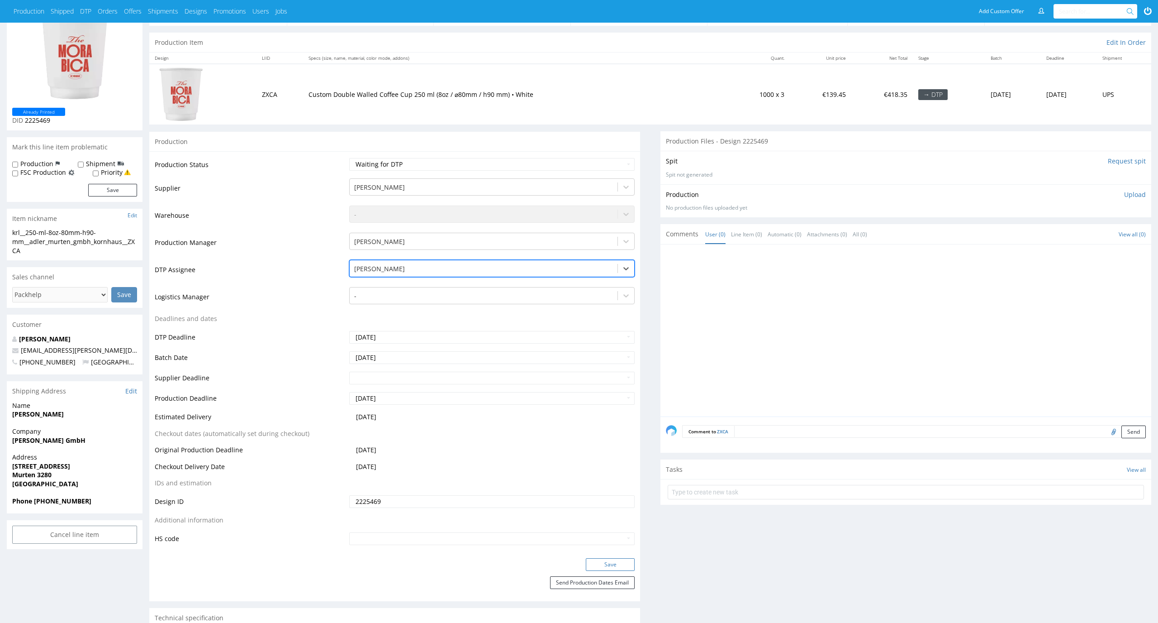
click at [625, 563] on button "Save" at bounding box center [610, 564] width 49 height 13
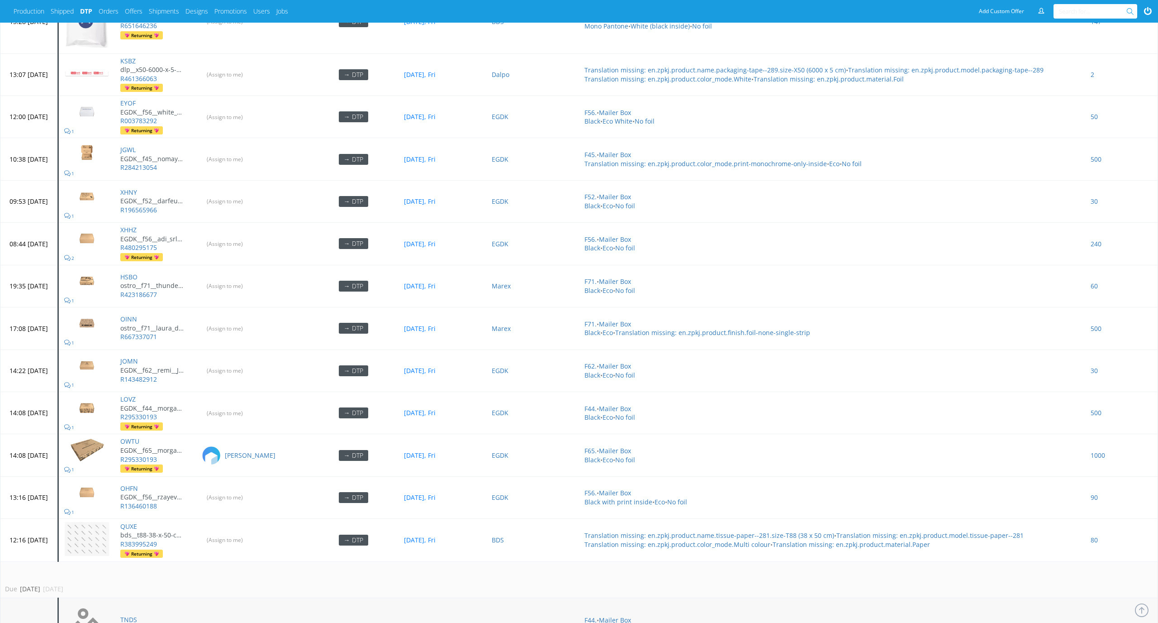
scroll to position [2822, 0]
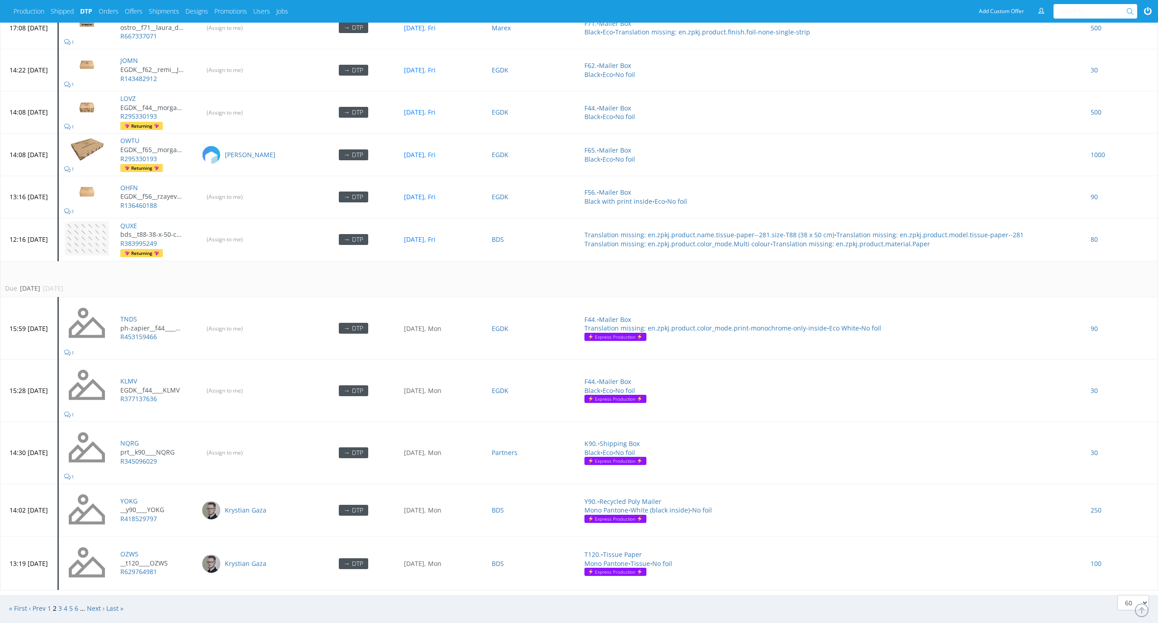
click at [224, 266] on td "Due [DATE] [DATE][GEOGRAPHIC_DATA]" at bounding box center [578, 279] width 1157 height 37
click at [249, 321] on input "(Assign to me)" at bounding box center [225, 328] width 48 height 14
click at [249, 384] on input "(Assign to me)" at bounding box center [225, 390] width 48 height 14
click at [249, 451] on input "(Assign to me)" at bounding box center [225, 452] width 48 height 14
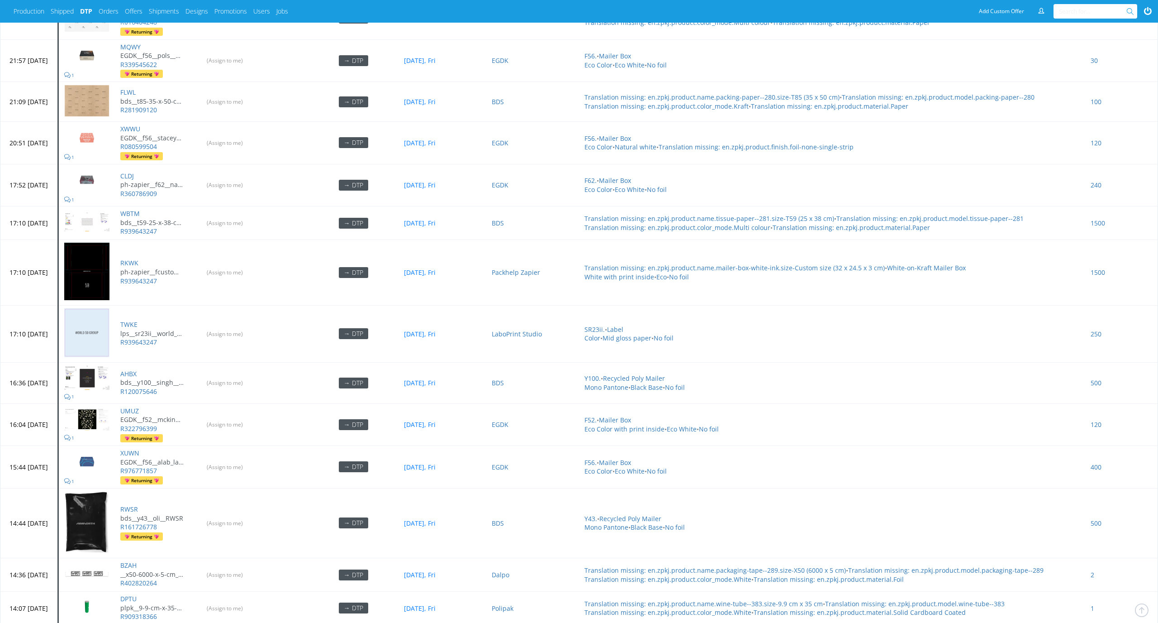
scroll to position [2832, 0]
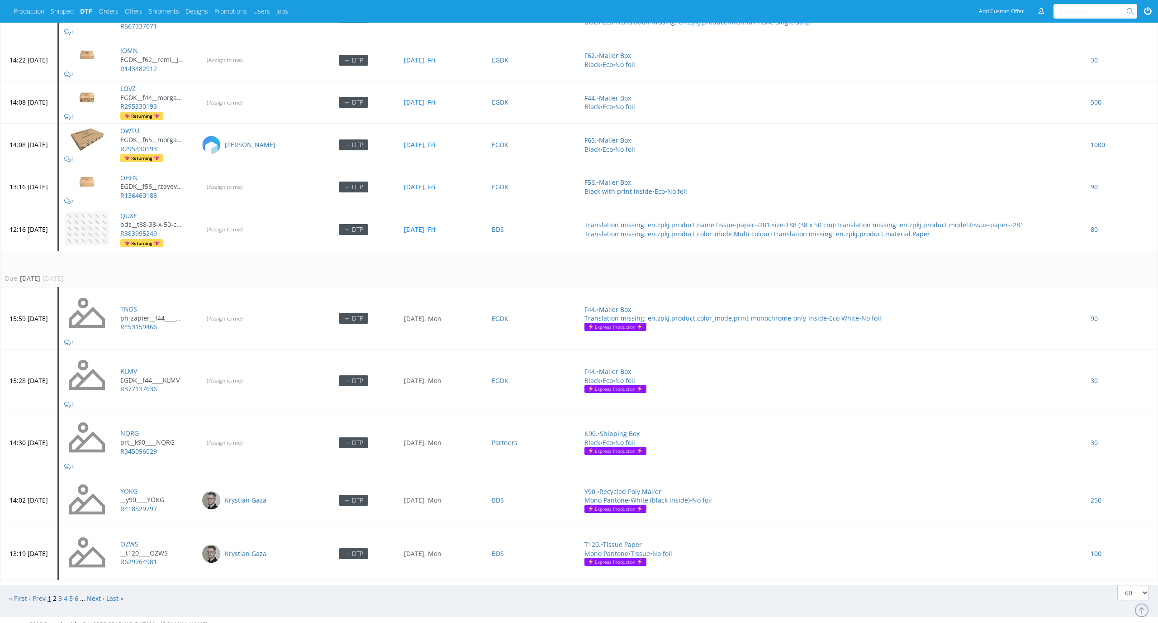
click at [51, 594] on link "1" at bounding box center [50, 598] width 4 height 9
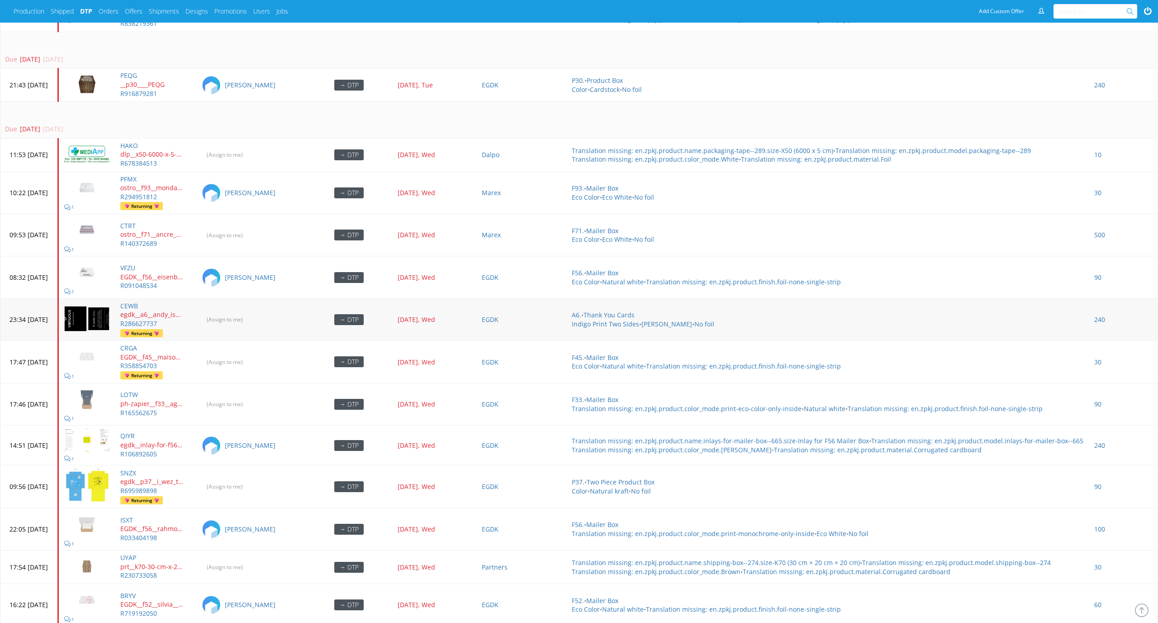
scroll to position [2323, 0]
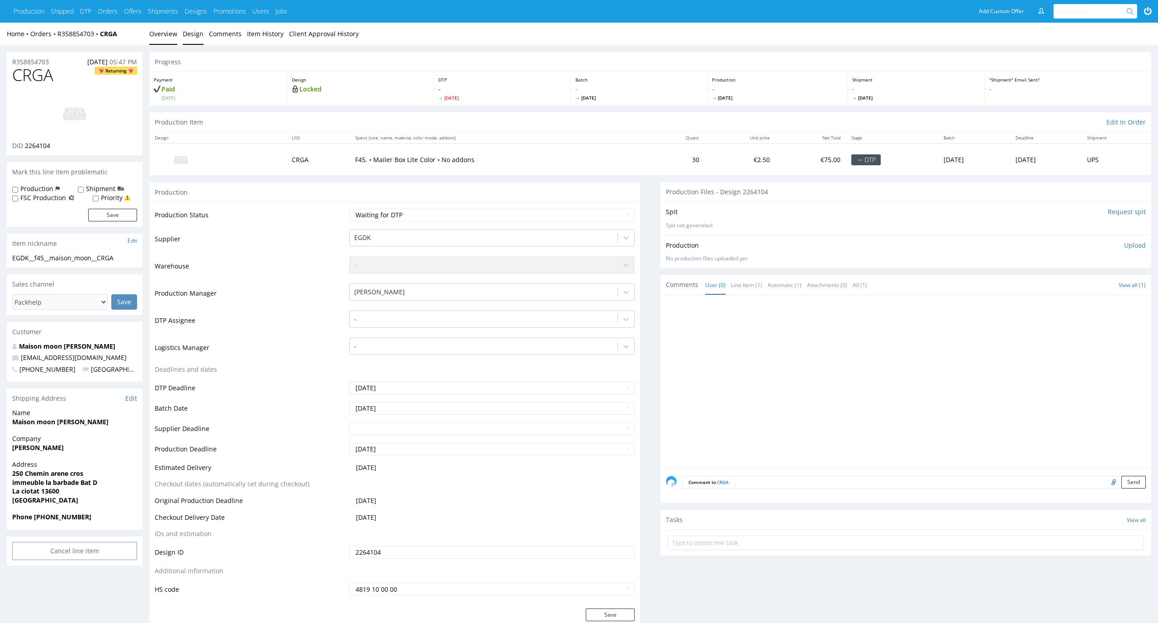
click at [198, 39] on link "Design" at bounding box center [193, 34] width 21 height 22
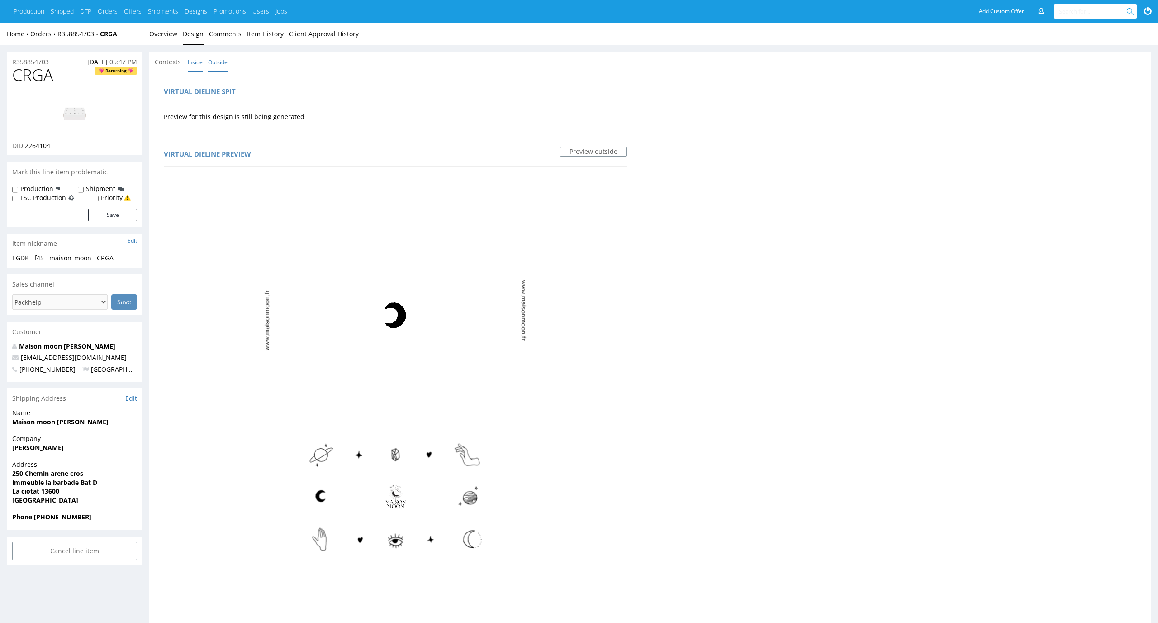
click at [195, 63] on link "Inside" at bounding box center [195, 61] width 15 height 19
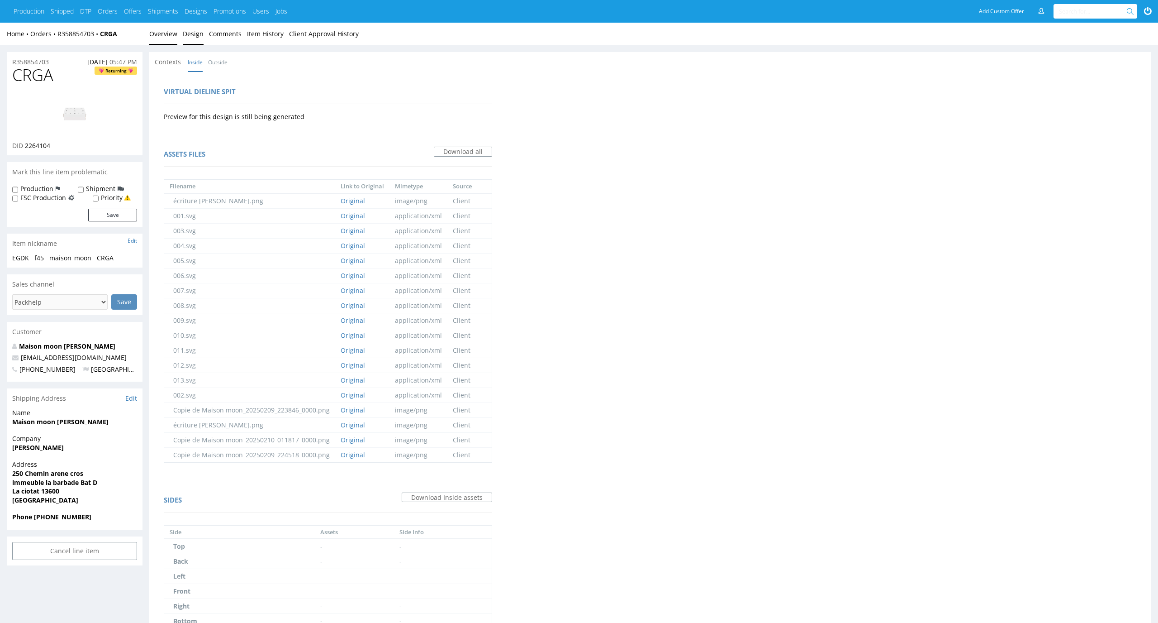
click at [171, 39] on link "Overview" at bounding box center [163, 34] width 28 height 22
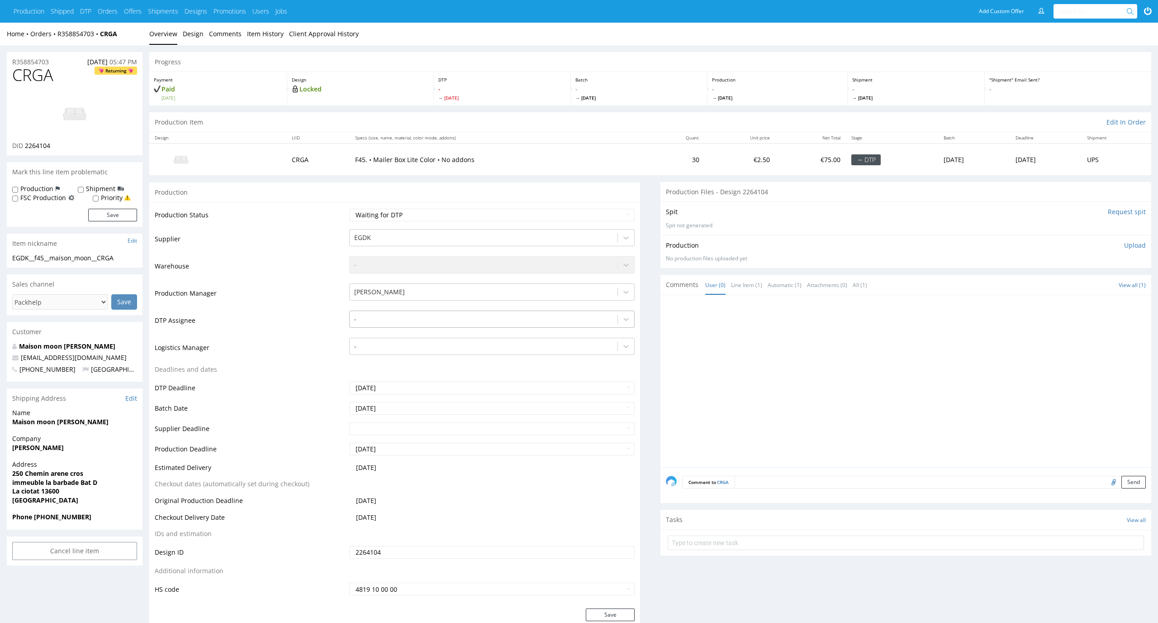
click at [476, 317] on div at bounding box center [483, 319] width 259 height 11
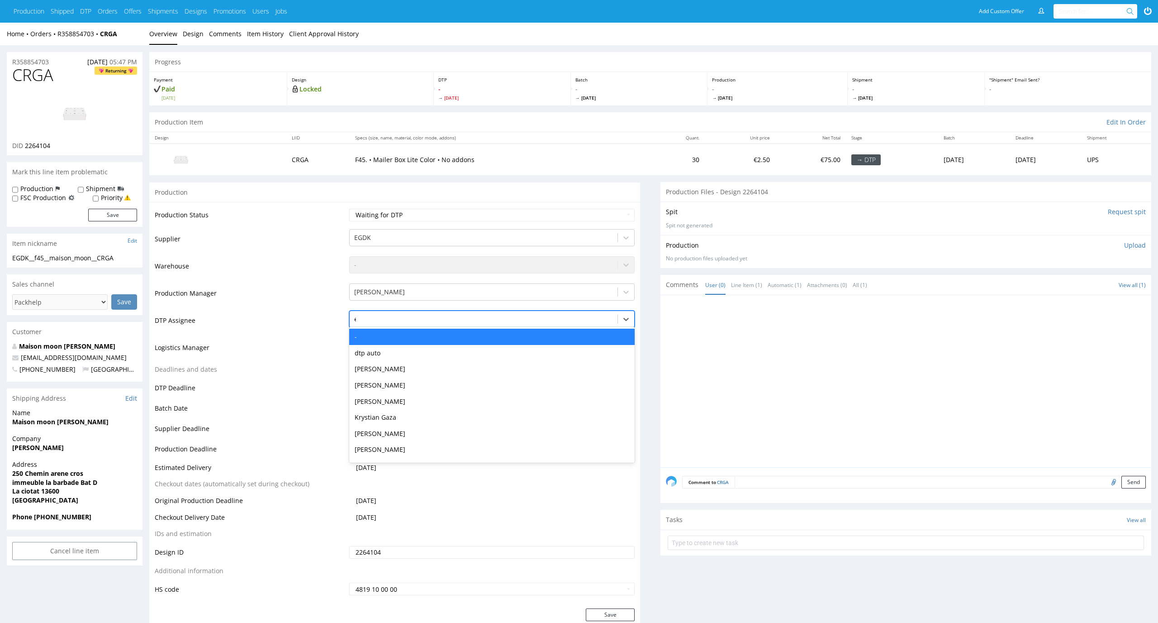
type input "el"
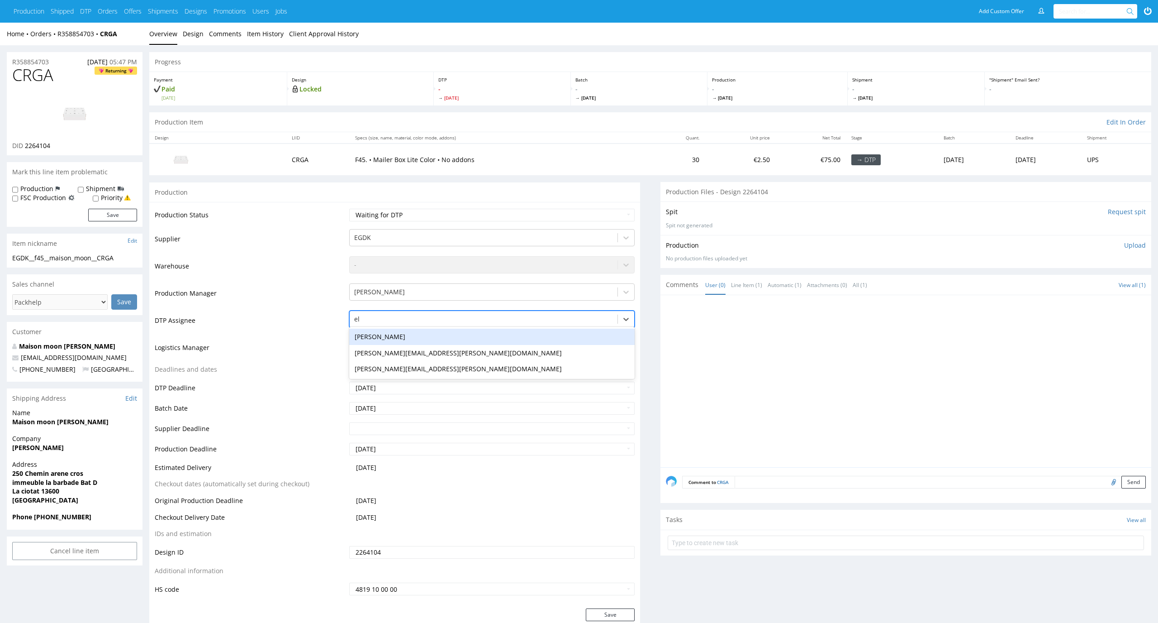
click at [457, 331] on div "Elżbieta Jelińska" at bounding box center [492, 337] width 286 height 16
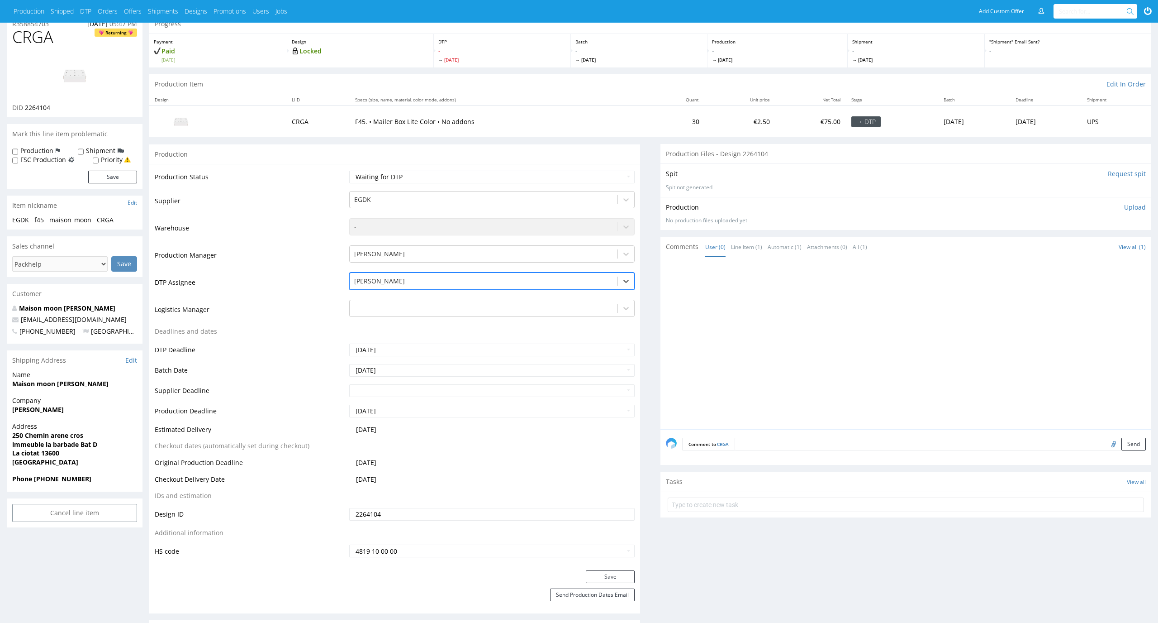
scroll to position [44, 0]
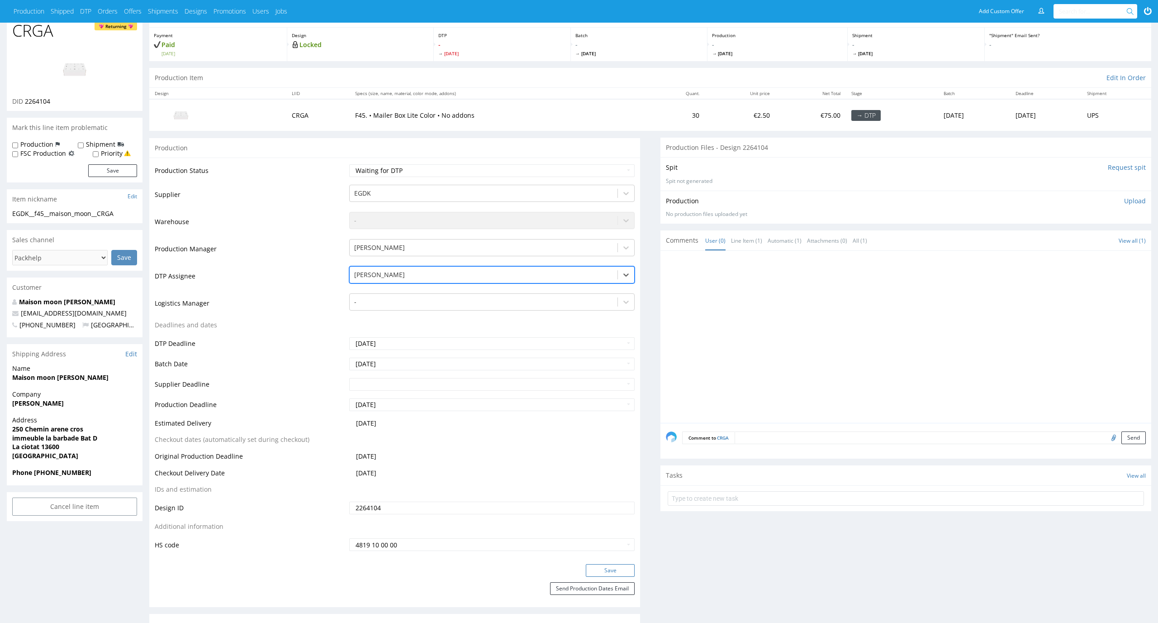
click at [620, 572] on button "Save" at bounding box center [610, 570] width 49 height 13
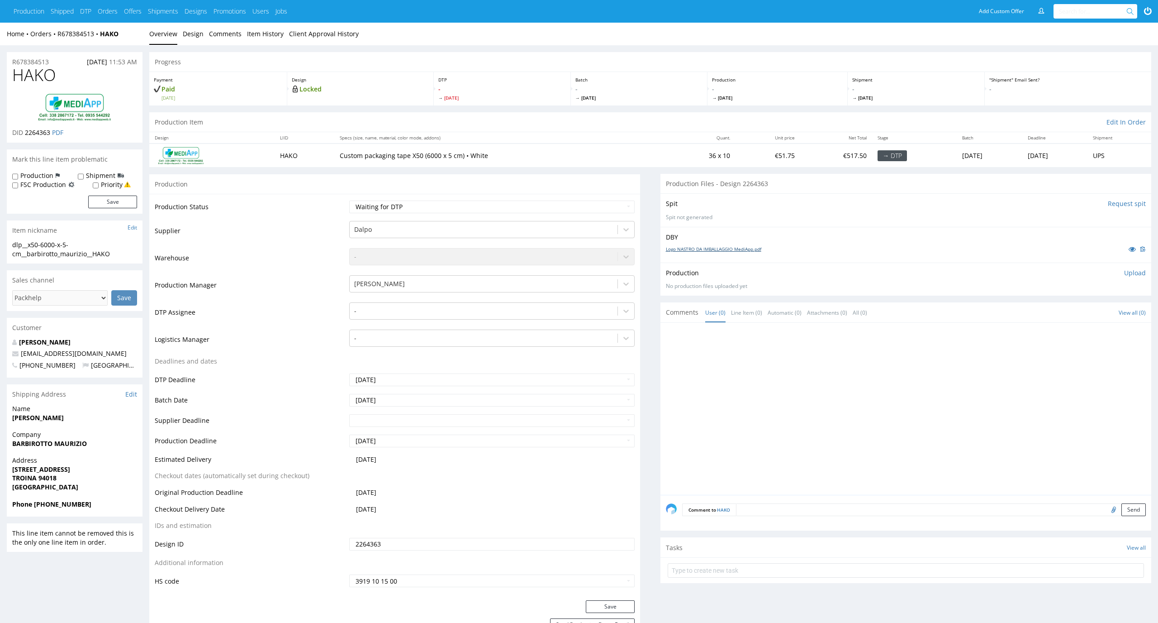
click at [722, 248] on link "Logo NASTRO DA IMBALLAGGIO MediApp.pdf" at bounding box center [713, 249] width 95 height 6
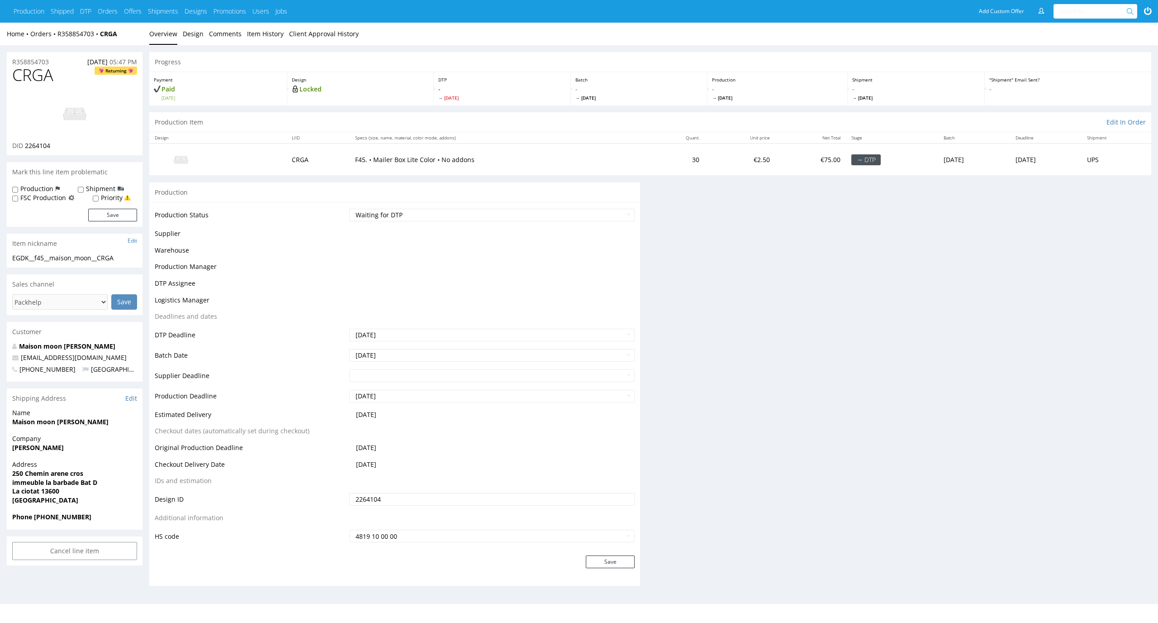
scroll to position [44, 0]
